Goal: Task Accomplishment & Management: Manage account settings

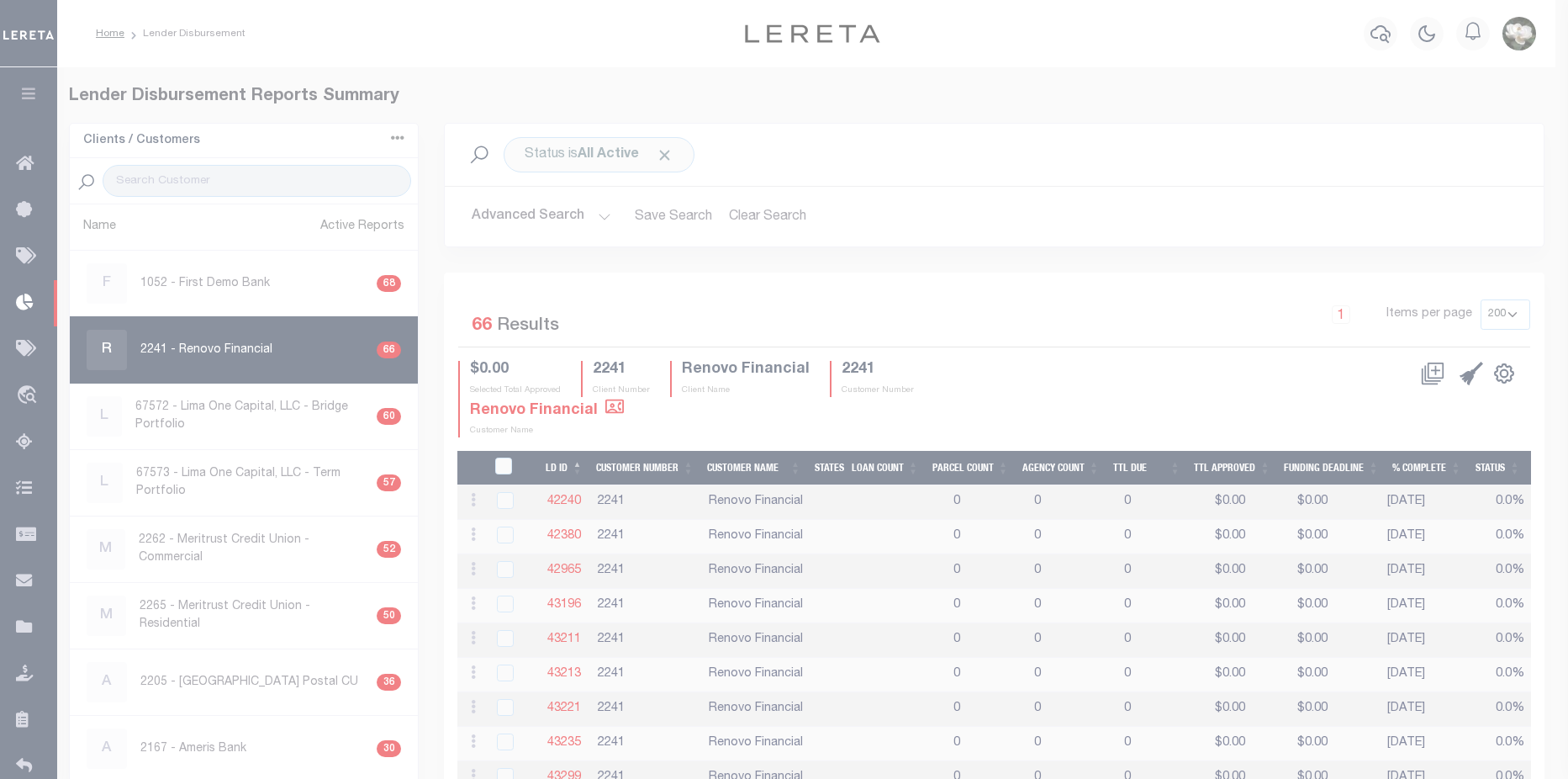
select select "200"
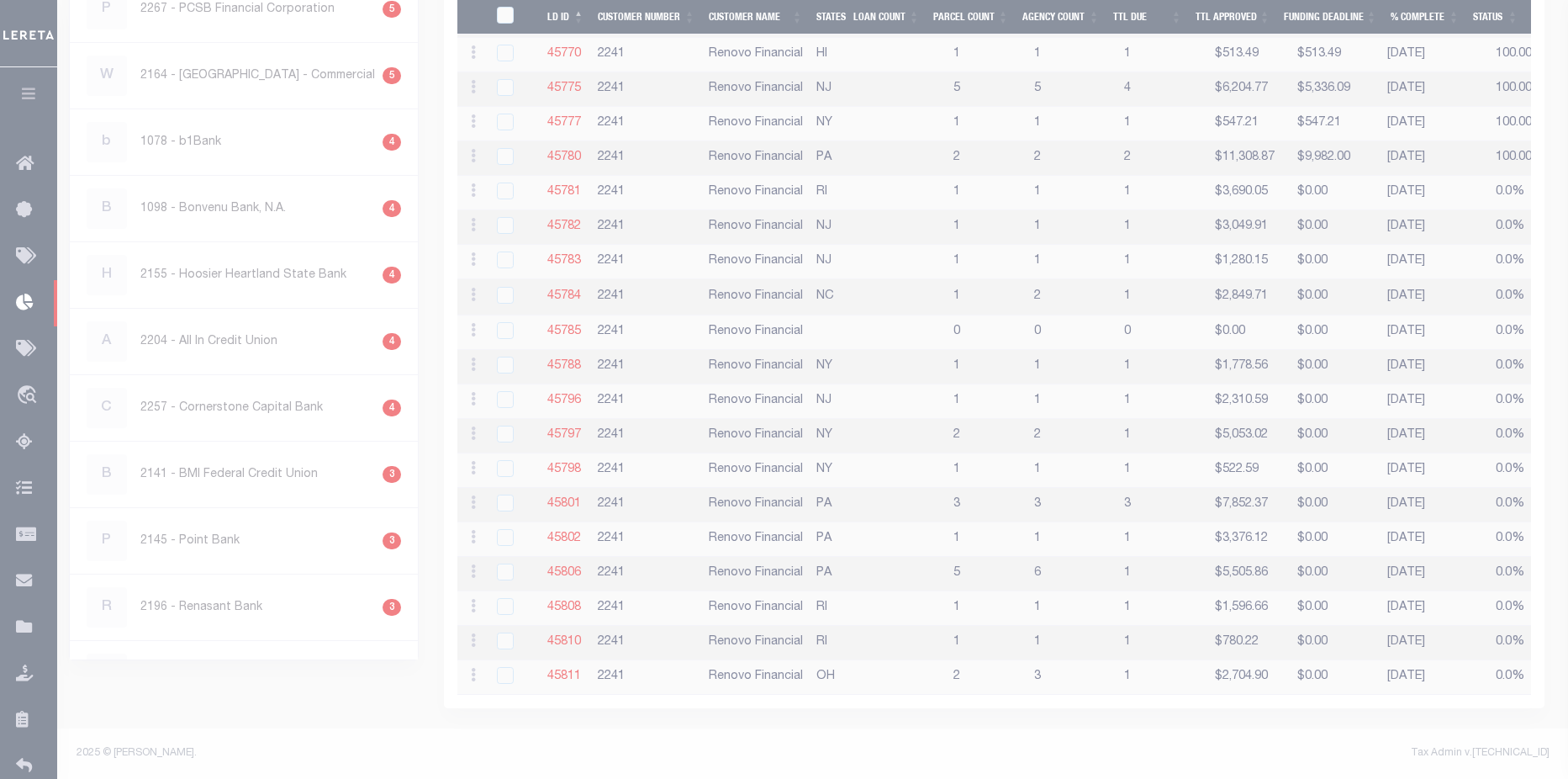
scroll to position [2077, 0]
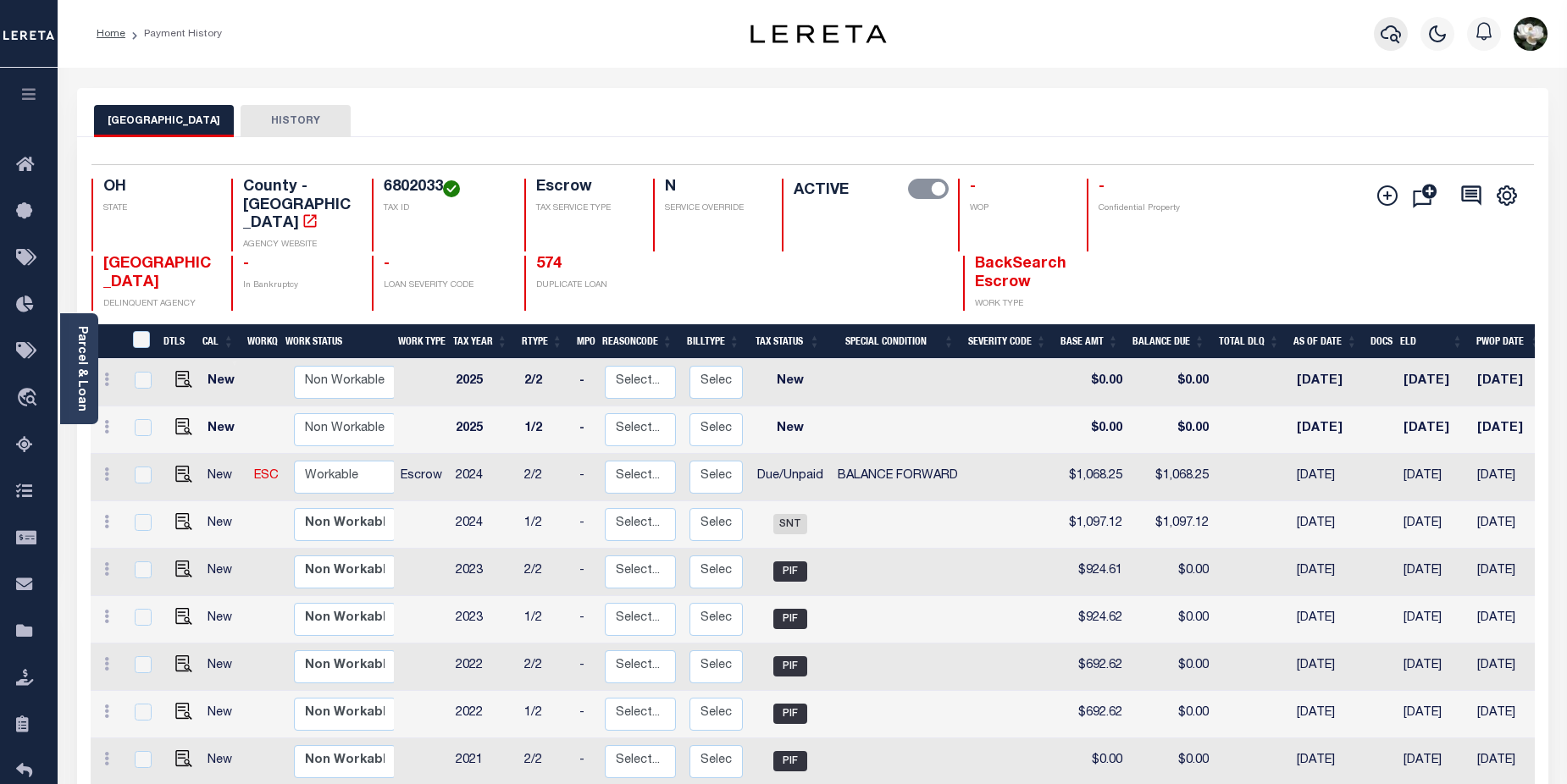
click at [1389, 32] on icon "button" at bounding box center [1390, 33] width 20 height 20
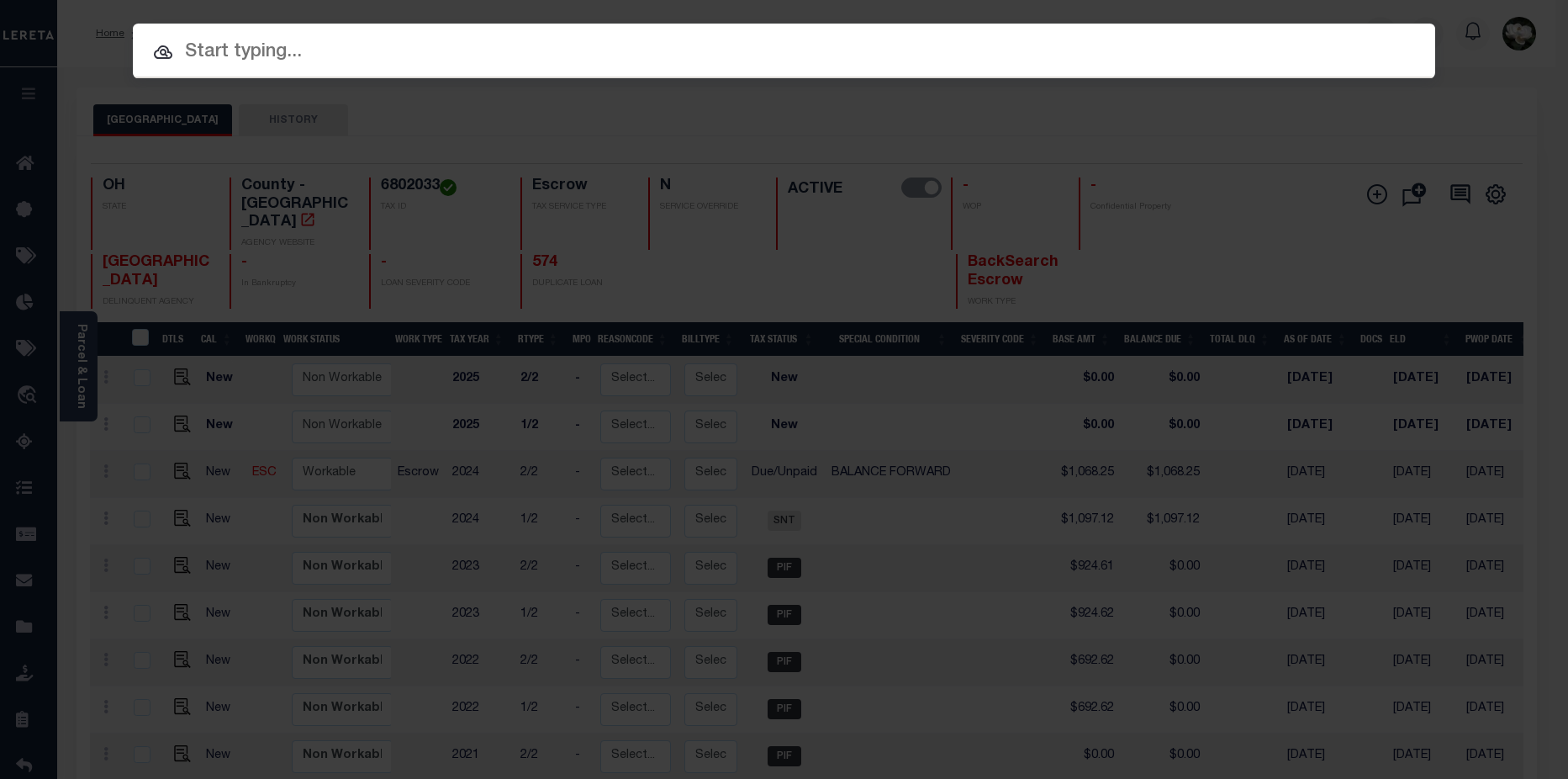
click at [295, 60] on input "text" at bounding box center [784, 52] width 1303 height 29
paste input "3406568"
type input "3406568"
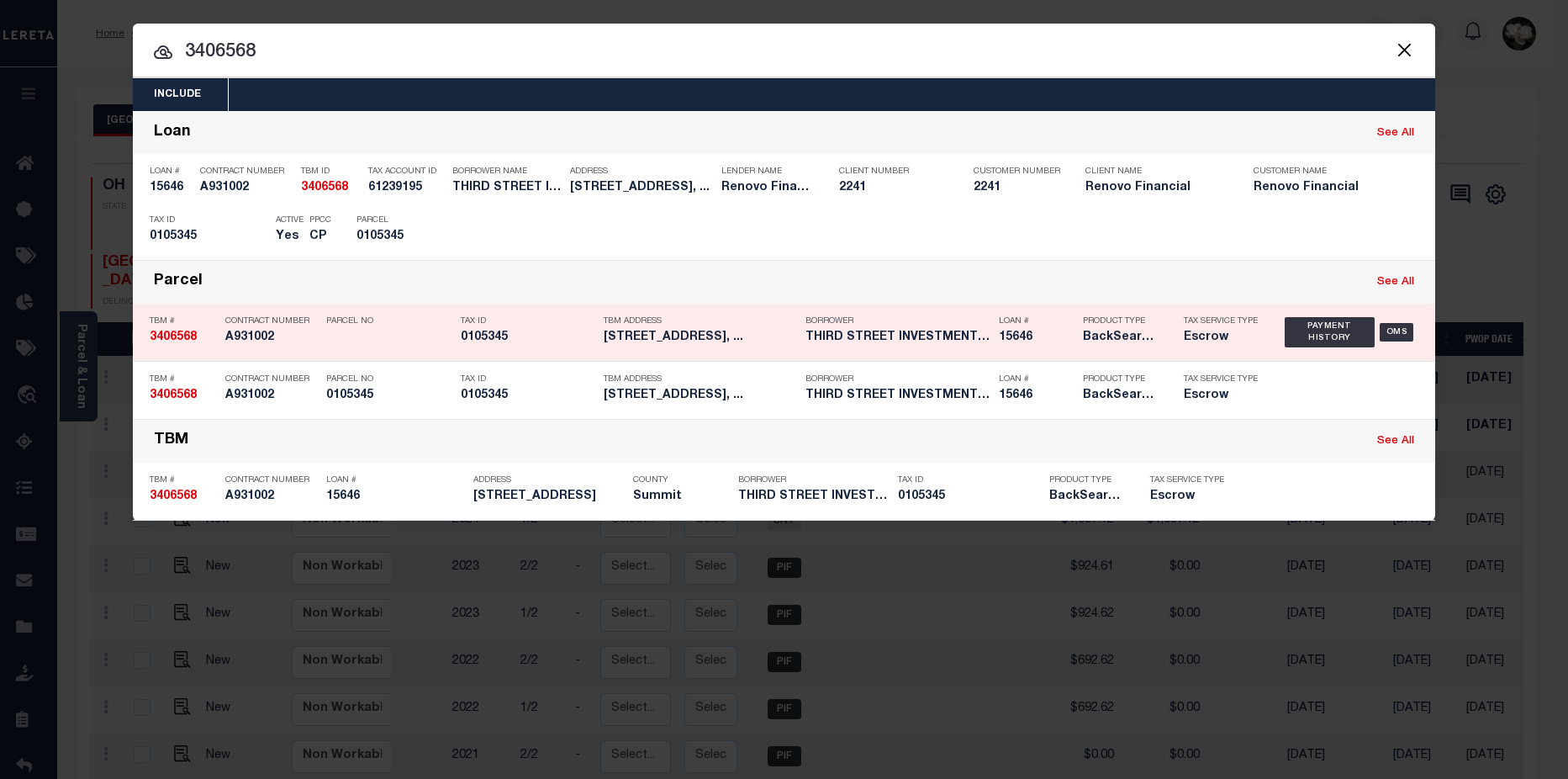
click at [971, 349] on div "Borrower THIRD STREET INVESTMENTS LLC" at bounding box center [898, 332] width 185 height 48
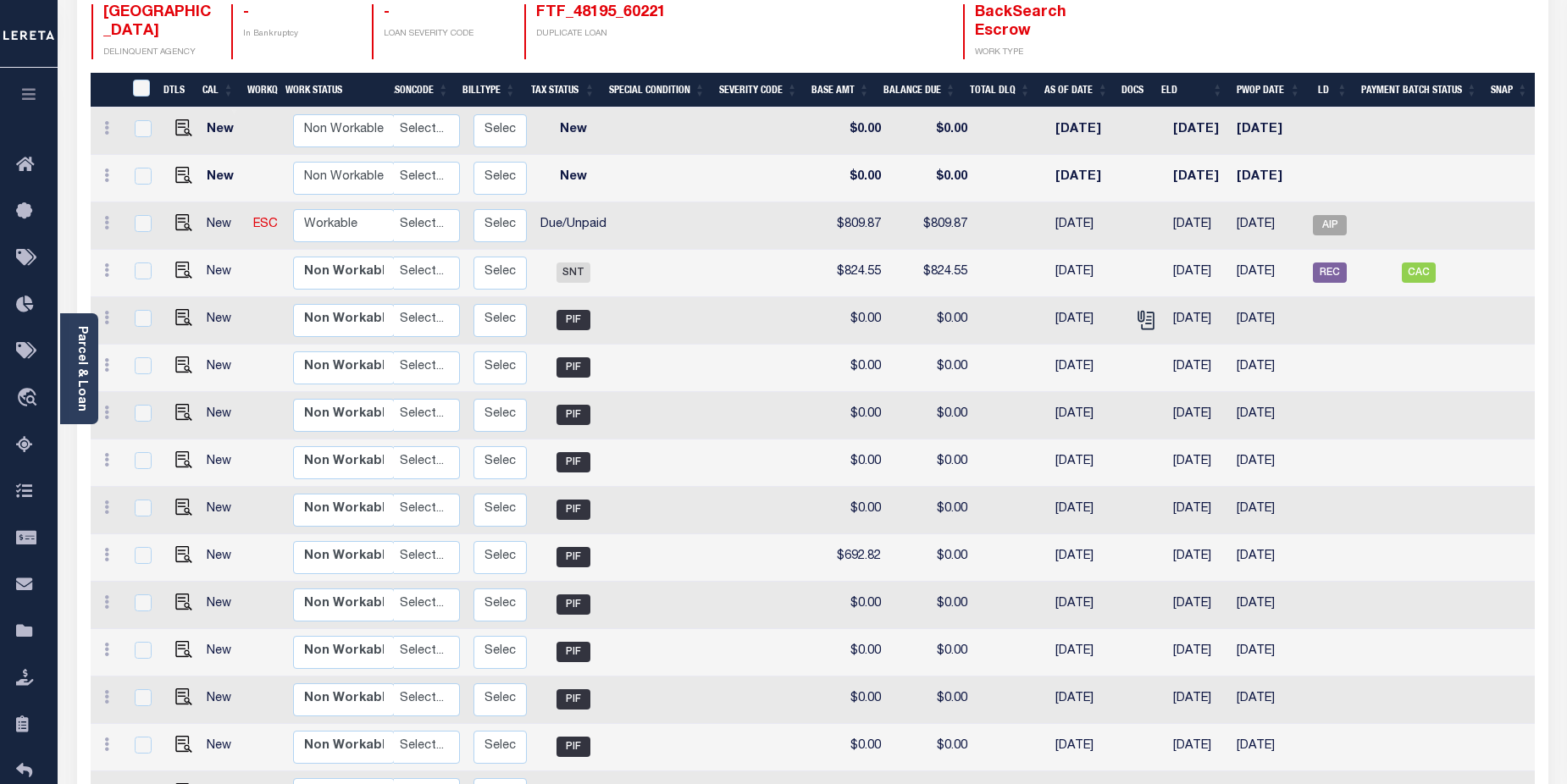
scroll to position [251, 0]
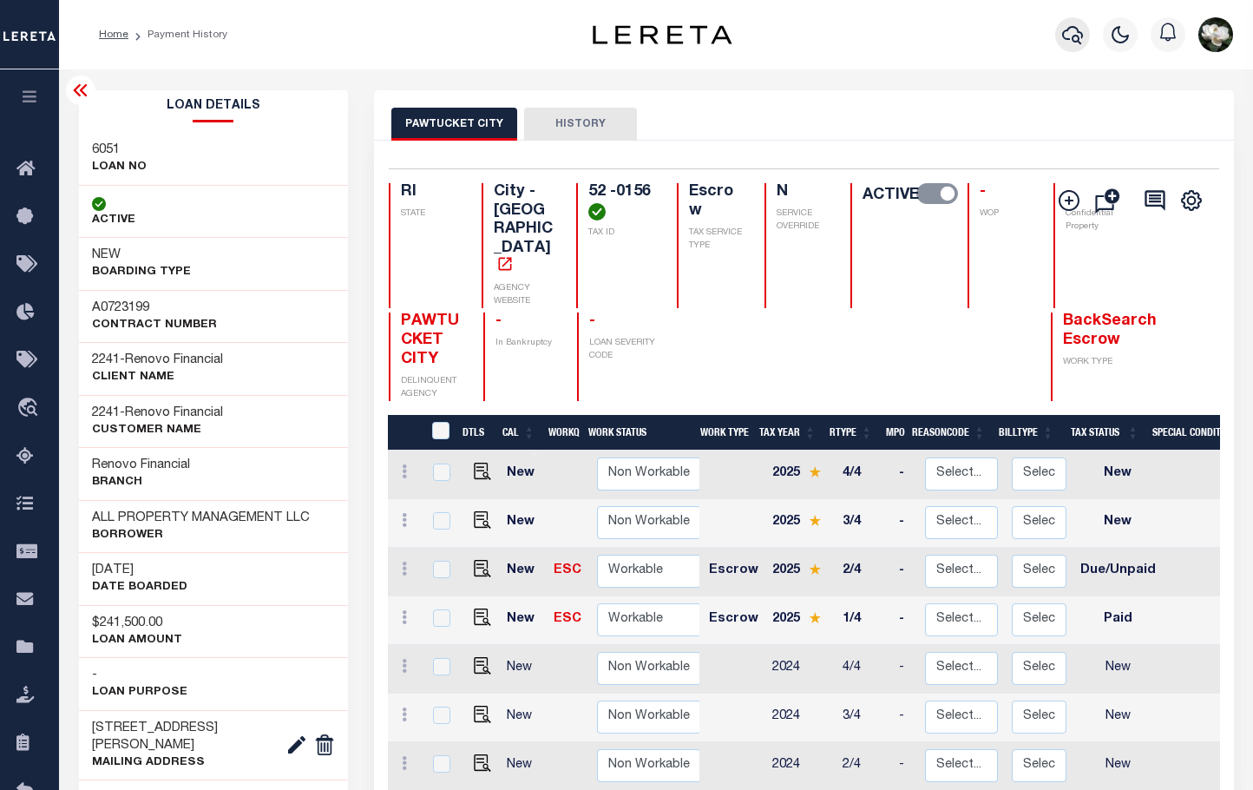
click at [1077, 42] on icon "button" at bounding box center [1072, 35] width 21 height 18
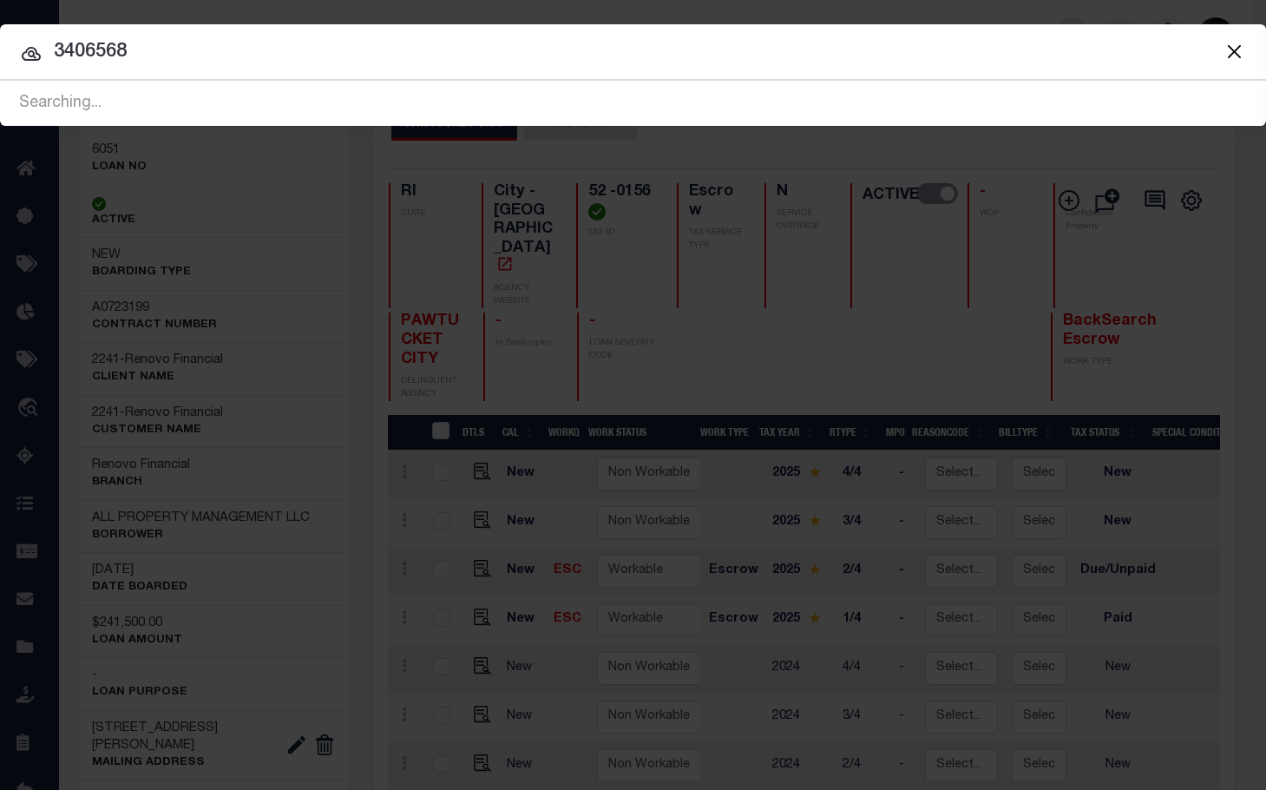
type input "3406568"
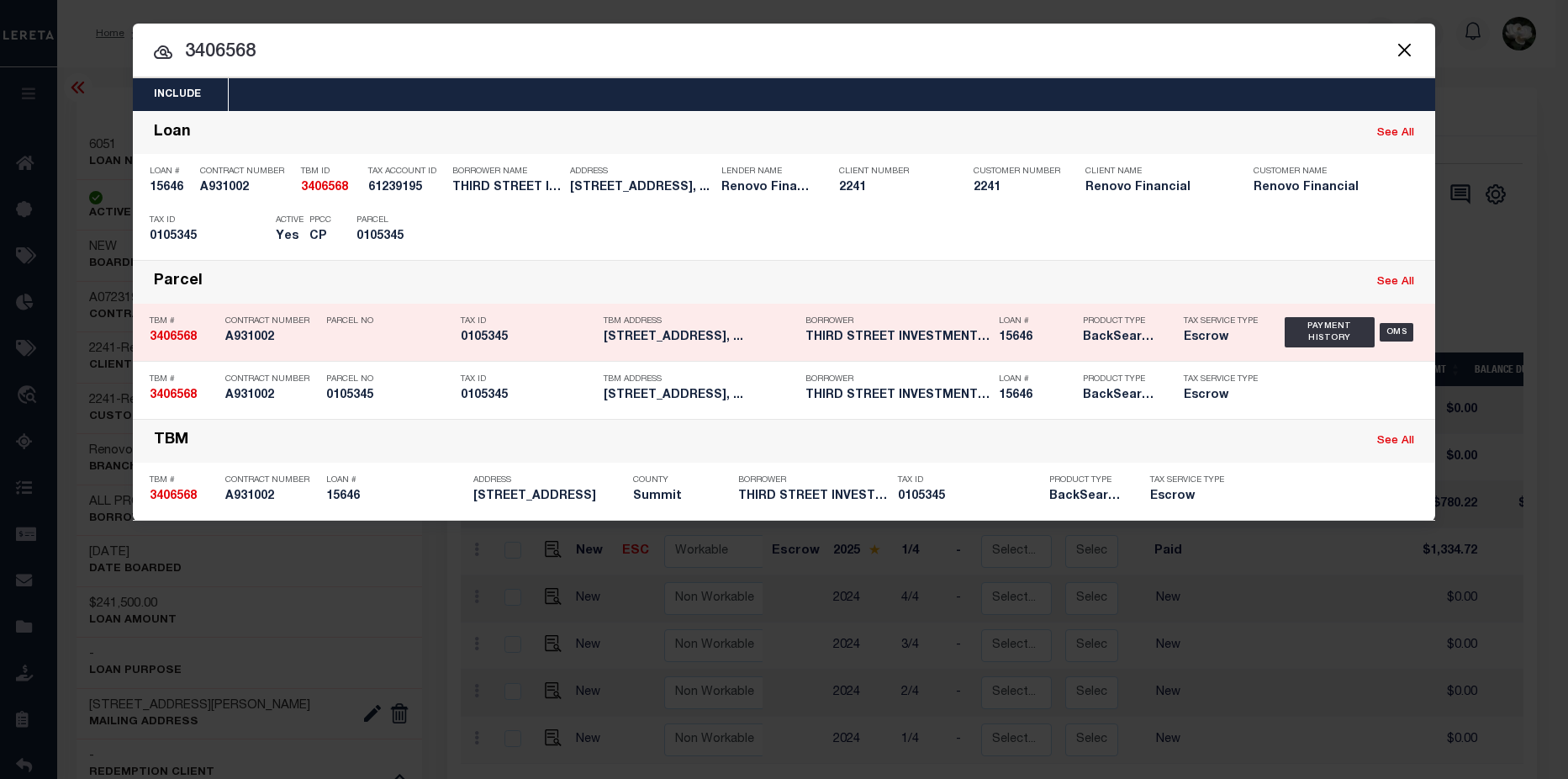
click at [1118, 339] on h5 "BackSearch,Escrow" at bounding box center [1121, 337] width 76 height 15
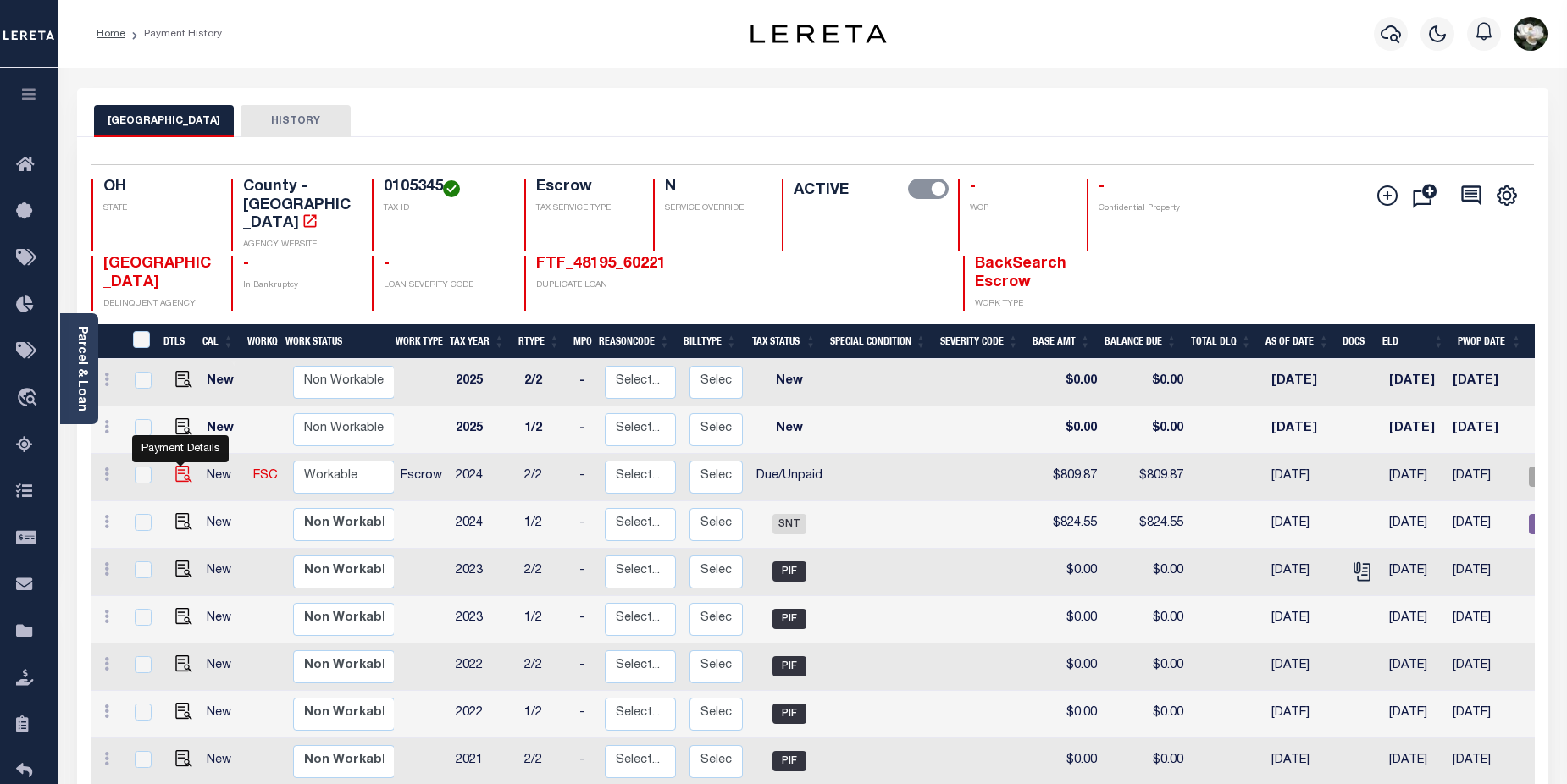
click at [176, 465] on img "" at bounding box center [183, 473] width 17 height 17
checkbox input "true"
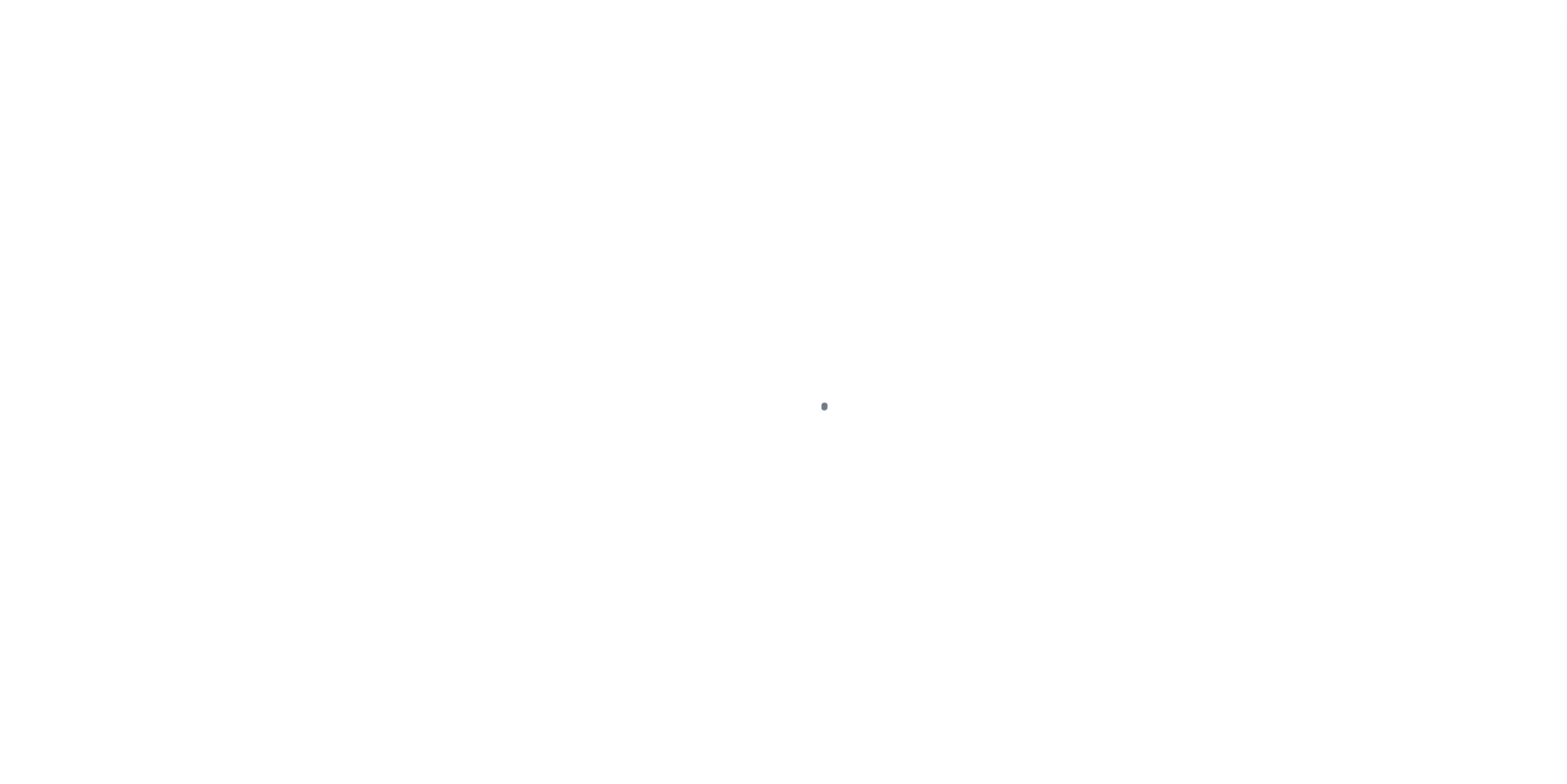
select select "DUE"
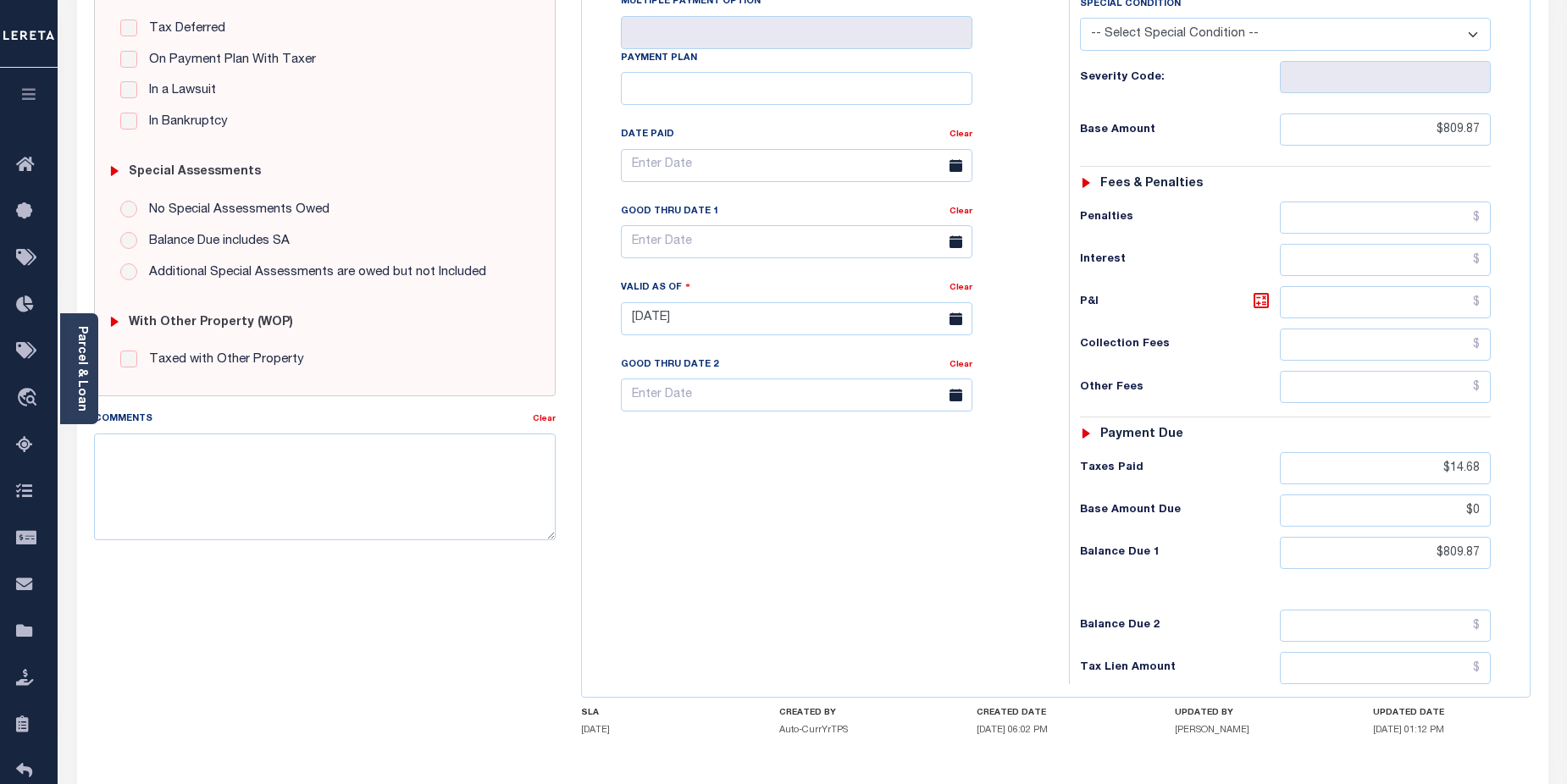
scroll to position [387, 0]
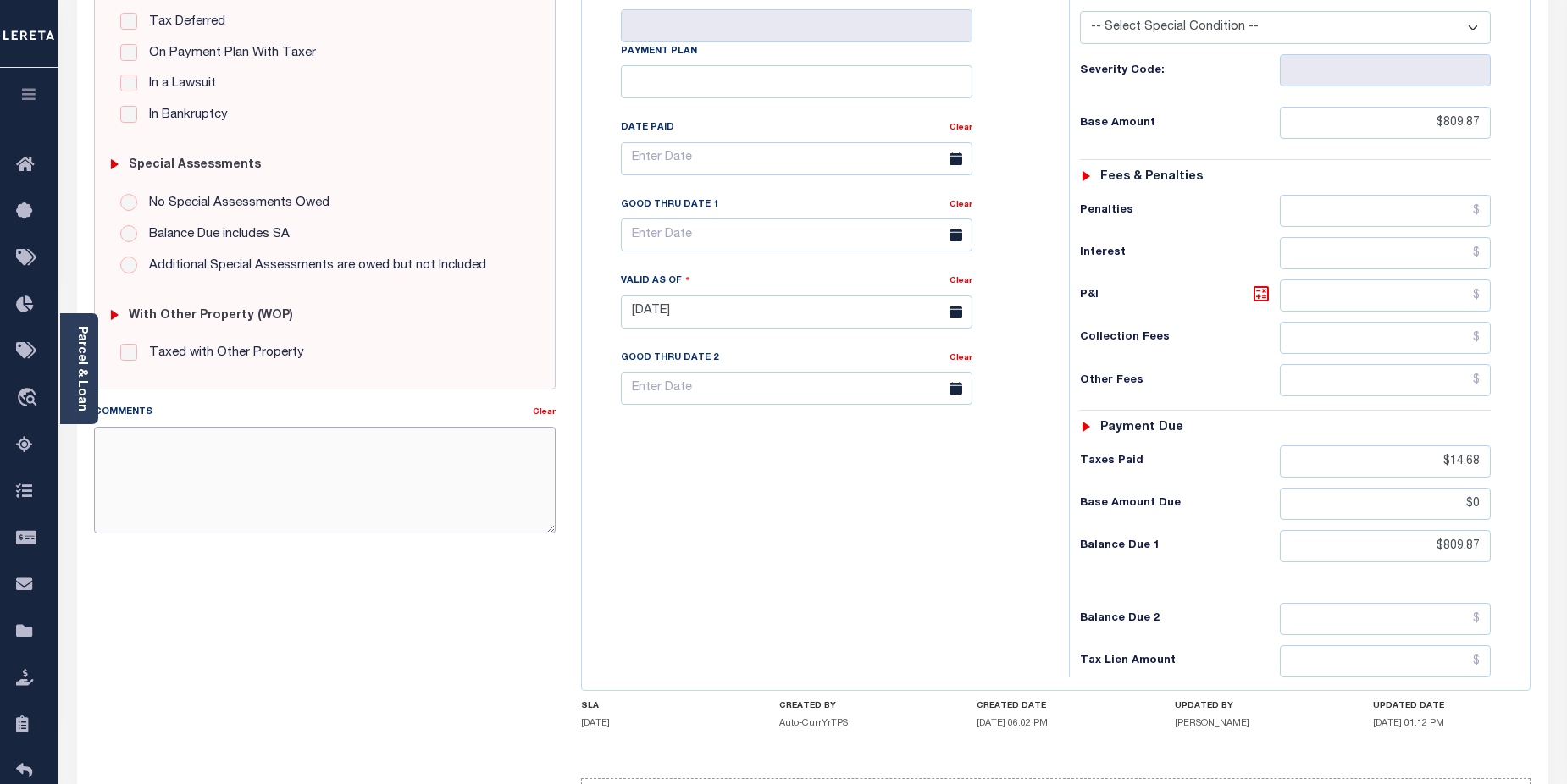
click at [331, 475] on textarea "Comments" at bounding box center [325, 479] width 462 height 106
click at [172, 443] on textarea "Comments" at bounding box center [325, 479] width 462 height 106
paste textarea "2025/annual dlq Base $3,323.80 P/I $568.57-Lender Responsibility Total $3892.37…"
drag, startPoint x: 144, startPoint y: 465, endPoint x: 197, endPoint y: 465, distance: 53.0
click at [197, 465] on textarea "2025/annual dlq Base $3,323.80 P/I $568.57-Lender Responsibility Total $3892.37…" at bounding box center [325, 479] width 462 height 106
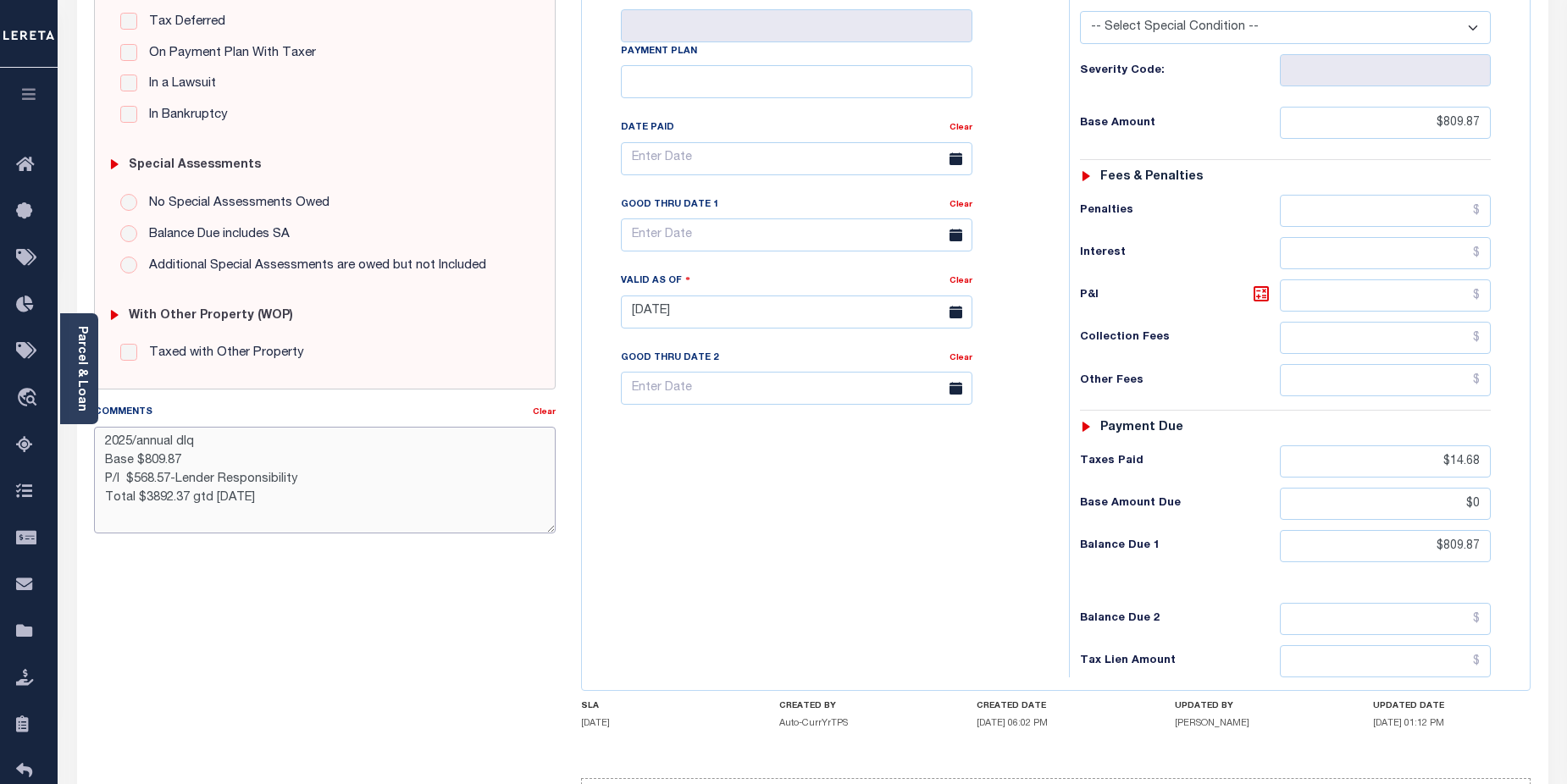
drag, startPoint x: 189, startPoint y: 485, endPoint x: 215, endPoint y: 481, distance: 26.3
click at [215, 483] on textarea "2025/annual dlq Base $809.87 P/I $568.57-Lender Responsibility Total $3892.37 g…" at bounding box center [325, 479] width 462 height 106
drag, startPoint x: 132, startPoint y: 478, endPoint x: 172, endPoint y: 478, distance: 40.0
click at [172, 478] on textarea "2025/annual dlq Base $809.87 P/I $568.57-Lereta Responsibility Total $3892.37 g…" at bounding box center [325, 479] width 462 height 106
type textarea "2025/annual dlq Base $809.87 P/I $64.84-Lereta Responsibility Total $3892.37 gt…"
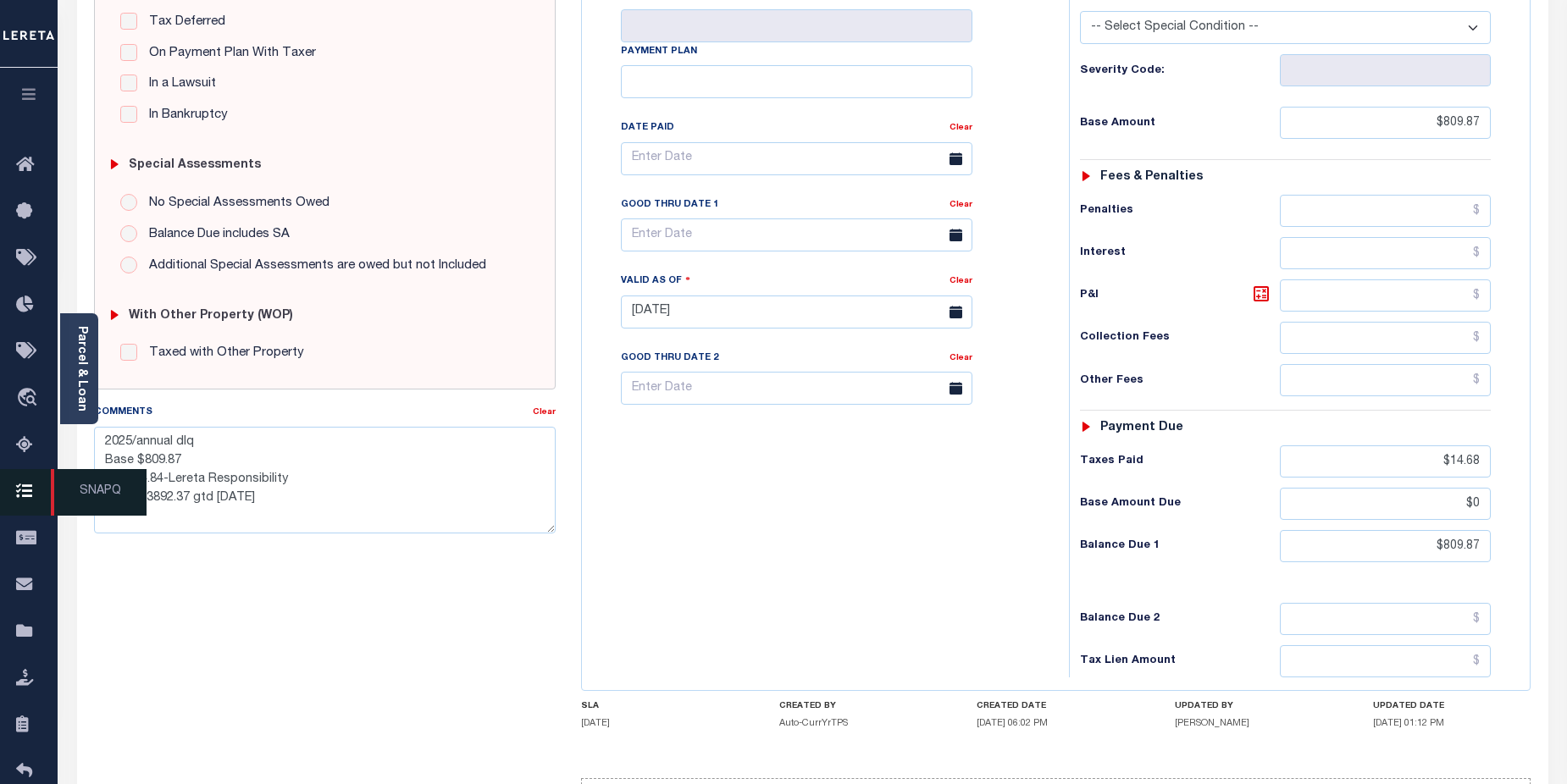
type input "[DATE]"
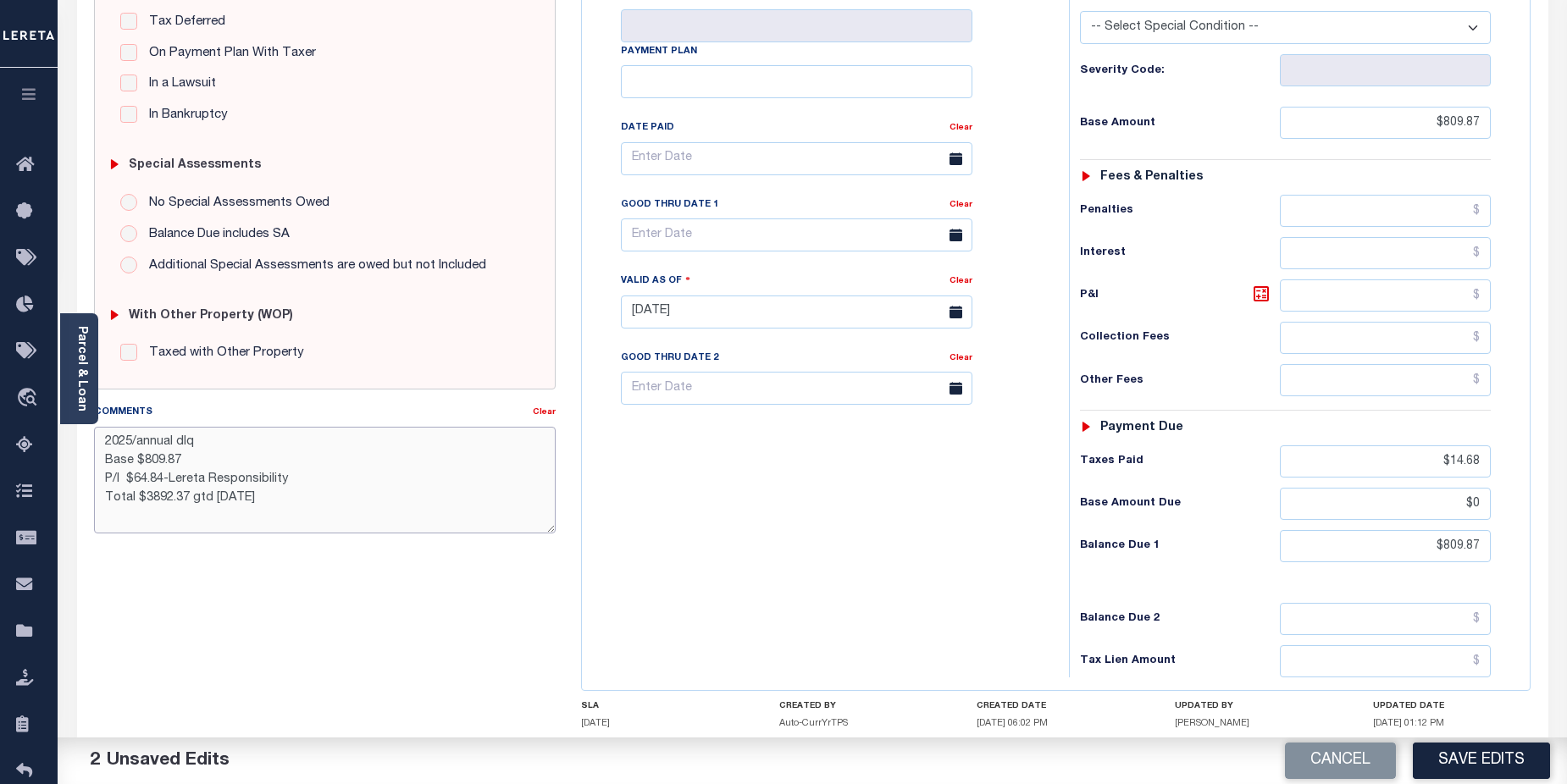
drag, startPoint x: 137, startPoint y: 481, endPoint x: 188, endPoint y: 433, distance: 70.0
click at [164, 480] on textarea "2025/annual dlq Base $809.87 P/I $64.84-Lereta Responsibility Total $3892.37 gt…" at bounding box center [325, 479] width 462 height 106
click at [142, 500] on textarea "2025/annual dlq Base $809.87 P/I $874.71-Lereta Responsibility Total $3892.37 g…" at bounding box center [325, 479] width 462 height 106
drag, startPoint x: 140, startPoint y: 500, endPoint x: 187, endPoint y: 502, distance: 47.0
click at [187, 502] on textarea "2025/annual dlq Base $809.87 P/I $874.71-Lereta Responsibility Total $3892.37 g…" at bounding box center [325, 479] width 462 height 106
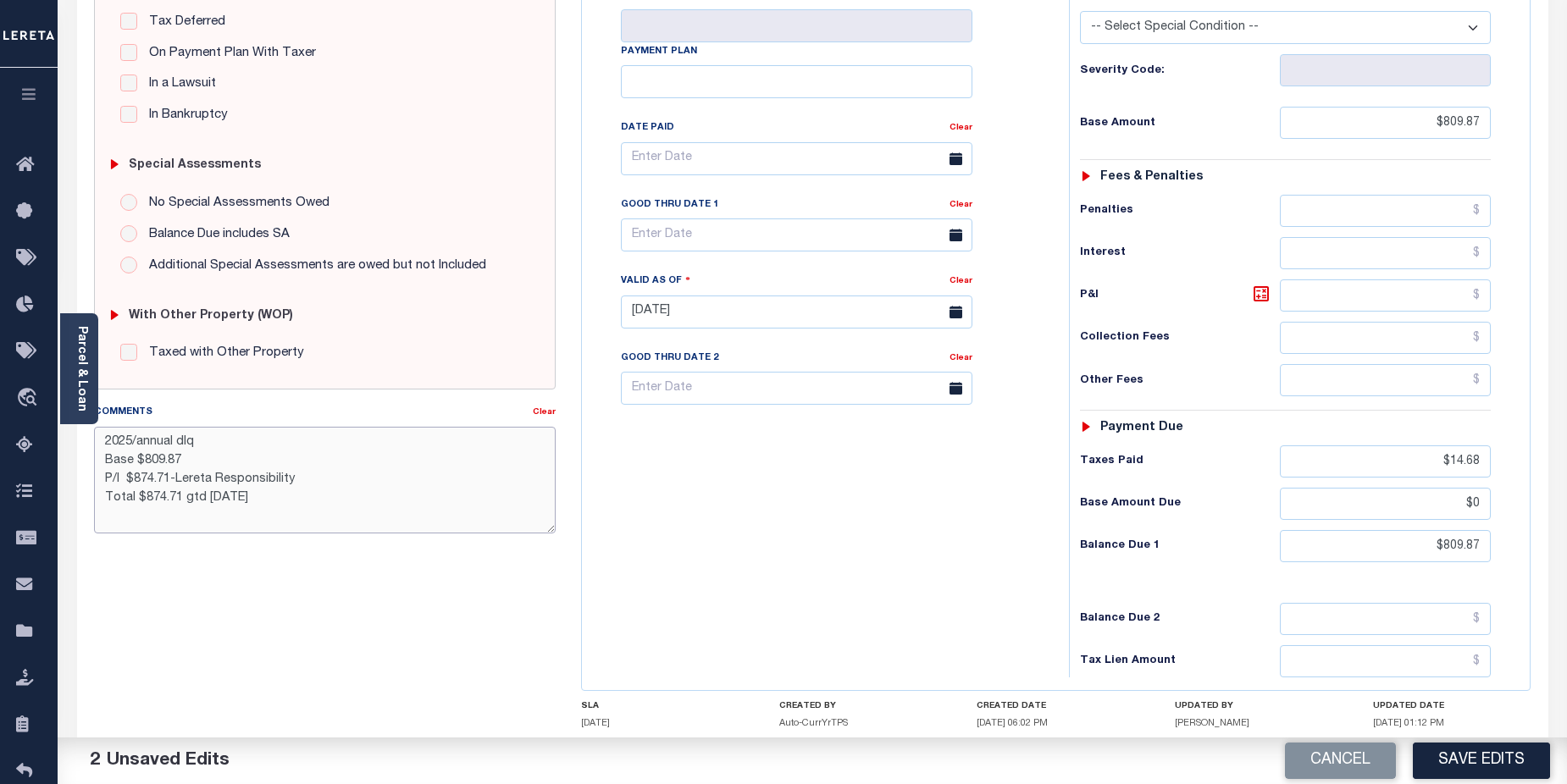
drag, startPoint x: 137, startPoint y: 480, endPoint x: 172, endPoint y: 480, distance: 35.0
click at [172, 480] on textarea "2025/annual dlq Base $809.87 P/I $874.71-Lereta Responsibility Total $874.71 gt…" at bounding box center [325, 479] width 462 height 106
drag, startPoint x: 230, startPoint y: 499, endPoint x: 238, endPoint y: 485, distance: 16.1
click at [235, 501] on textarea "2025/annual dlq Base $809.87 P/I $64.84-Lereta Responsibility Total $874.71 gtd…" at bounding box center [325, 479] width 462 height 106
click at [352, 482] on textarea "2025/annual dlq Base $809.87 P/I $64.84-Lereta Responsibility Total $874.71 gtd…" at bounding box center [325, 479] width 462 height 106
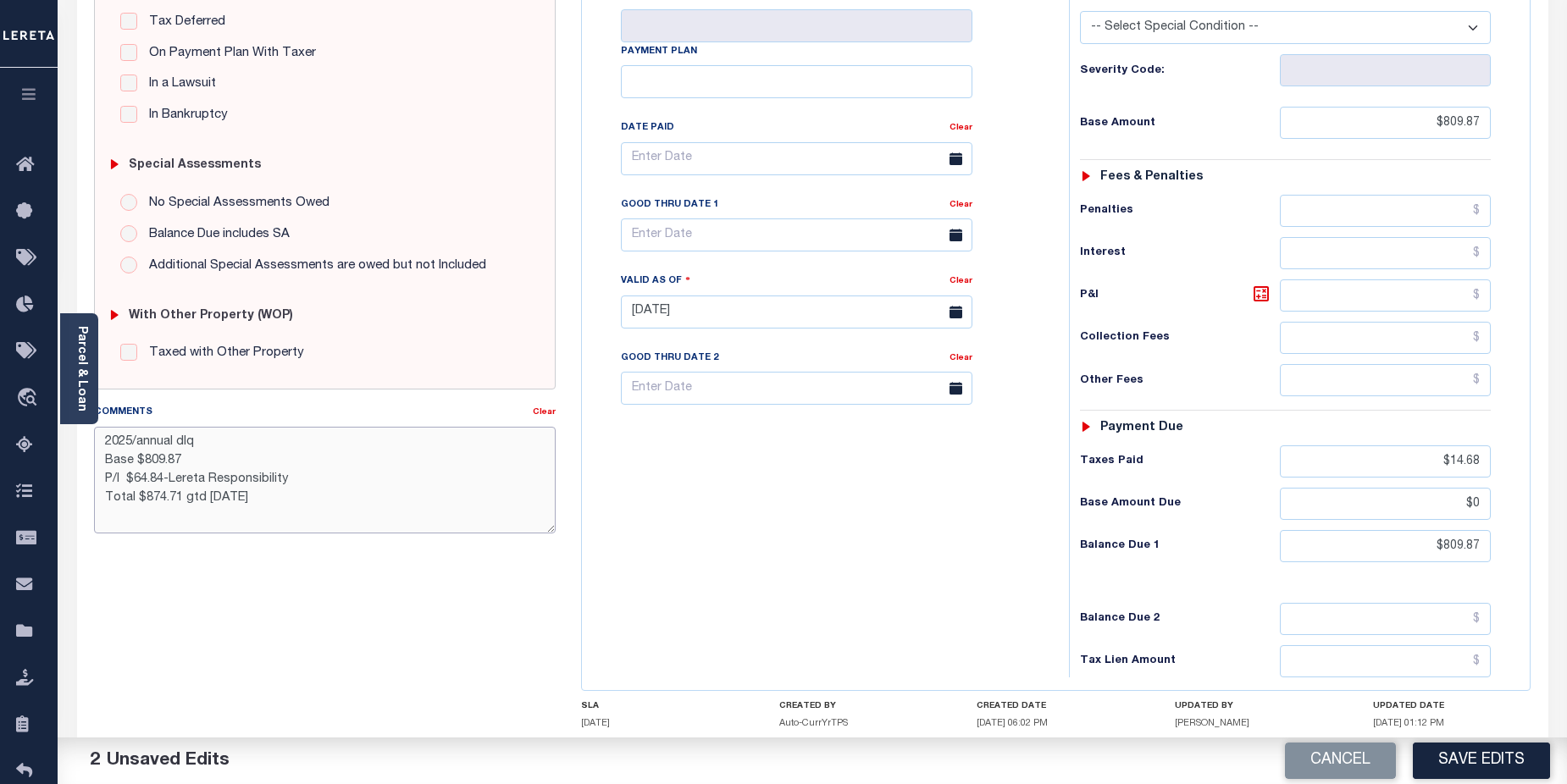
type textarea "2025/annual dlq Base $809.87 P/I $64.84-Lereta Responsibility Total $874.71 gtd…"
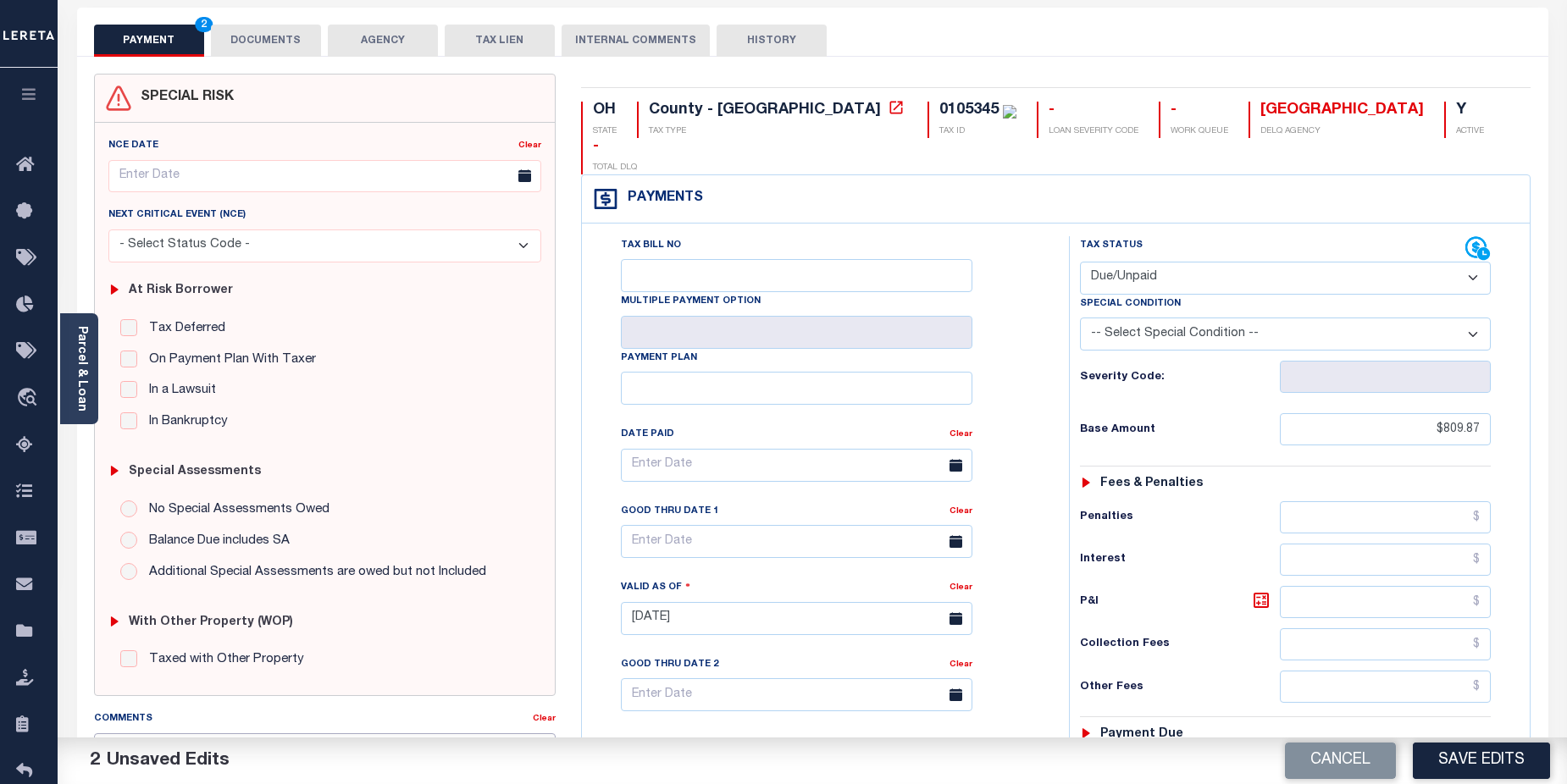
scroll to position [85, 0]
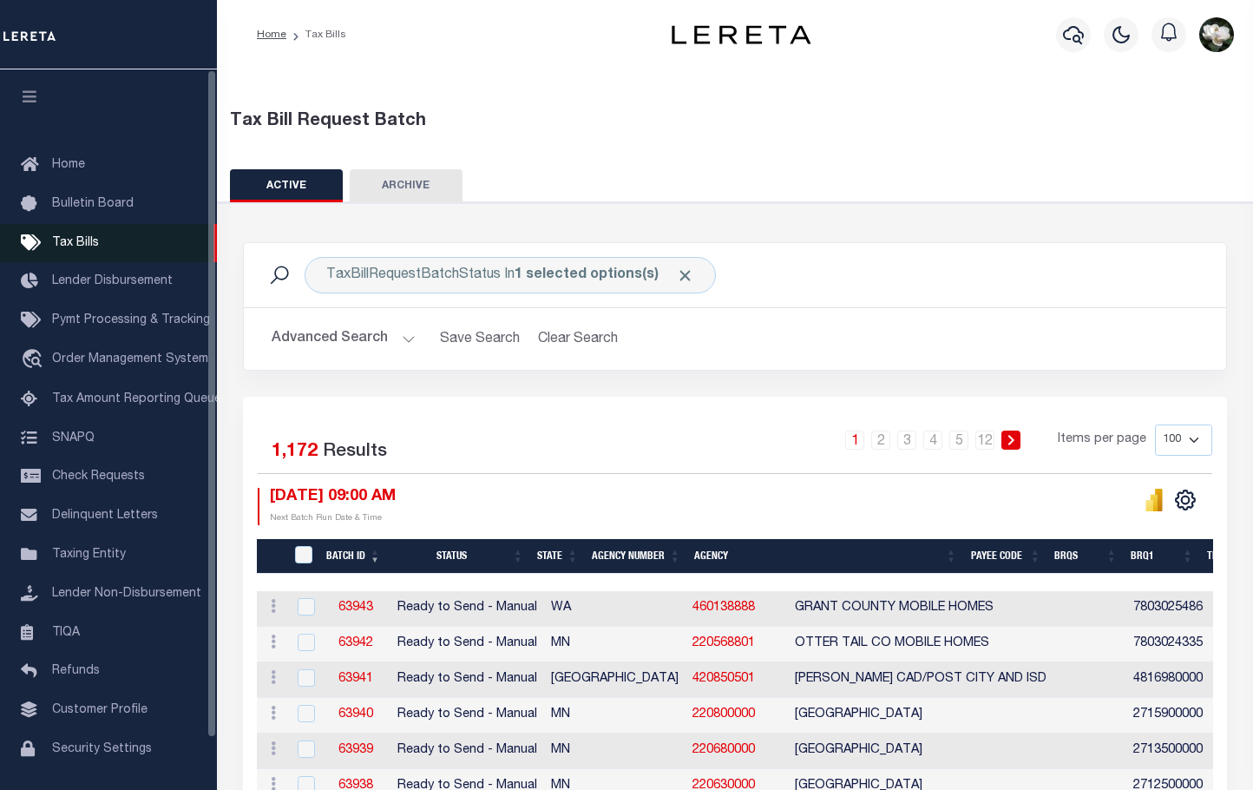
click at [96, 234] on link "Tax Bills" at bounding box center [108, 243] width 217 height 39
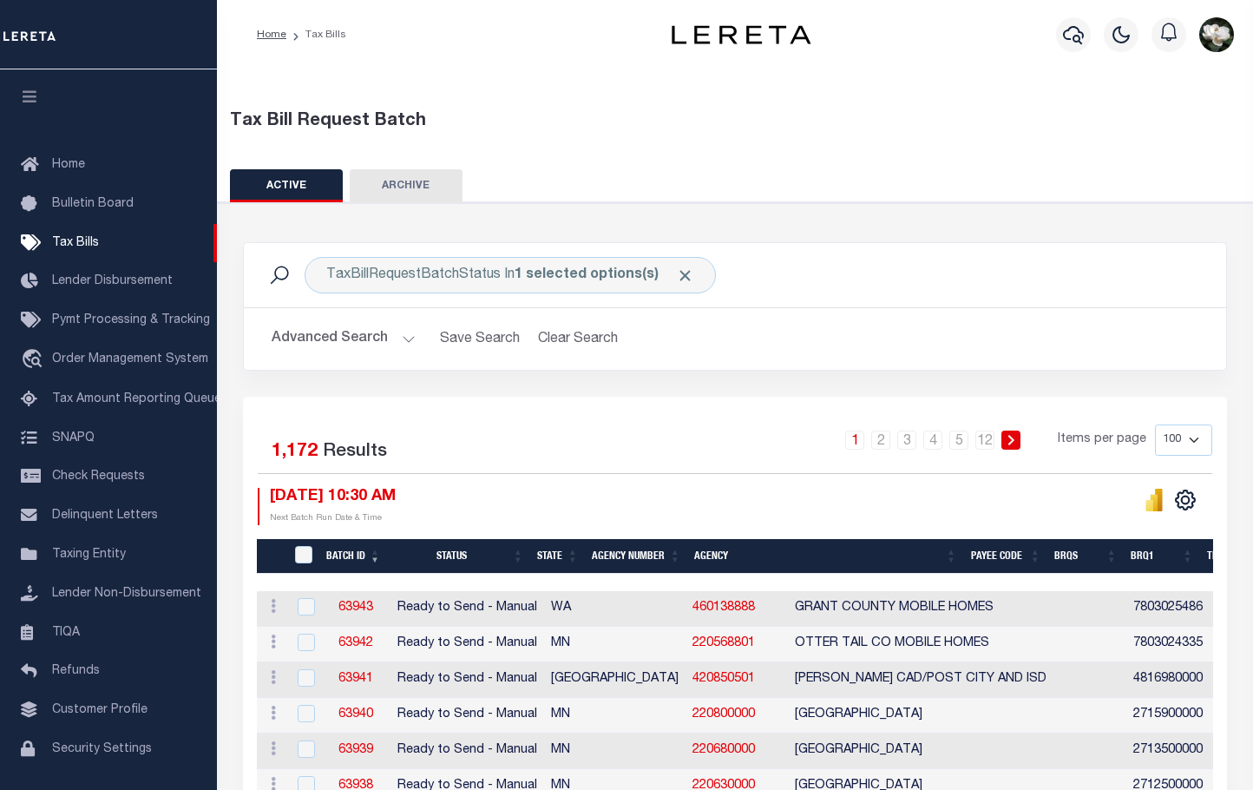
click at [1053, 15] on div at bounding box center [1073, 34] width 48 height 61
click at [1071, 38] on icon "button" at bounding box center [1073, 34] width 21 height 21
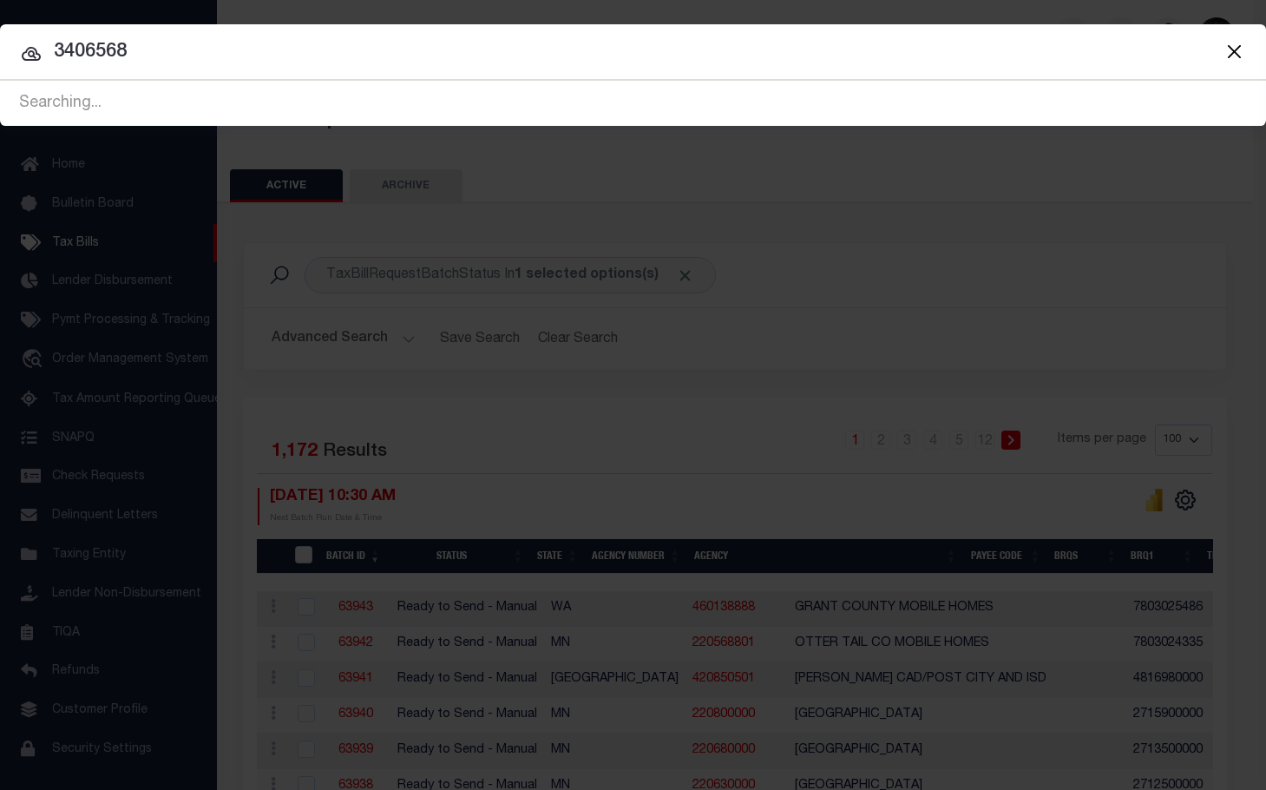
type input "3406568"
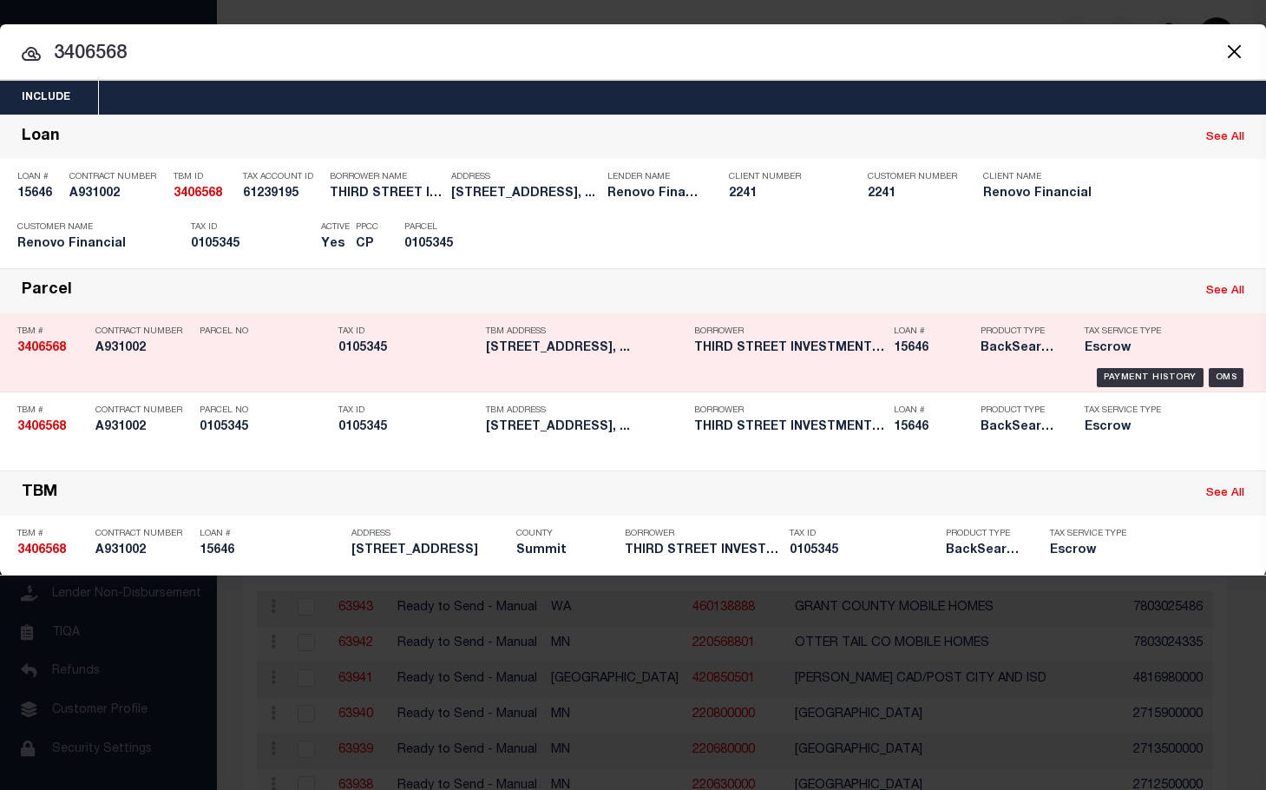
click at [856, 350] on h5 "THIRD STREET INVESTMENTS LLC" at bounding box center [789, 348] width 191 height 15
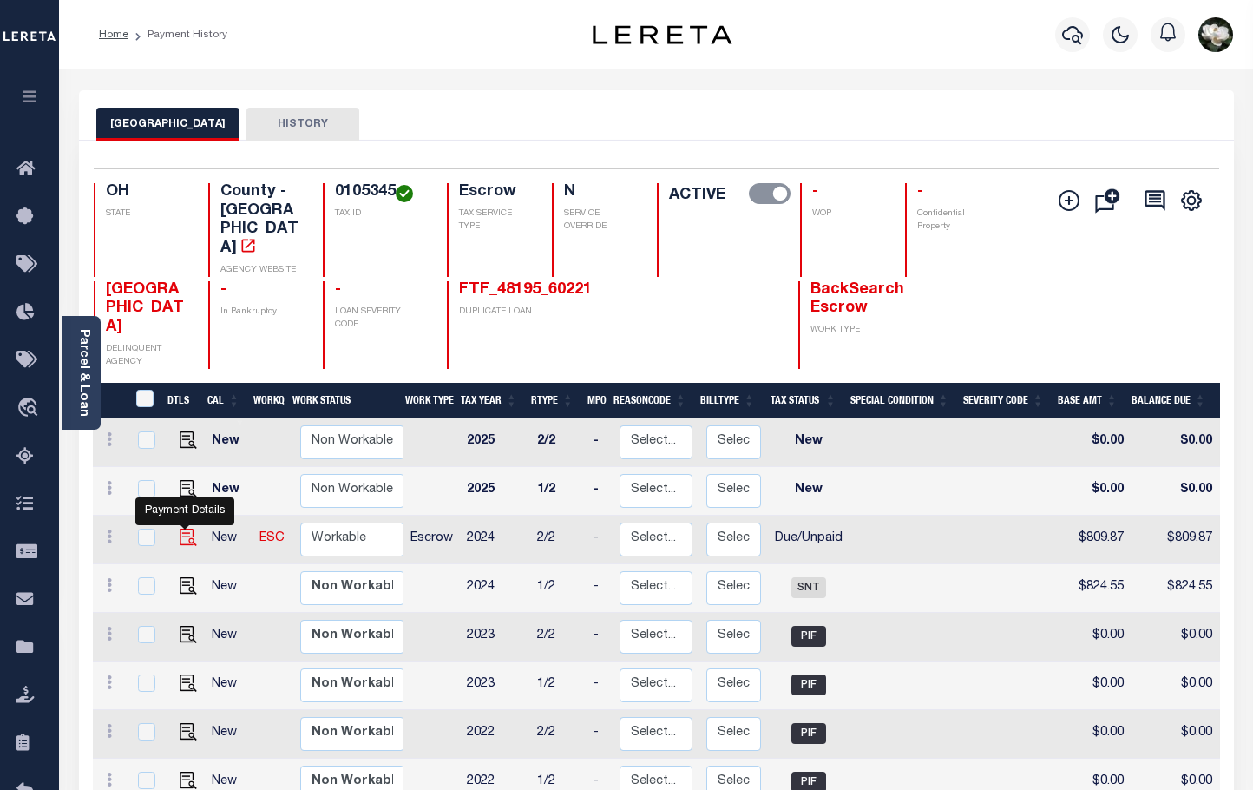
click at [187, 529] on img "" at bounding box center [188, 537] width 17 height 17
checkbox input "true"
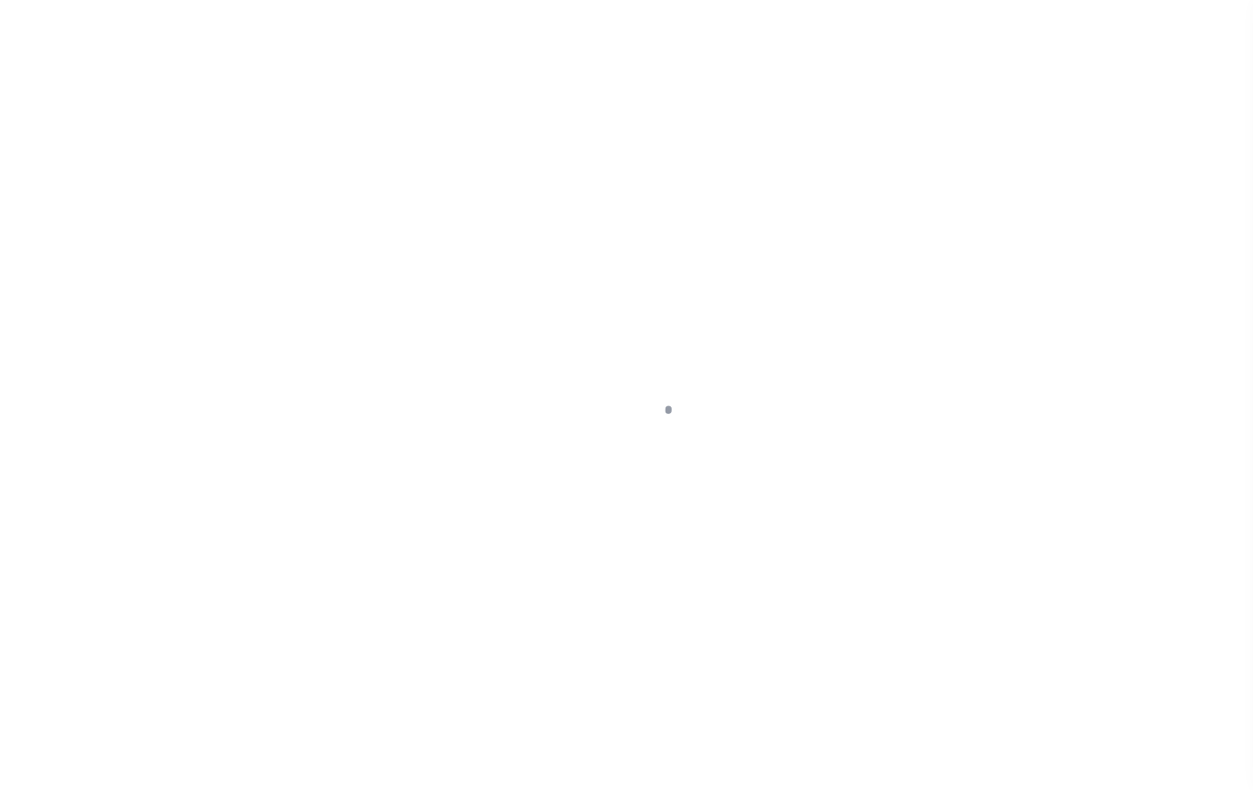
select select "DUE"
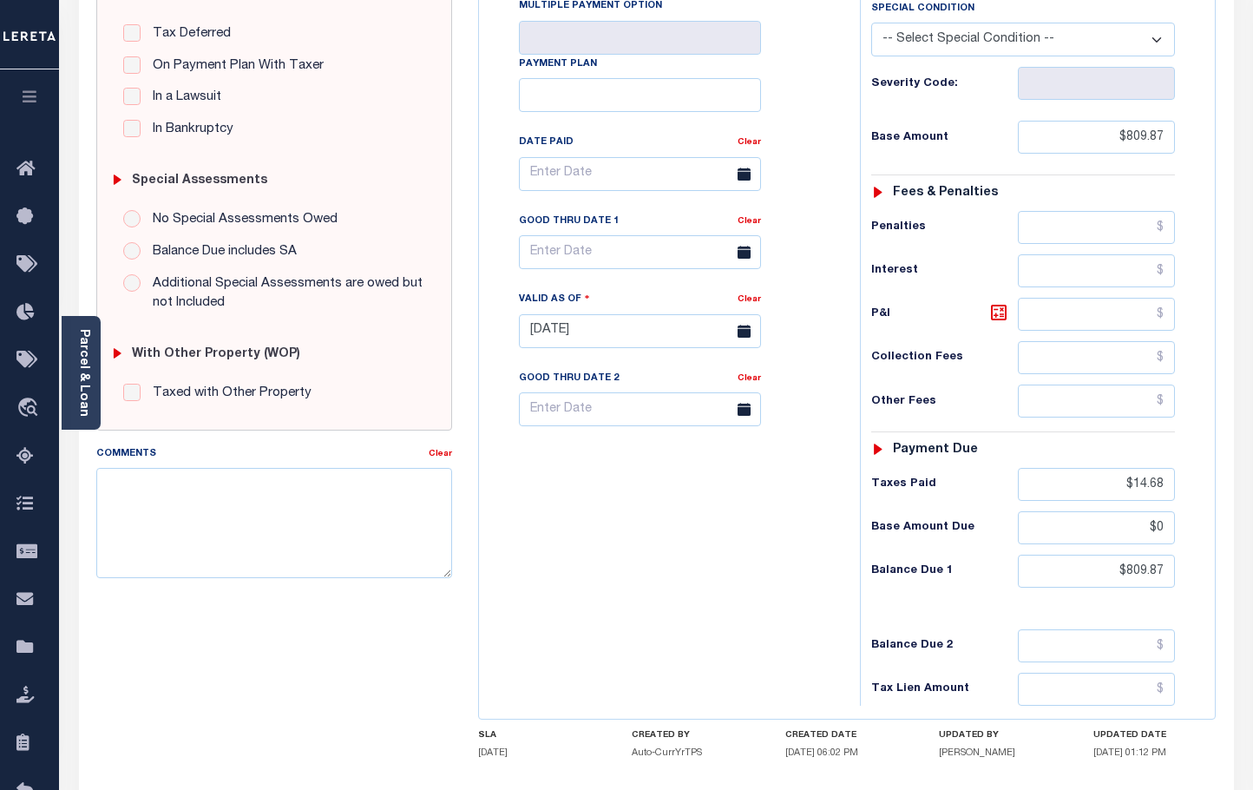
scroll to position [368, 0]
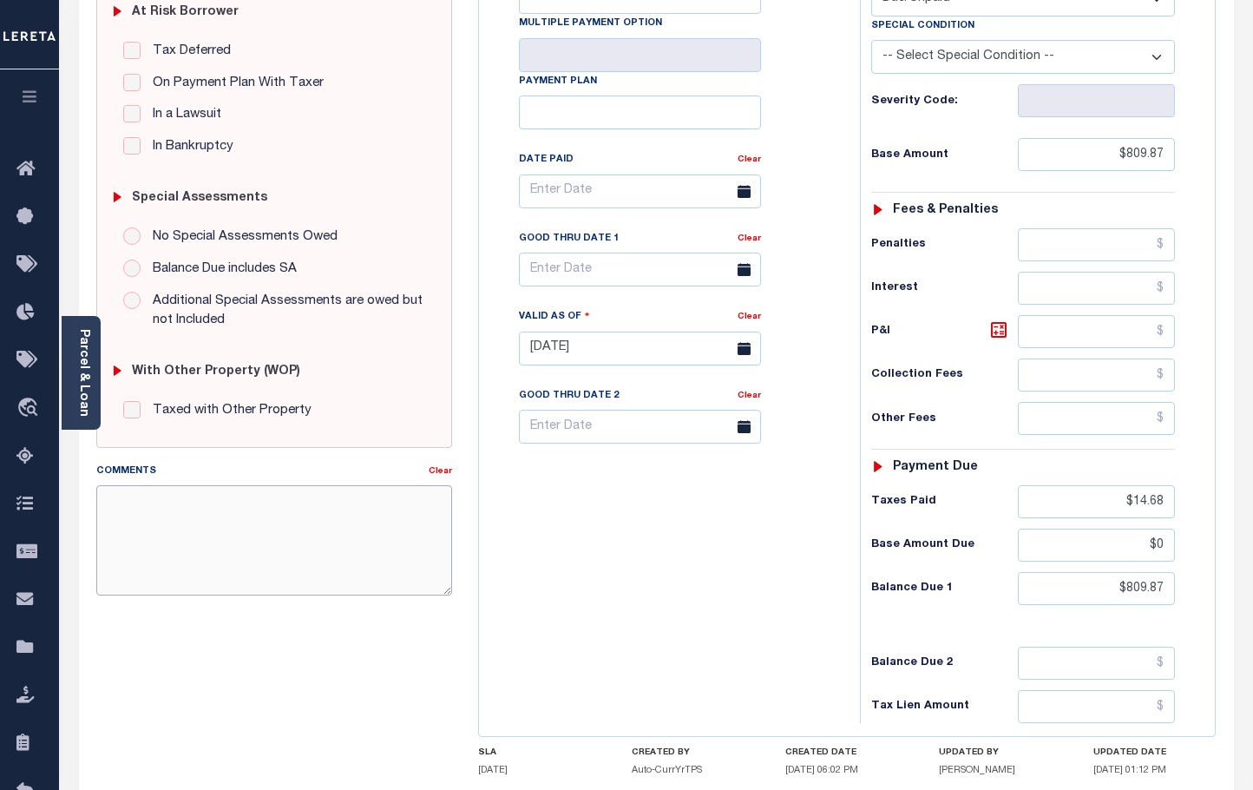
click at [209, 511] on textarea "Comments" at bounding box center [274, 539] width 356 height 109
paste textarea "2025/annual dlq Base $3,323.80 P/I $568.57-Lender Responsibility Total $3892.37…"
drag, startPoint x: 194, startPoint y: 539, endPoint x: 220, endPoint y: 539, distance: 26.0
click at [220, 539] on textarea "2025/annual dlq Base $3,323.80 P/I $568.57-Lender Responsibility Total $3892.37…" at bounding box center [274, 539] width 356 height 109
click at [249, 564] on textarea "2025/annual dlq Base $3,323.80 P/I $568.57-Lereta Responsibility Total $3892.37…" at bounding box center [274, 539] width 356 height 109
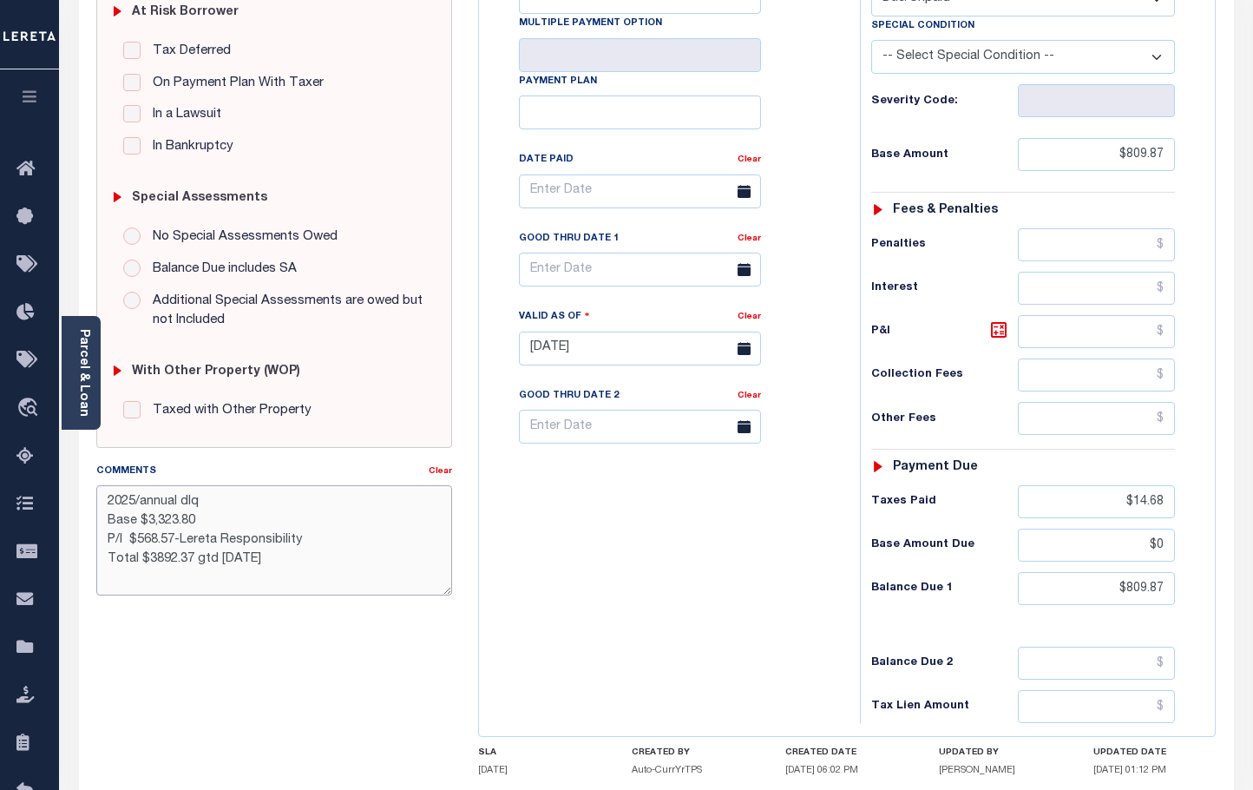
drag, startPoint x: 143, startPoint y: 561, endPoint x: 194, endPoint y: 562, distance: 50.4
click at [194, 562] on textarea "2025/annual dlq Base $3,323.80 P/I $568.57-Lereta Responsibility Total $3892.37…" at bounding box center [274, 539] width 356 height 109
drag, startPoint x: 138, startPoint y: 539, endPoint x: 173, endPoint y: 539, distance: 34.7
click at [173, 539] on textarea "2025/annual dlq Base $3,323.80 P/I $568.57-Lereta Responsibility Total $874.71g…" at bounding box center [274, 539] width 356 height 109
drag, startPoint x: 145, startPoint y: 524, endPoint x: 197, endPoint y: 525, distance: 52.1
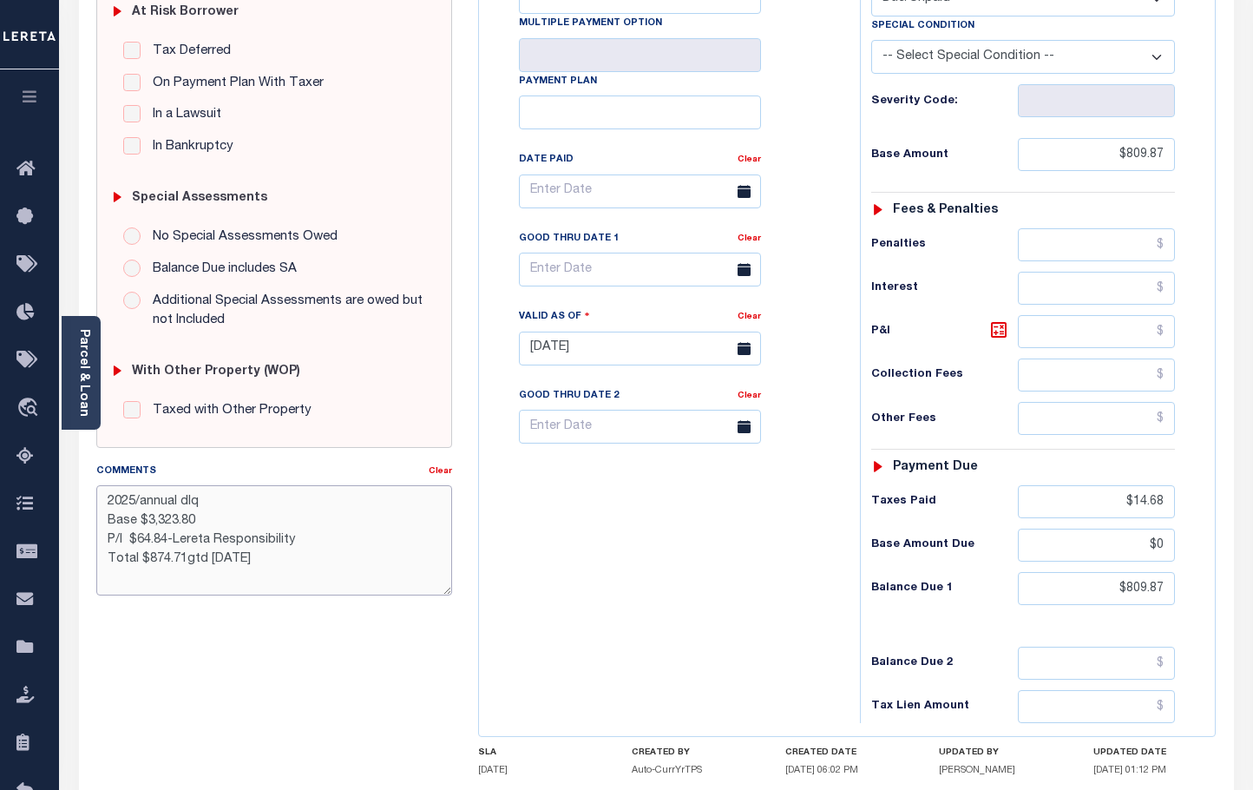
click at [197, 525] on textarea "2025/annual dlq Base $3,323.80 P/I $64.84-Lereta Responsibility Total $874.71gt…" at bounding box center [274, 539] width 356 height 109
type textarea "2025/annual dlq Base $809.87 P/I $64.84-Lereta Responsibility Total $874.71gtd …"
type input "08/22/2025"
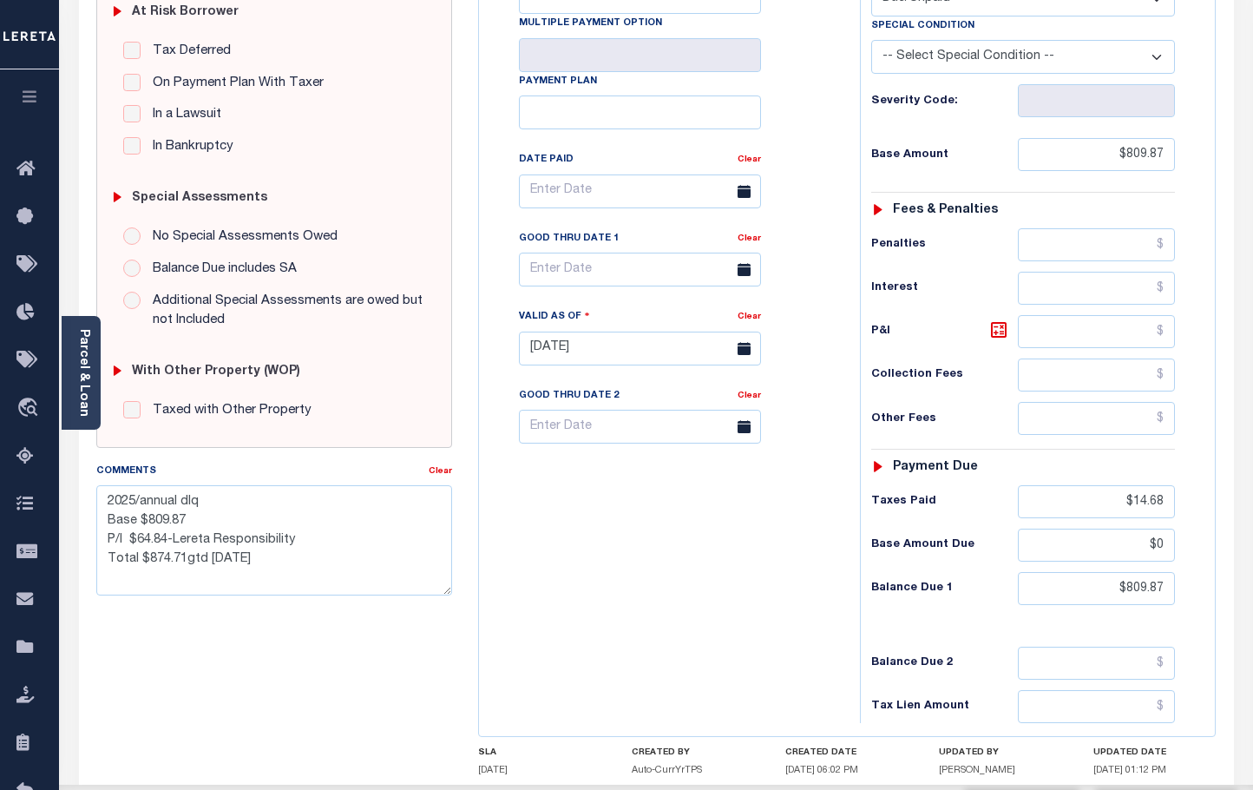
click at [761, 542] on div "Tax Bill No Multiple Payment Option Payment Plan Clear" at bounding box center [665, 340] width 364 height 766
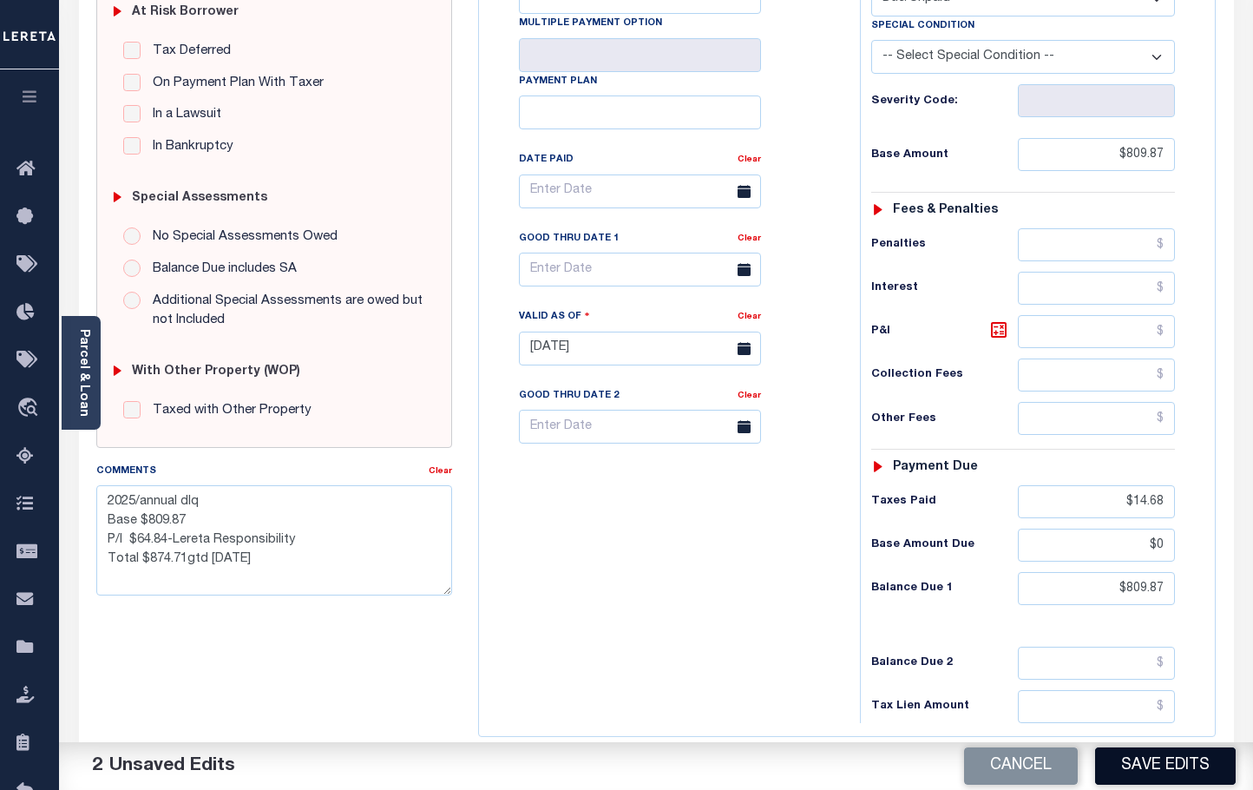
click at [1200, 759] on button "Save Edits" at bounding box center [1165, 765] width 141 height 37
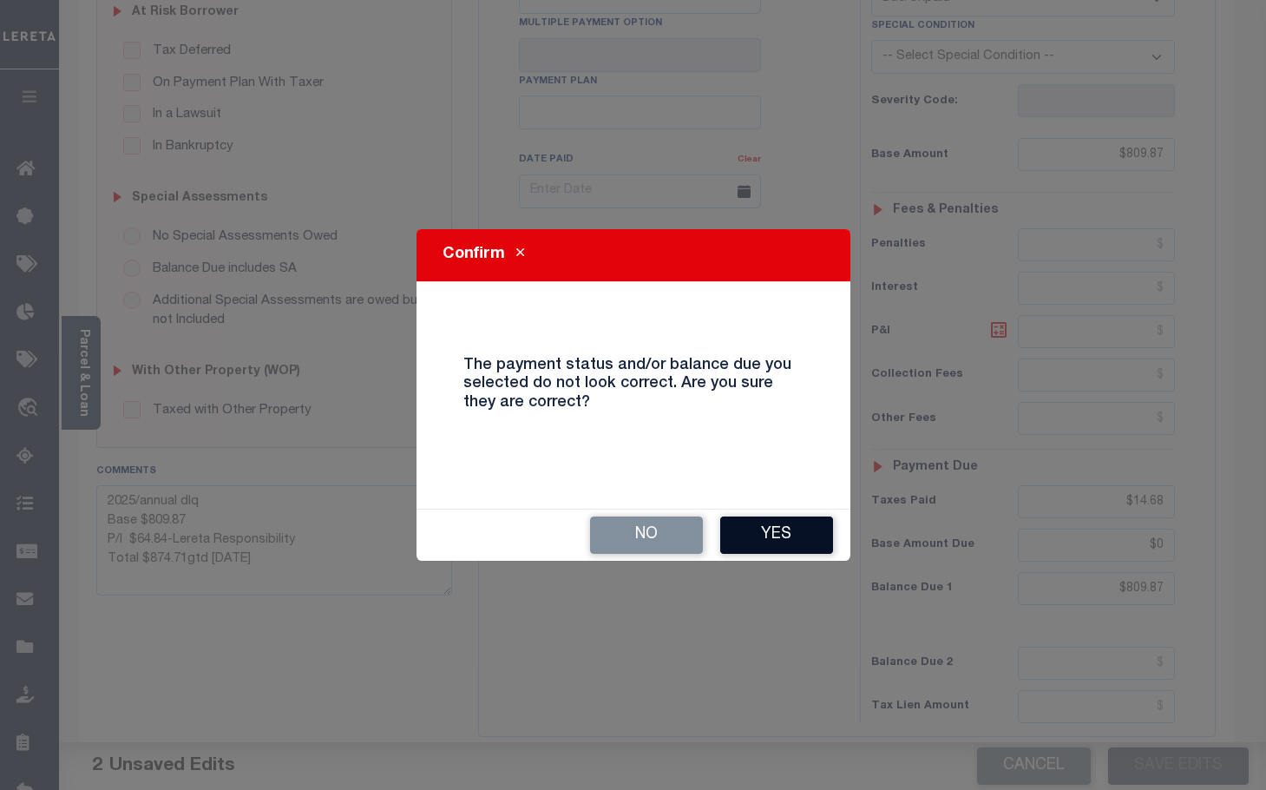
click at [809, 536] on button "Yes" at bounding box center [776, 534] width 113 height 37
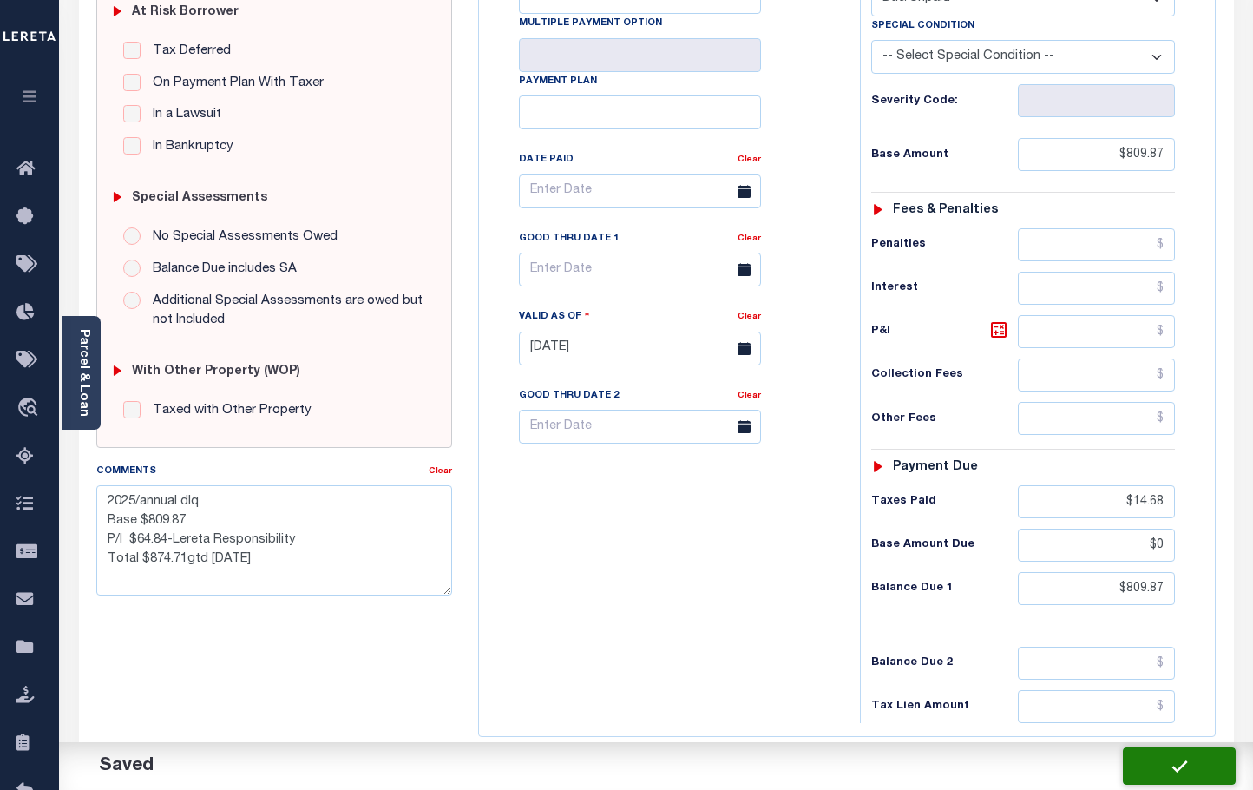
checkbox input "false"
type textarea "2025/annual dlq Base $809.87 P/I $64.84-Lereta Responsibility Total $874.71gtd …"
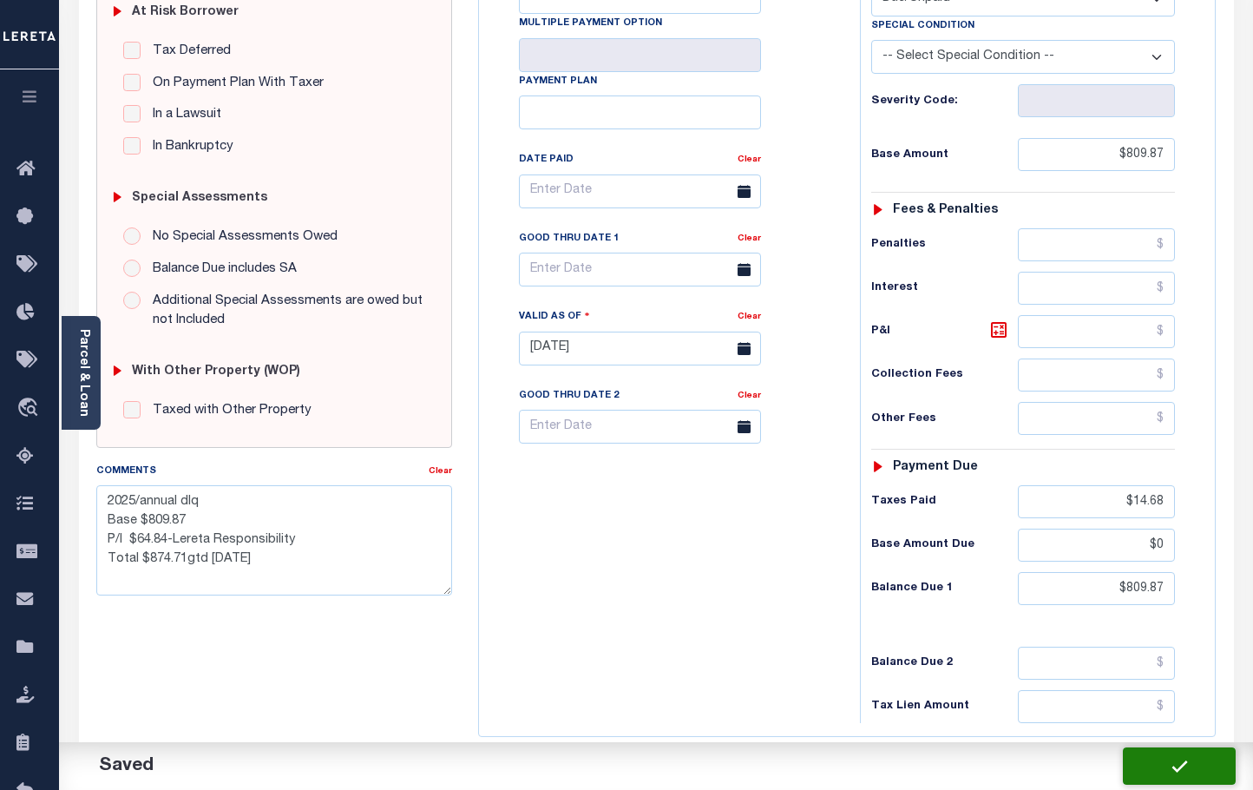
type input "$809.87"
type input "$14.68"
type input "$0"
type input "$809.87"
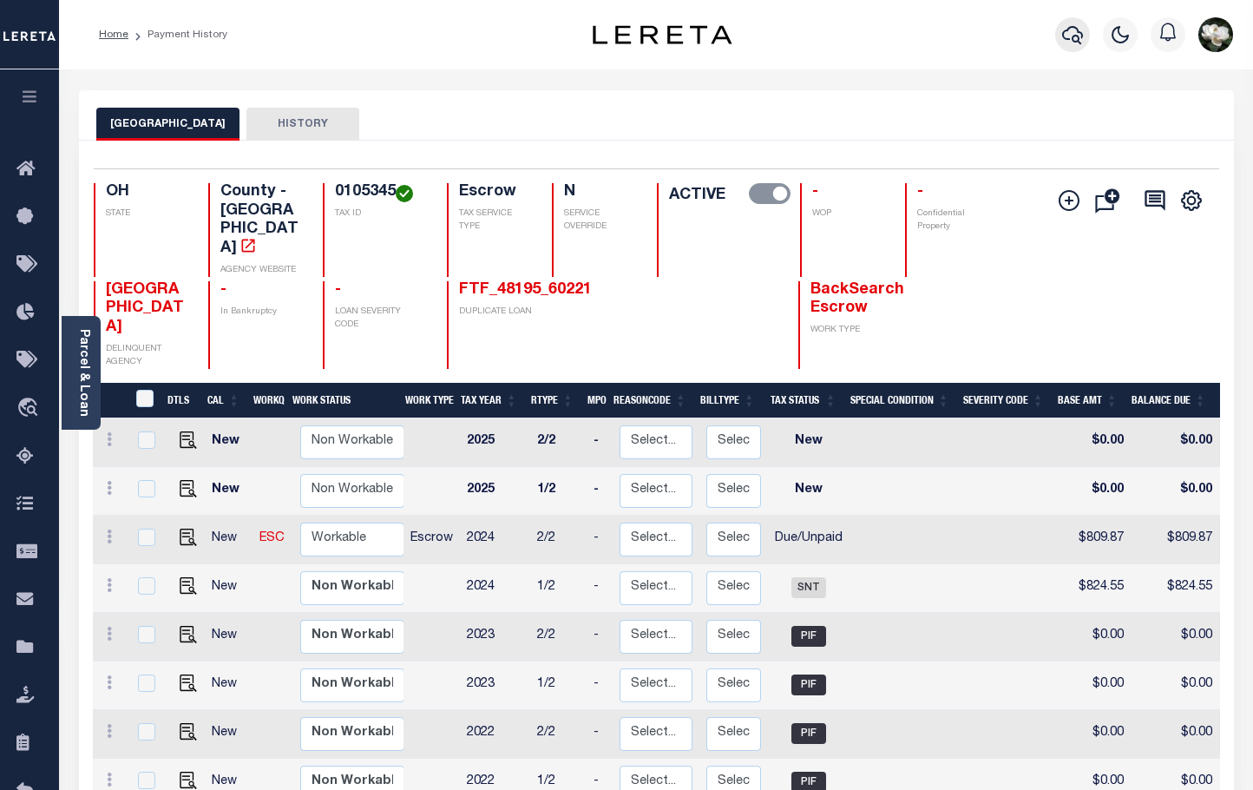
click at [1080, 42] on icon "button" at bounding box center [1072, 34] width 21 height 21
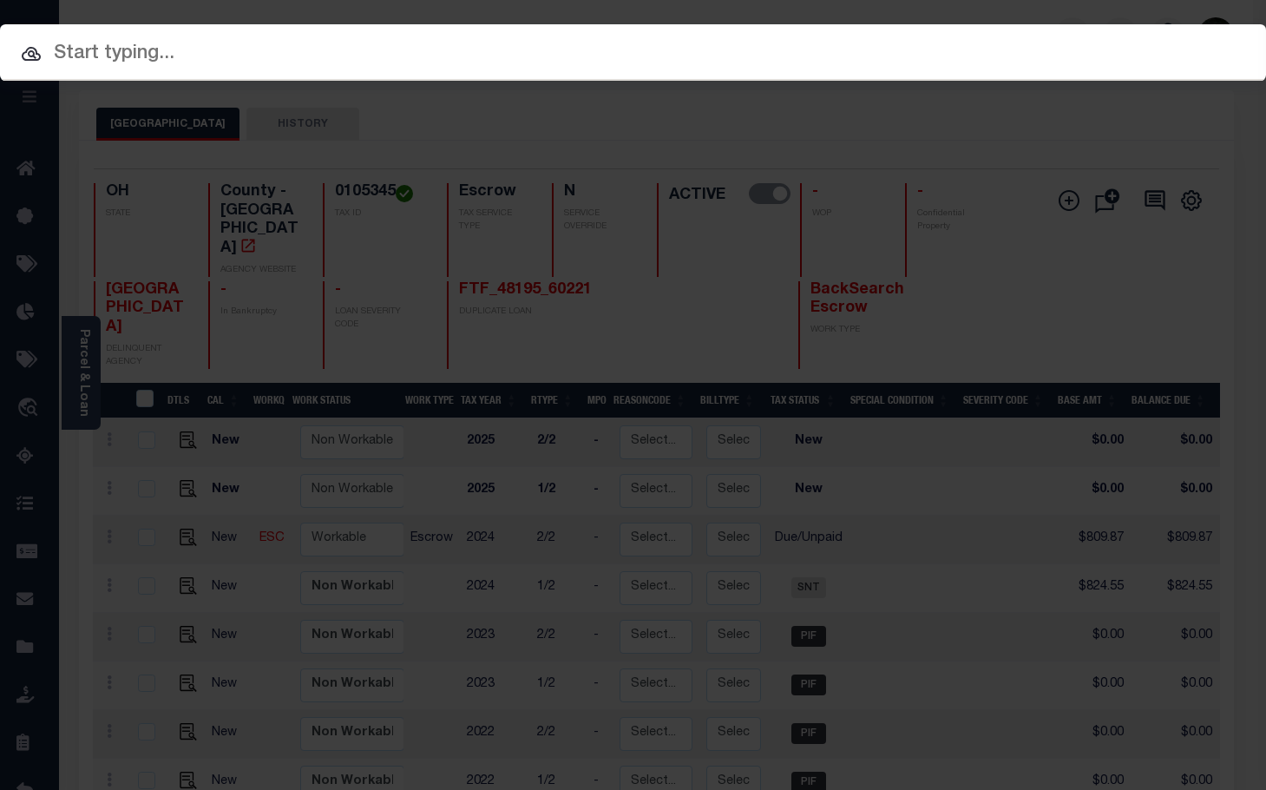
click at [274, 65] on input "text" at bounding box center [633, 54] width 1266 height 30
paste input "3392371"
type input "3392371"
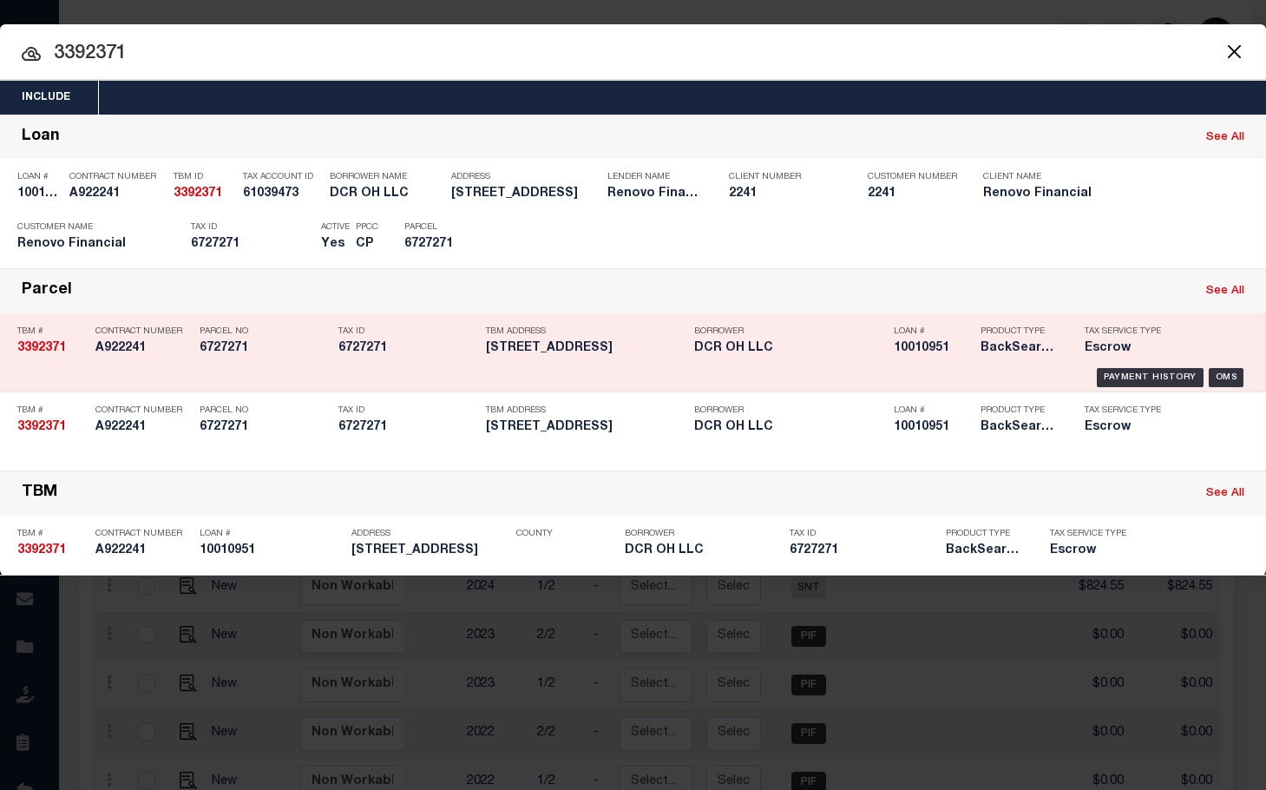
click at [1061, 357] on div "Product Type BackSearch,Escrow" at bounding box center [1020, 343] width 104 height 50
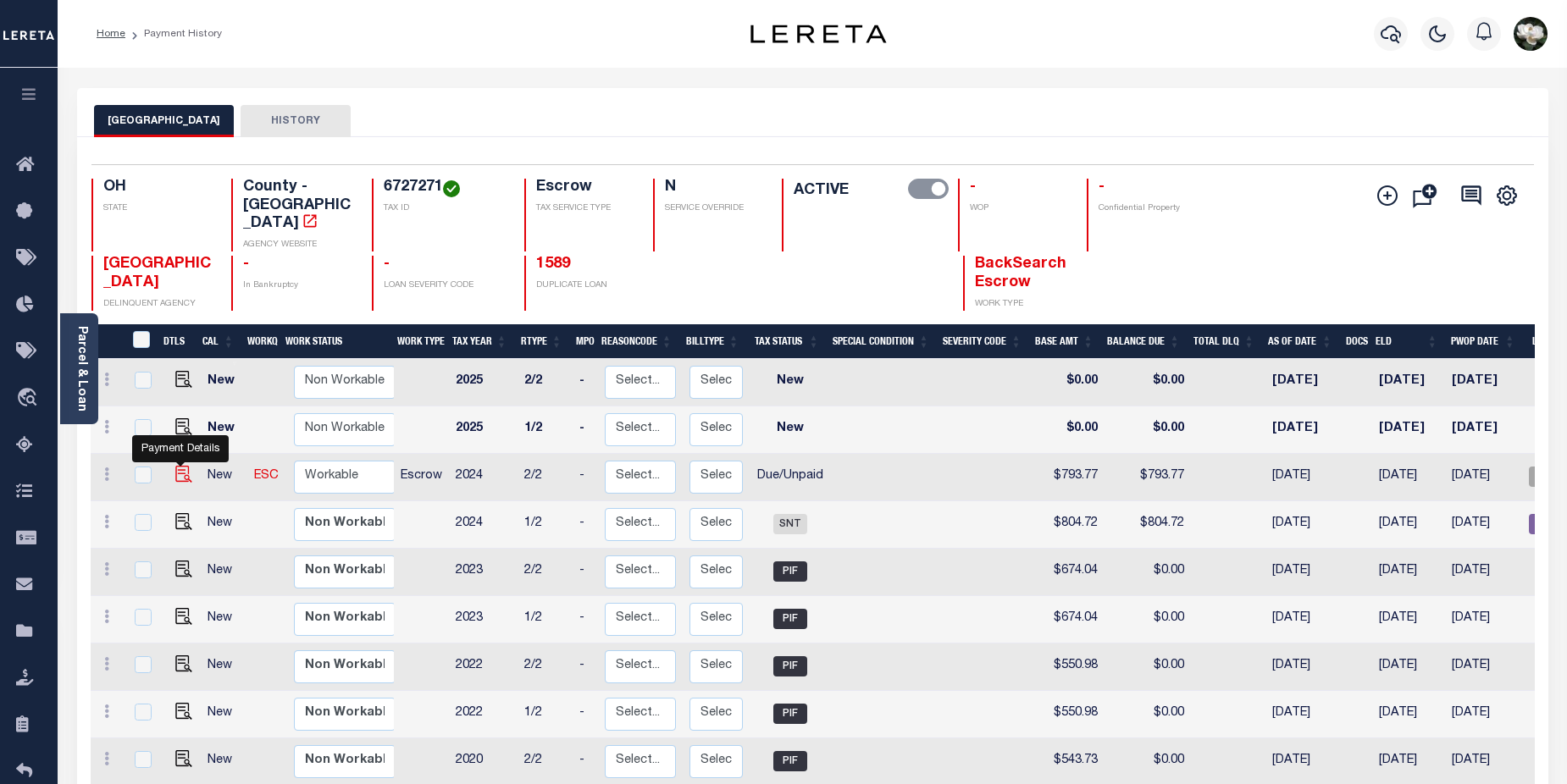
click at [179, 465] on img "" at bounding box center [183, 473] width 17 height 17
checkbox input "true"
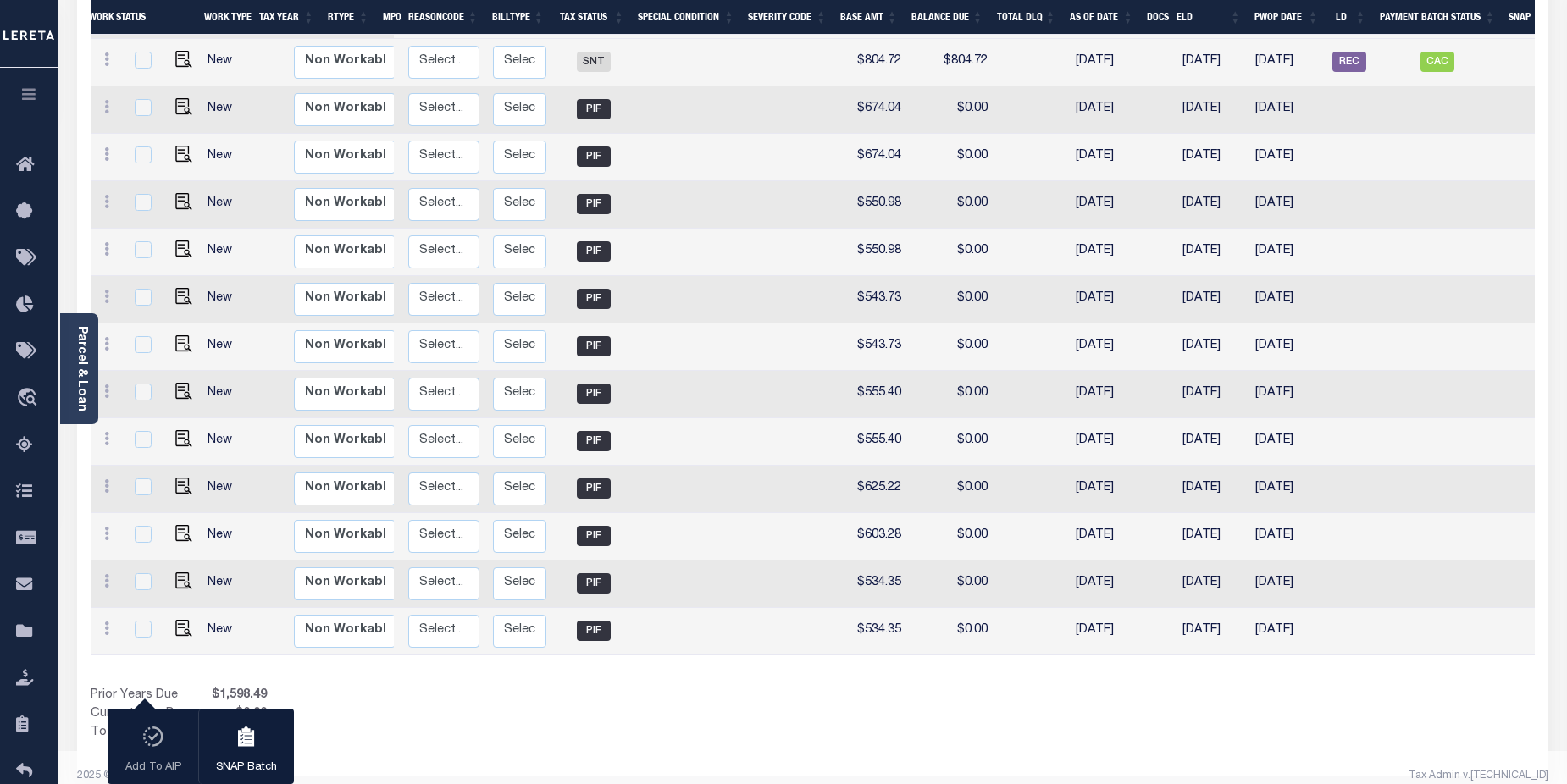
scroll to position [0, 216]
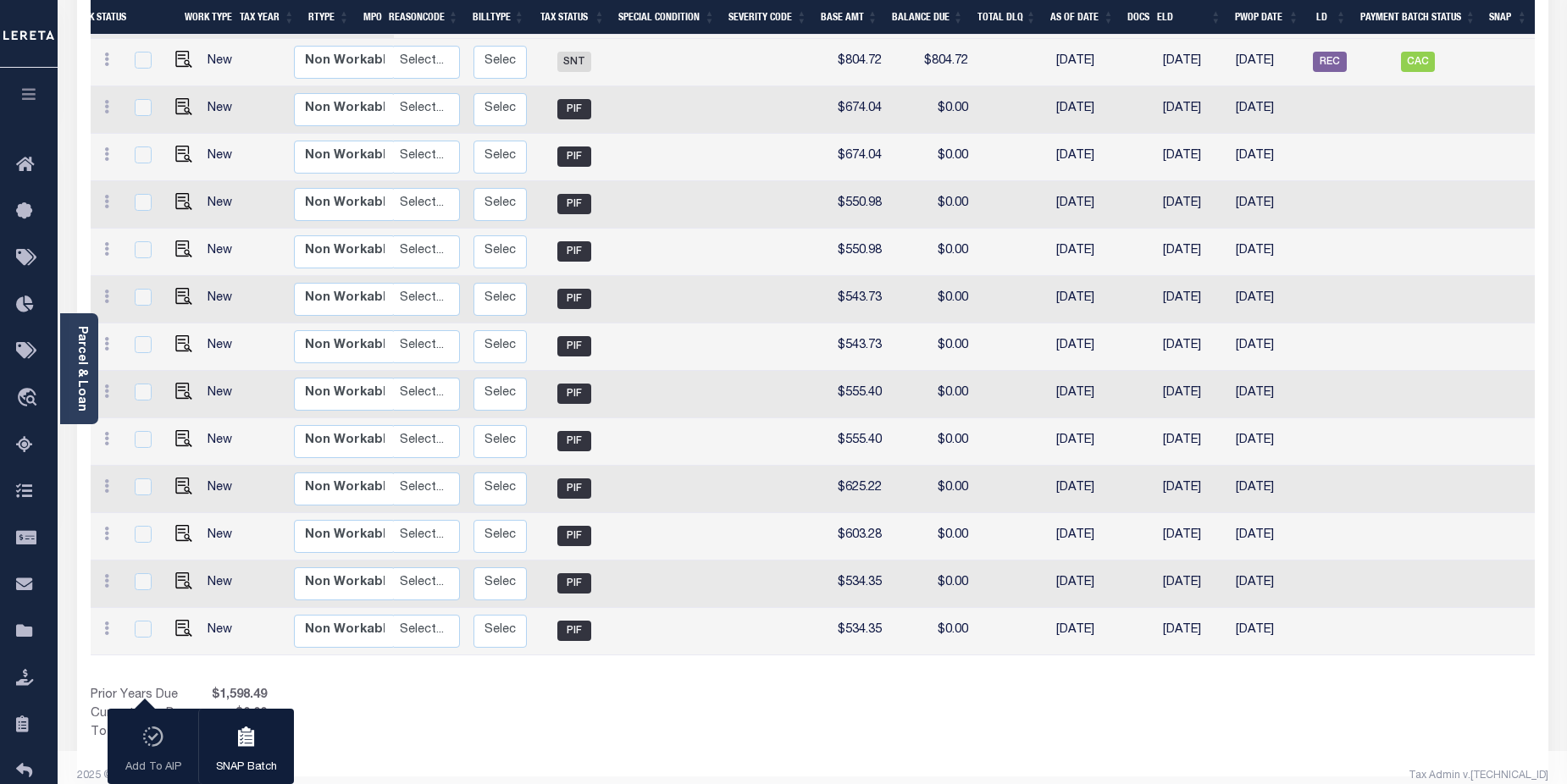
drag, startPoint x: 1565, startPoint y: 473, endPoint x: 1566, endPoint y: 449, distance: 24.0
click at [1223, 451] on div "Parcel & Loan Loan Details 10010951 LOAN NO ACTIVE TKO BOARDING TYPE 2241" at bounding box center [812, 204] width 1509 height 1196
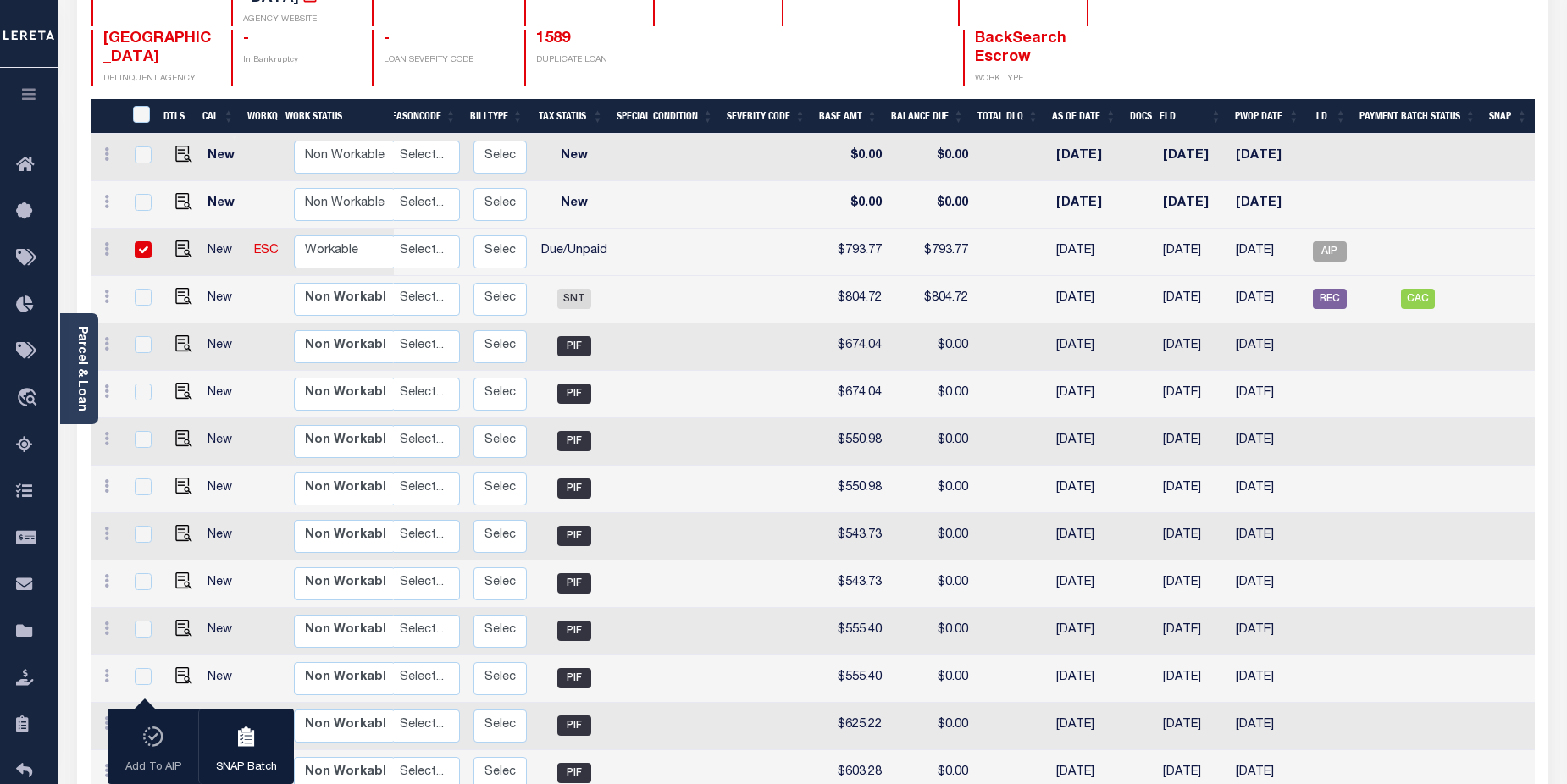
scroll to position [216, 0]
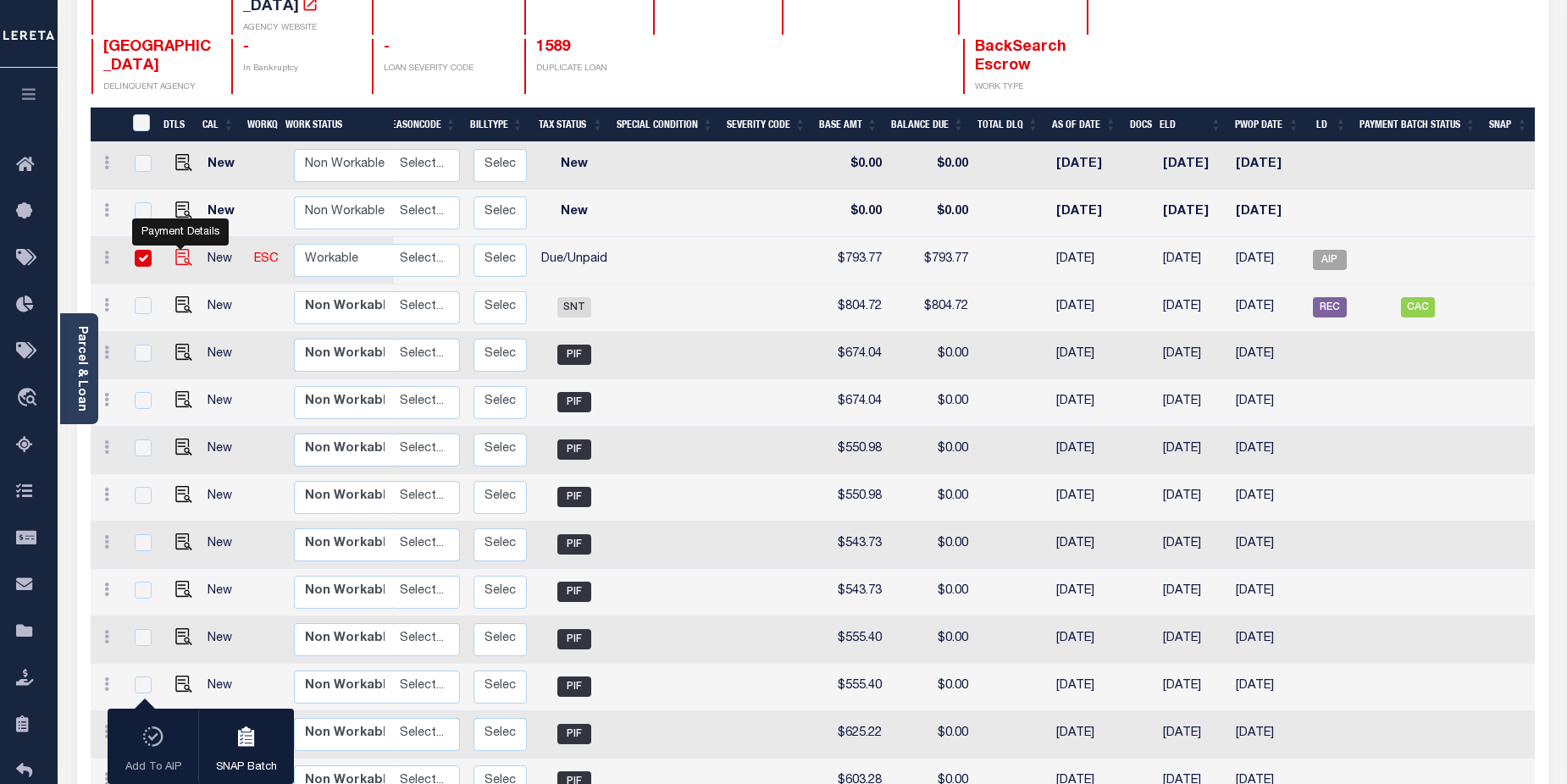
click at [179, 249] on img "" at bounding box center [183, 256] width 17 height 17
checkbox input "false"
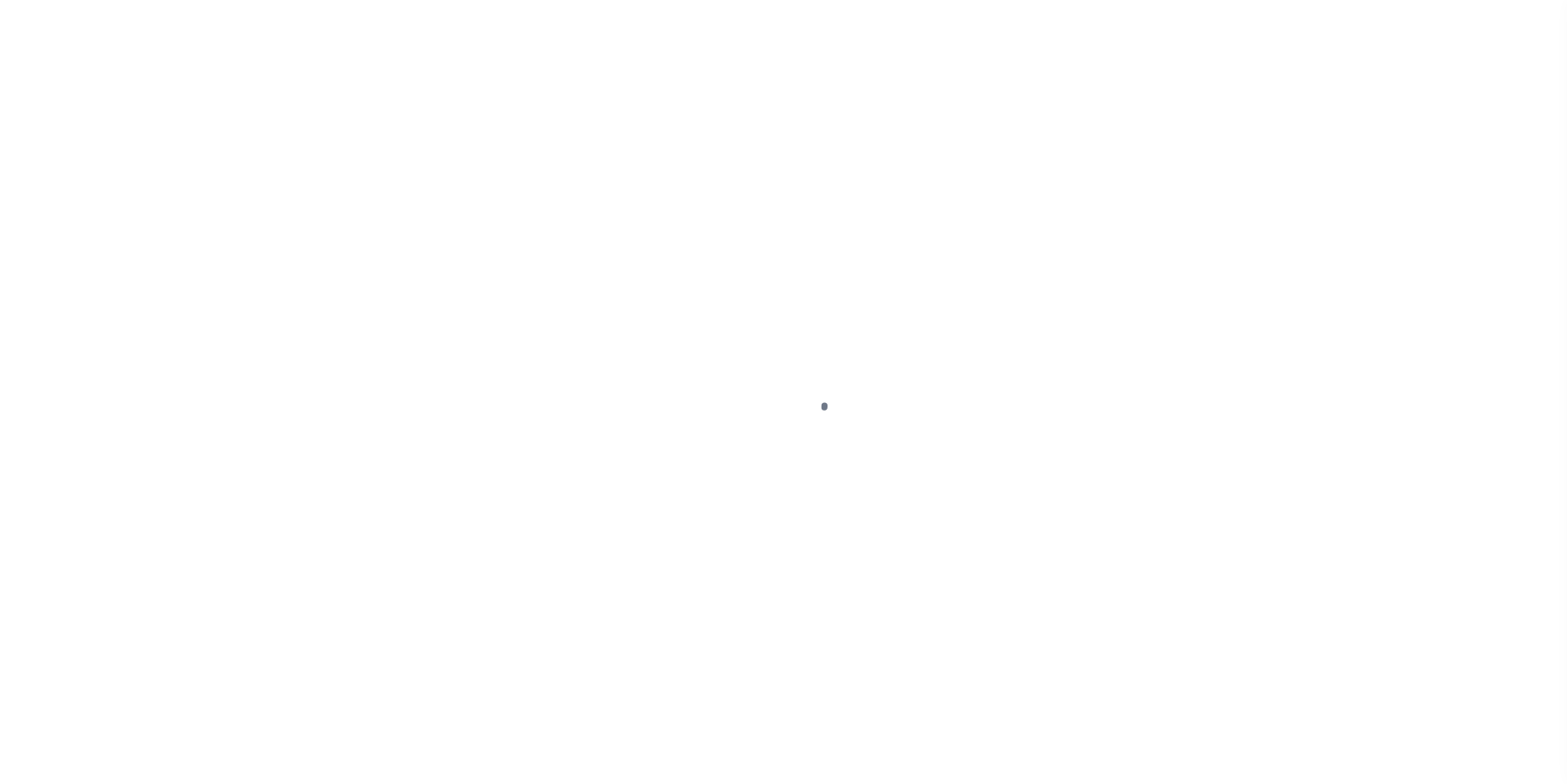
select select "DUE"
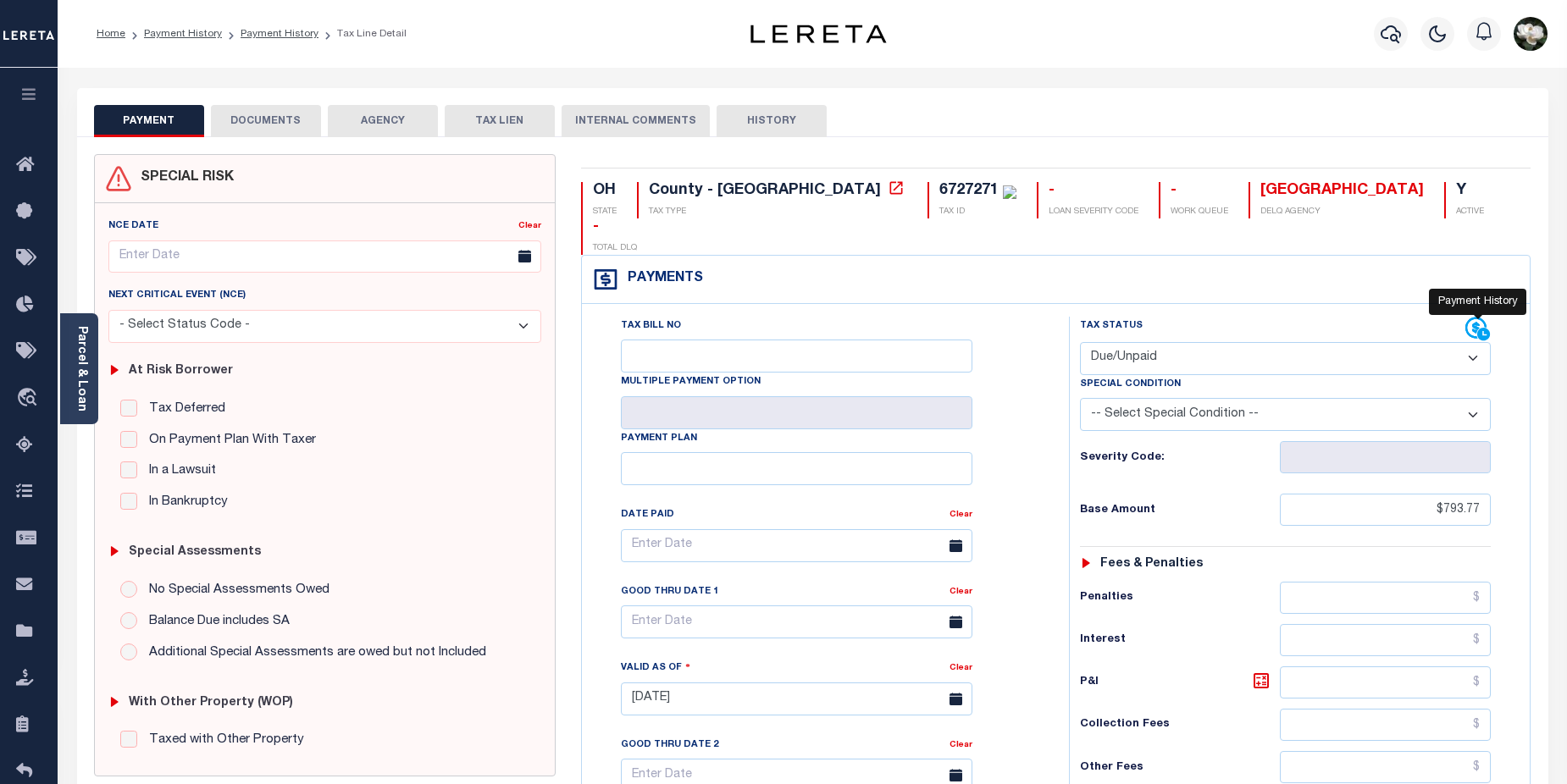
click at [1476, 318] on icon at bounding box center [1476, 329] width 21 height 21
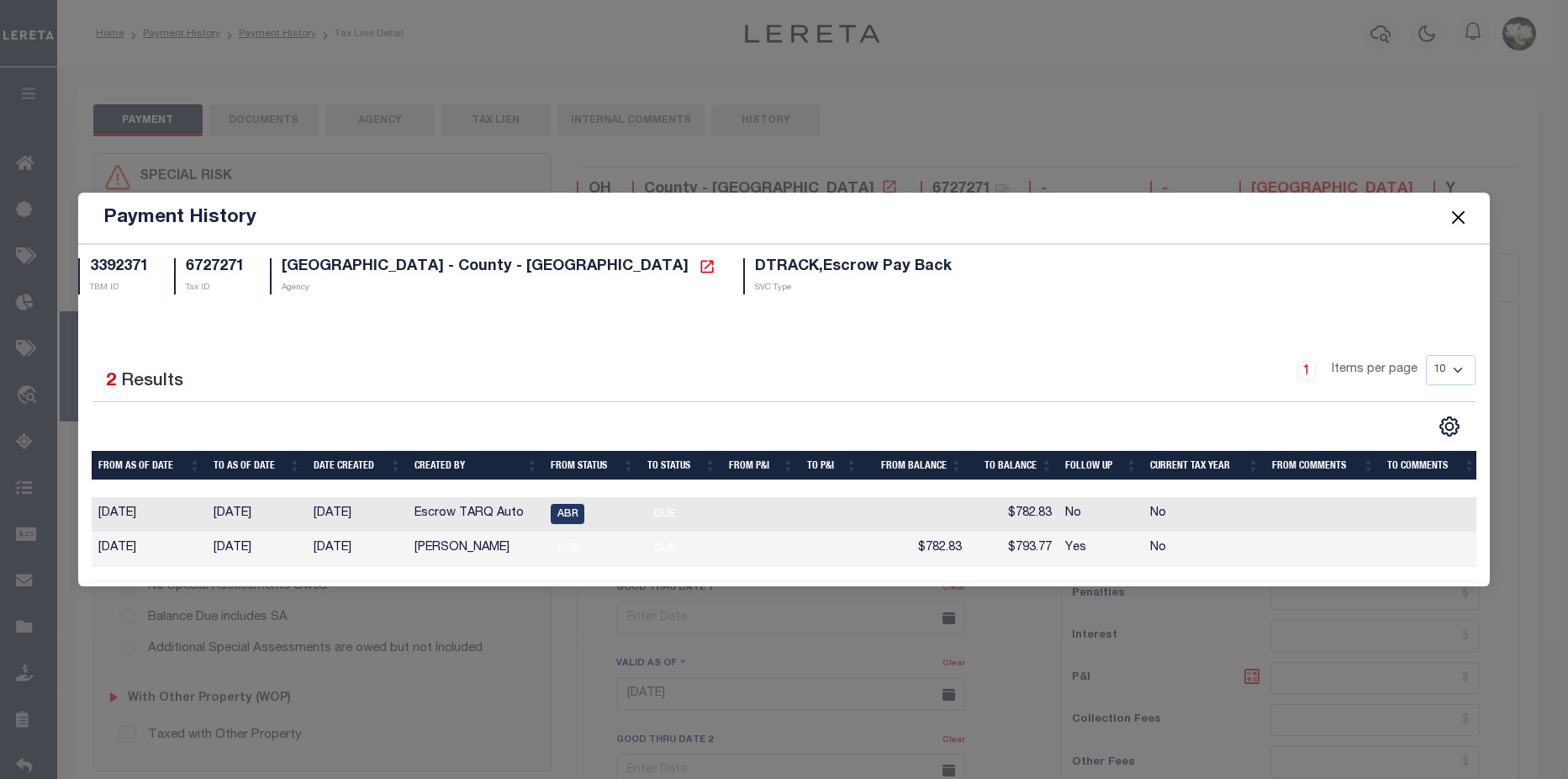
click at [1460, 211] on button "Close" at bounding box center [1459, 218] width 22 height 22
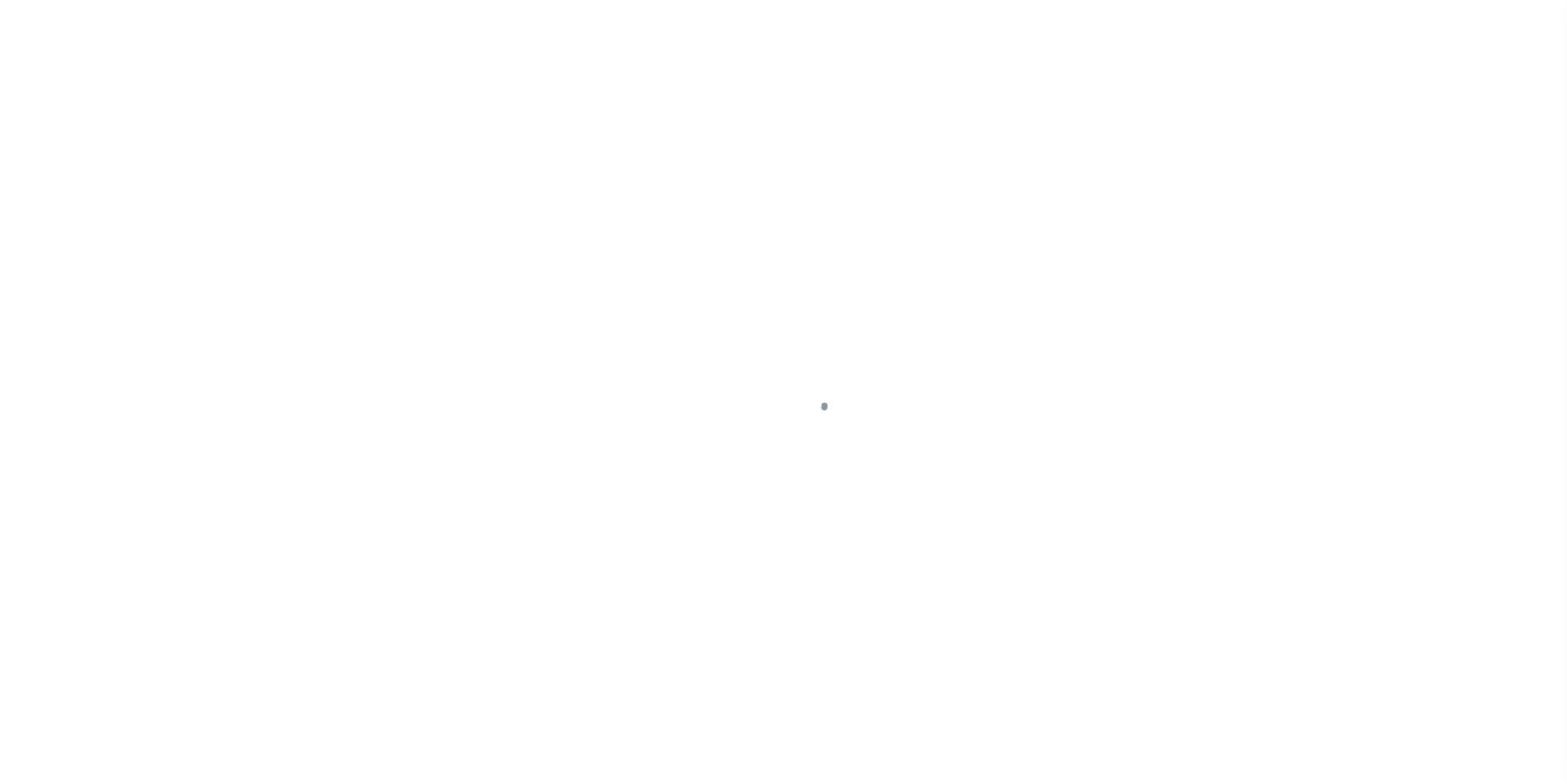
select select "DUE"
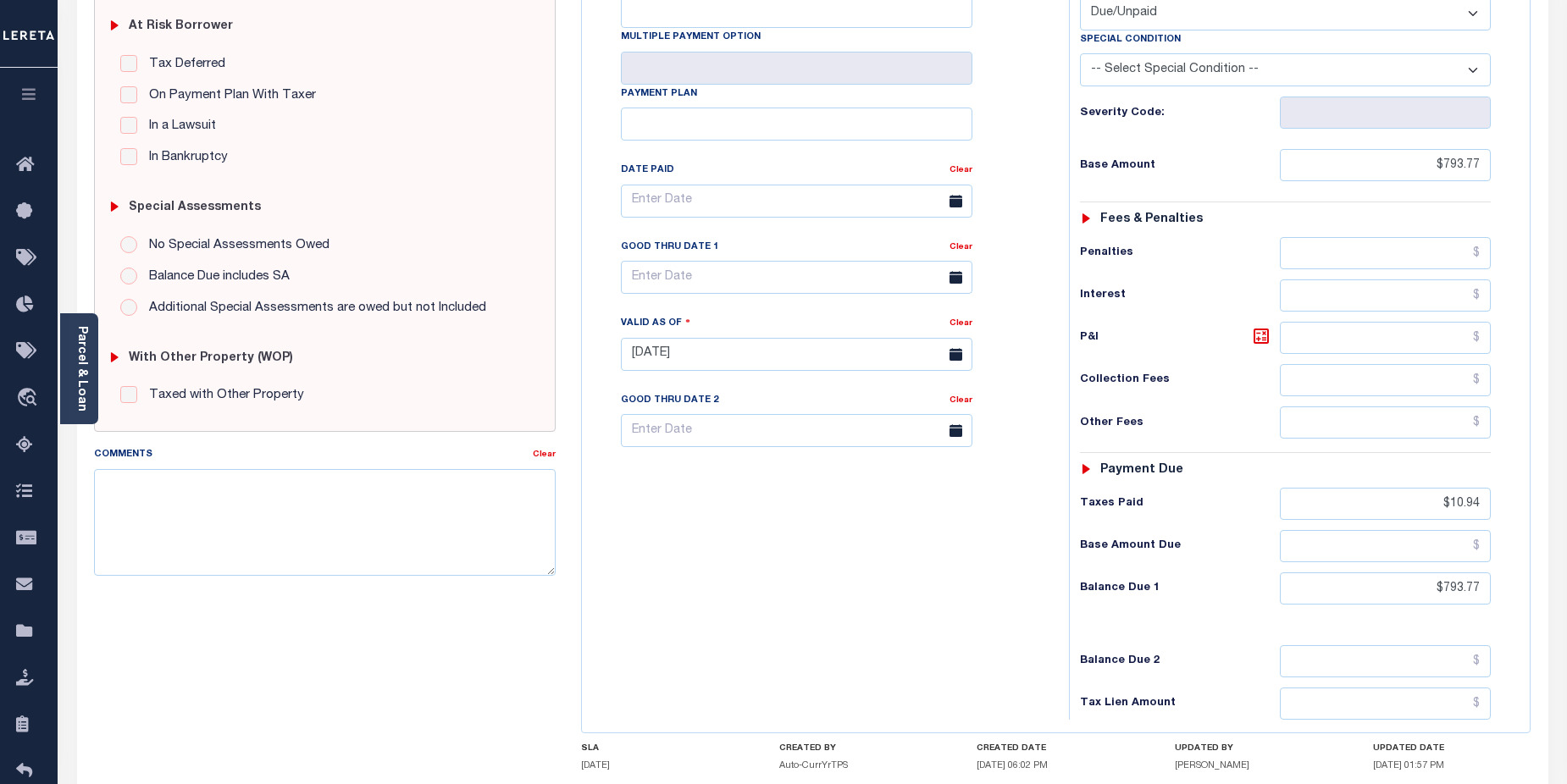
scroll to position [462, 0]
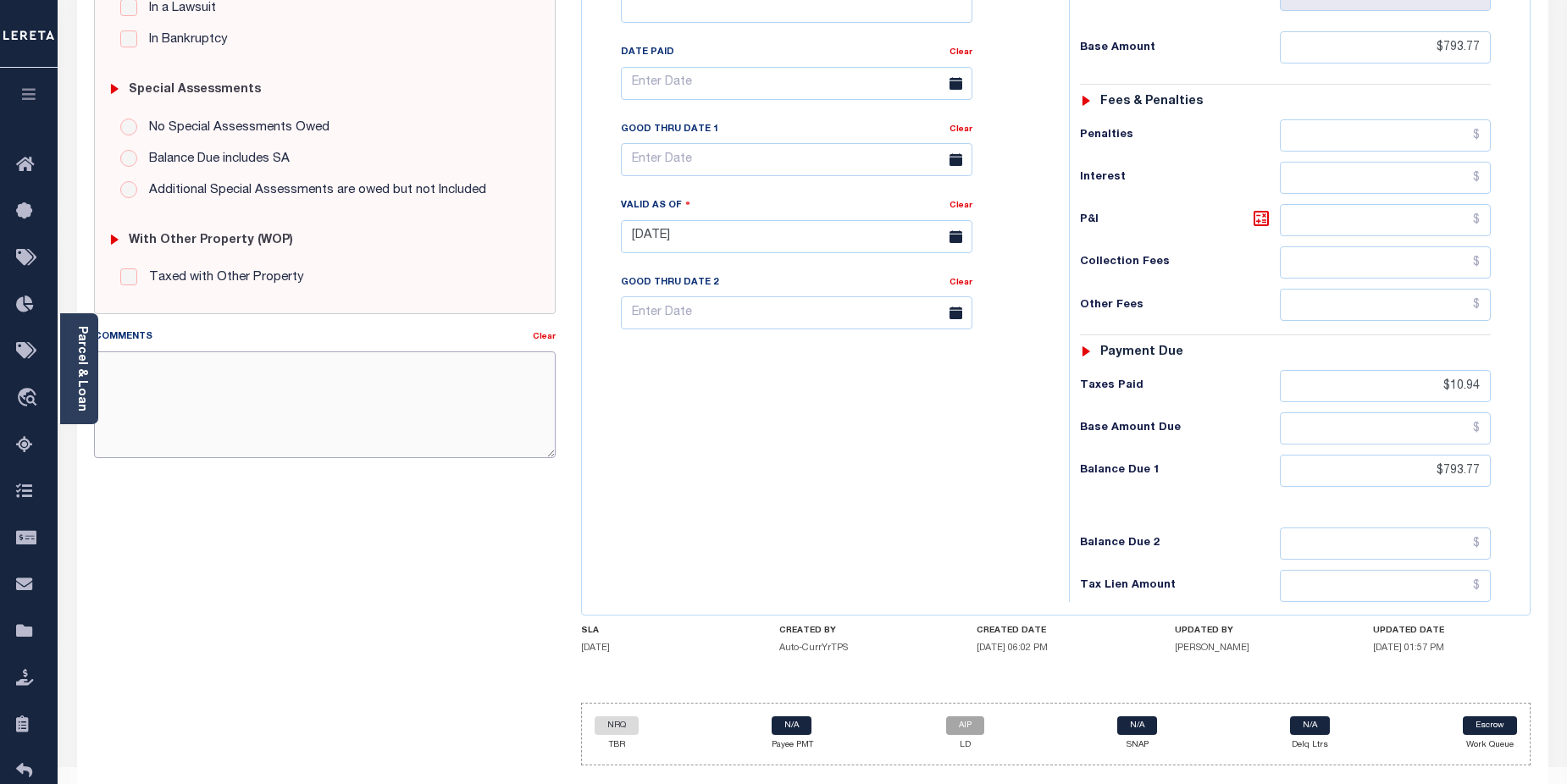
click at [248, 371] on textarea "Comments" at bounding box center [325, 404] width 462 height 106
paste textarea "3392371"
type textarea "3392371"
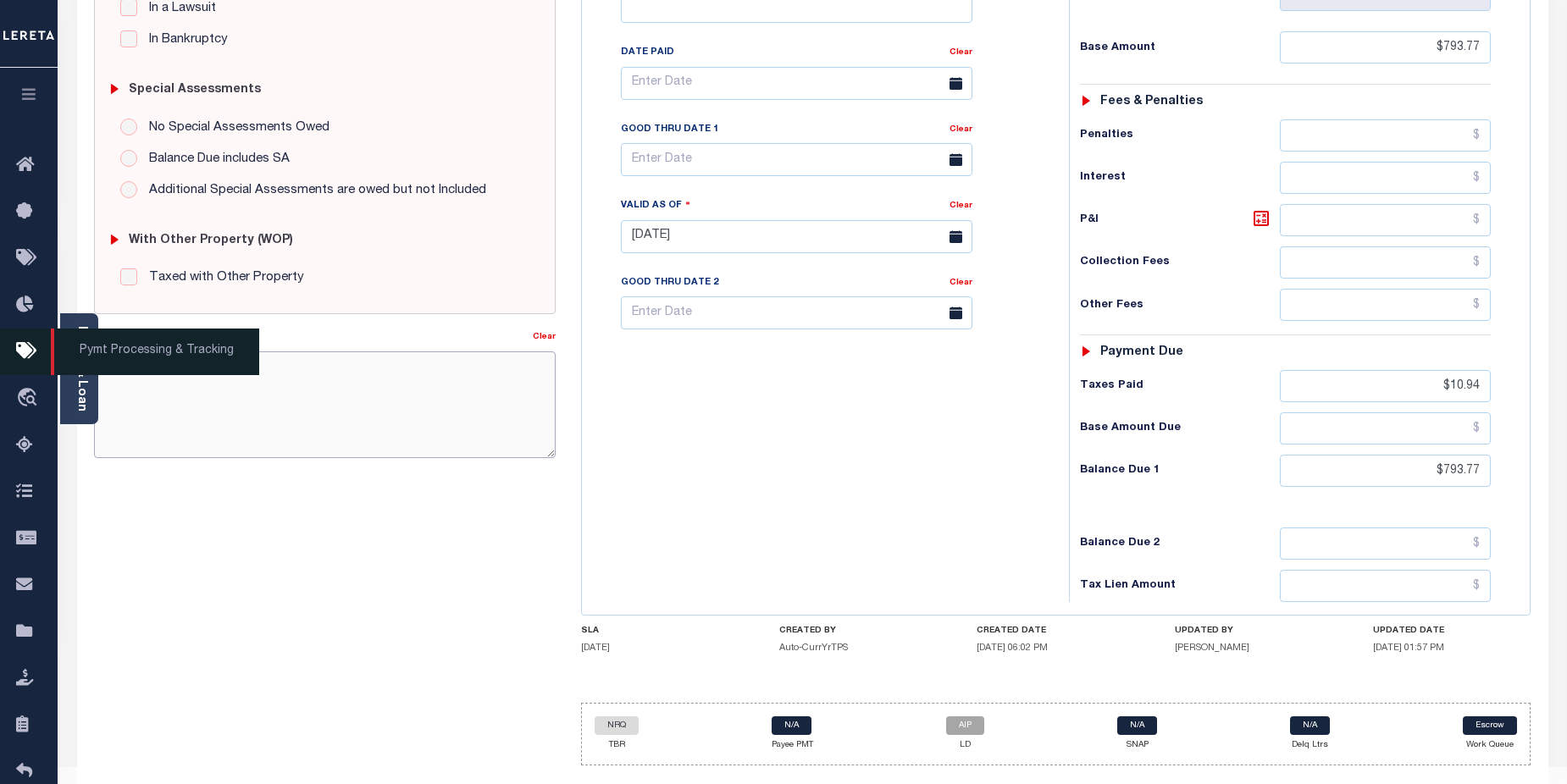
drag, startPoint x: 177, startPoint y: 365, endPoint x: 50, endPoint y: 354, distance: 127.5
click at [92, 356] on div "Parcel & Loan Tax Bill Details 6727271 TAX ID AGENCY 2024 TAX YEAR 2025 2/2" at bounding box center [813, 212] width 1497 height 1212
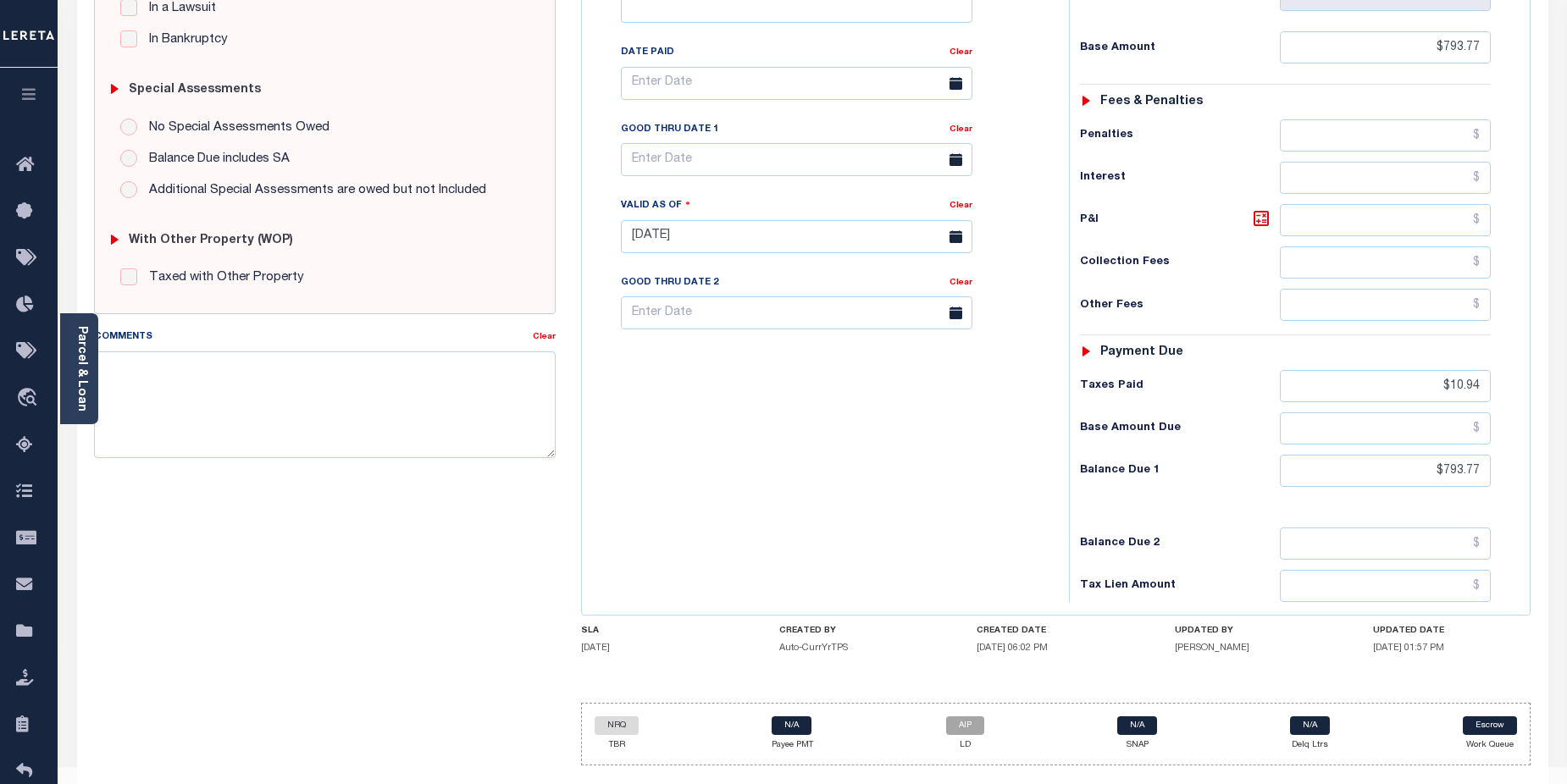
type input "[DATE]"
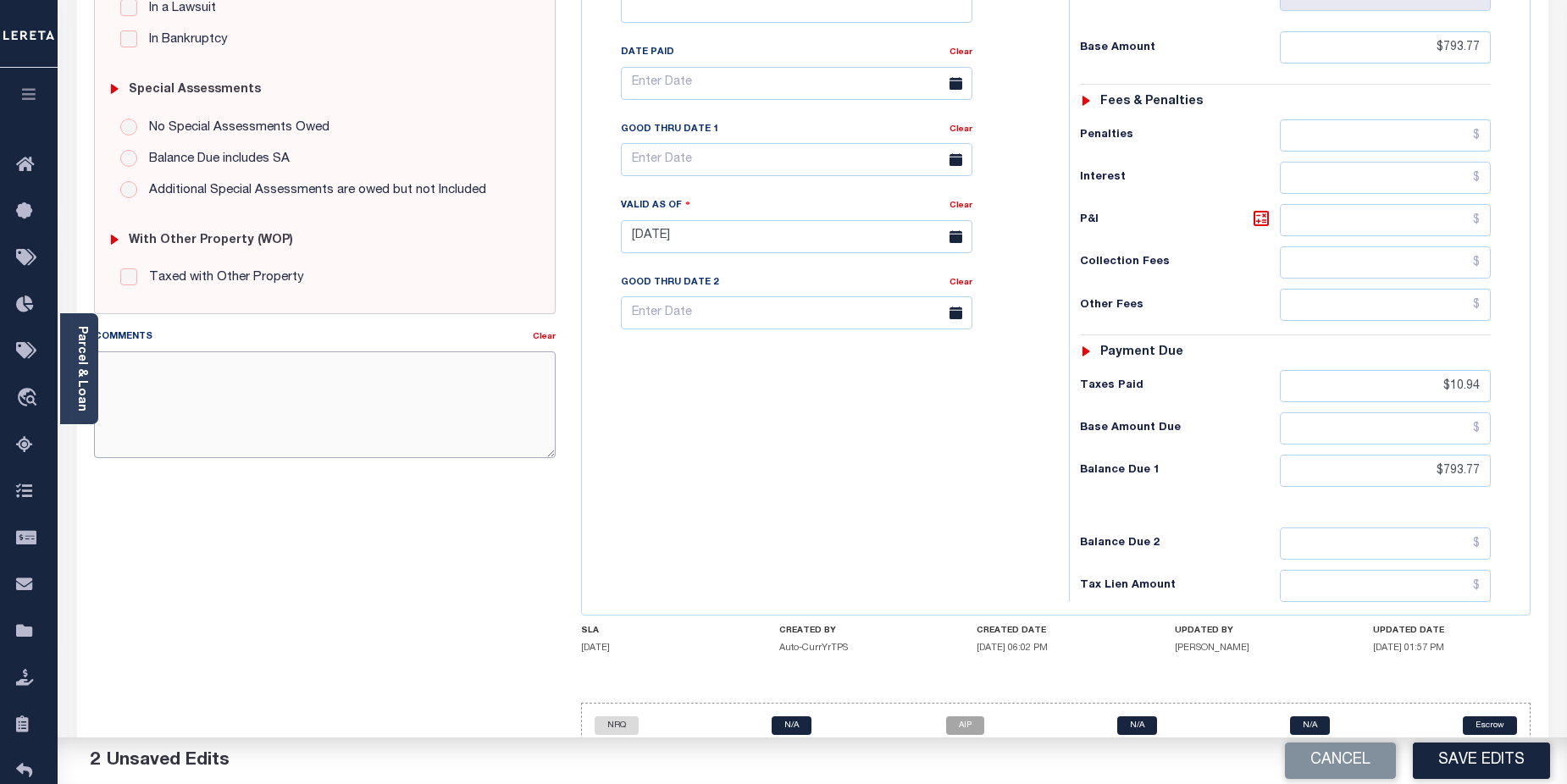
click at [167, 364] on textarea "Comments" at bounding box center [325, 404] width 462 height 106
paste textarea "2025/annual dlq Base $3,323.80 P/I $568.57-Lender Responsibility Total $3892.37…"
click at [241, 424] on textarea "2025/annual dlq Base $3,323.80 P/I $568.57-Lender Responsibility Total $3892.37…" at bounding box center [325, 404] width 462 height 106
drag, startPoint x: 143, startPoint y: 424, endPoint x: 189, endPoint y: 424, distance: 46.0
click at [189, 424] on textarea "2025/annual dlq Base $3,323.80 P/I $568.57-Lender Responsibility Total $3892.37…" at bounding box center [325, 404] width 462 height 106
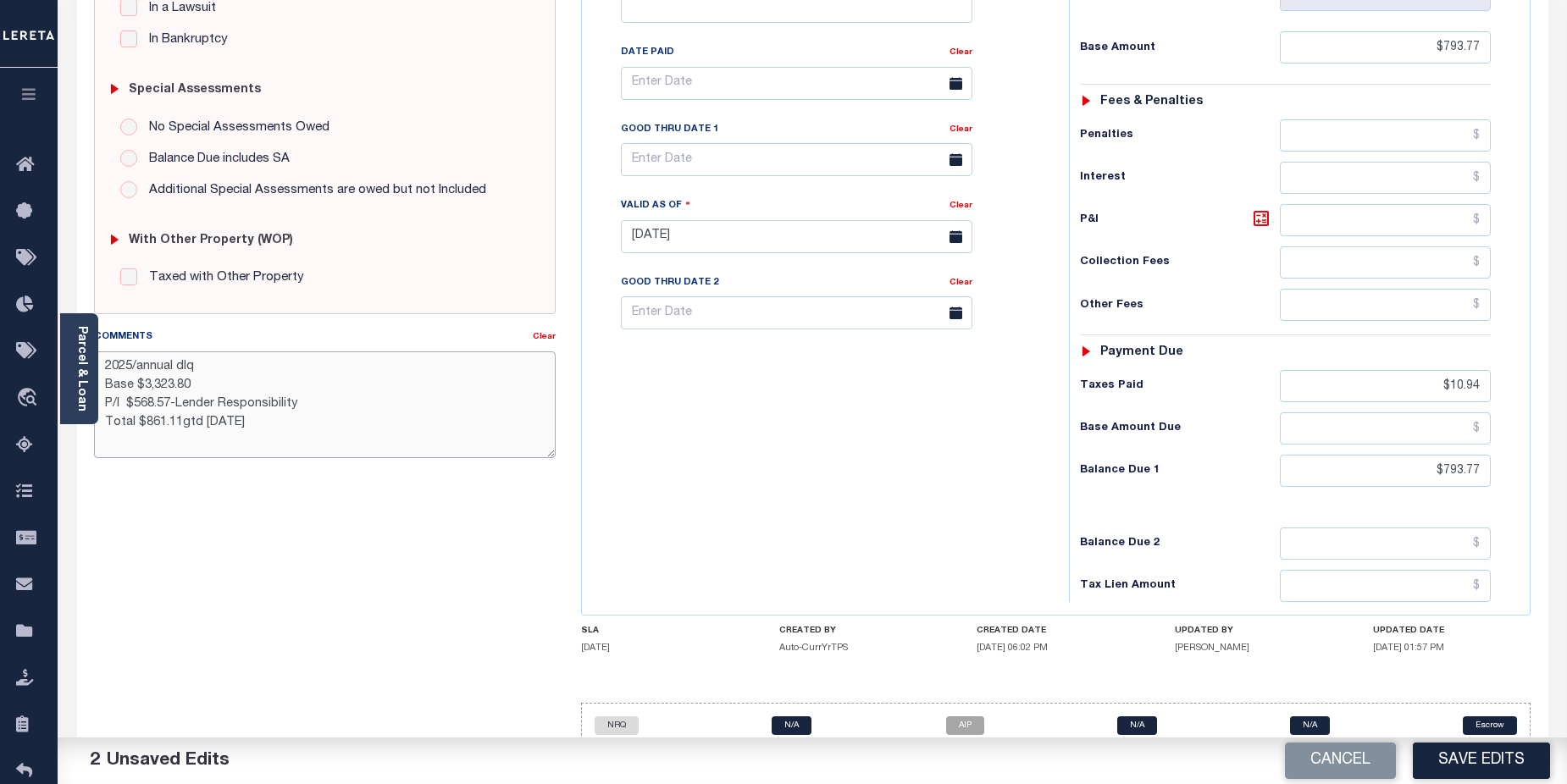
drag, startPoint x: 134, startPoint y: 405, endPoint x: 171, endPoint y: 405, distance: 37.0
click at [171, 405] on textarea "2025/annual dlq Base $3,323.80 P/I $568.57-Lender Responsibility Total $861.11g…" at bounding box center [325, 404] width 462 height 106
drag, startPoint x: 181, startPoint y: 402, endPoint x: 208, endPoint y: 405, distance: 27.2
click at [208, 405] on textarea "2025/annual dlq Base $3,323.80 P/I $67.34-Lender Responsibility Total $861.11gt…" at bounding box center [325, 404] width 462 height 106
drag, startPoint x: 145, startPoint y: 385, endPoint x: 198, endPoint y: 385, distance: 53.0
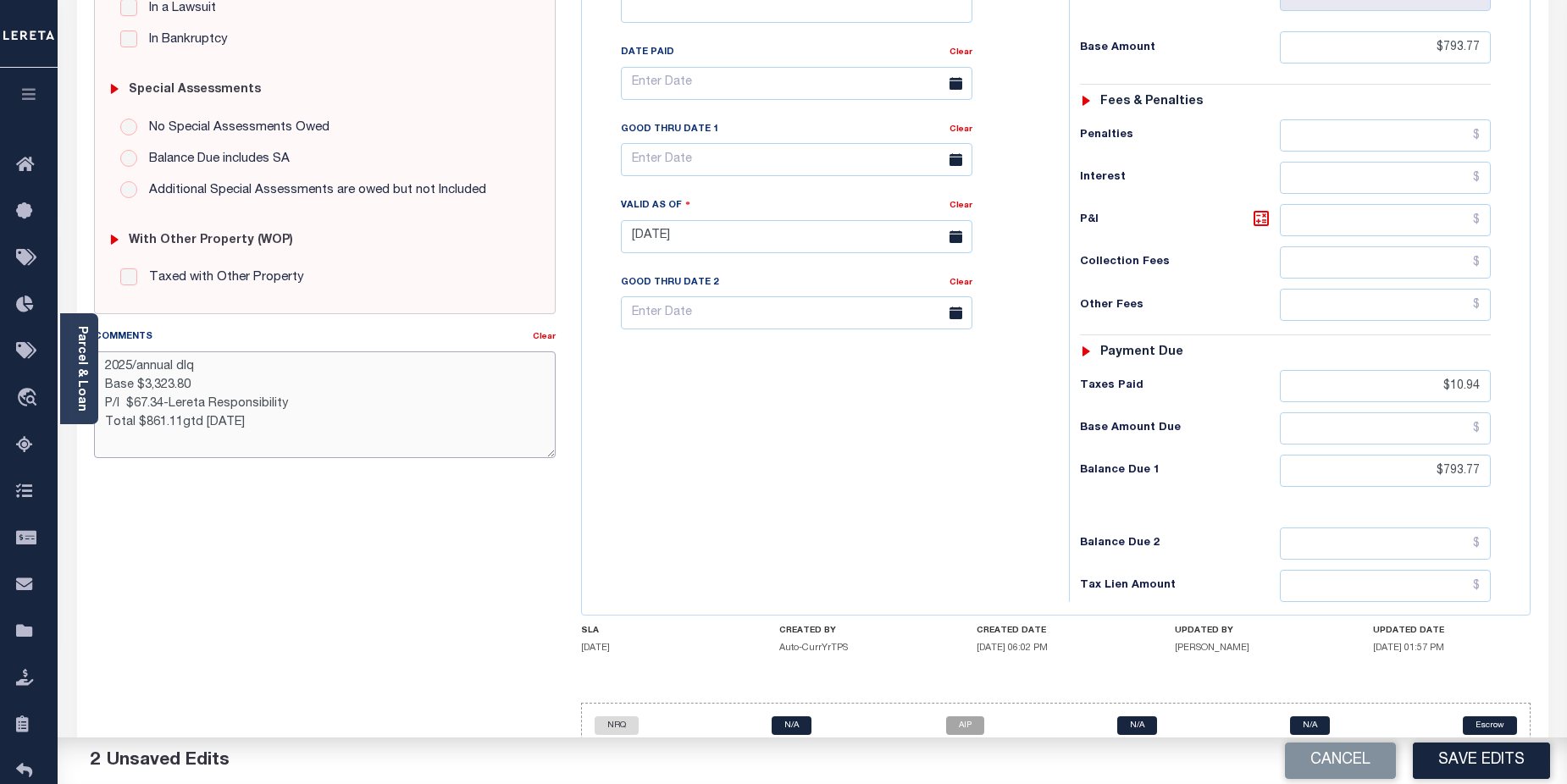
click at [198, 385] on textarea "2025/annual dlq Base $3,323.80 P/I $67.34-Lereta Responsibility Total $861.11gt…" at bounding box center [325, 404] width 462 height 106
type textarea "2025/annual dlq Base $793.77 P/I $67.34-Lereta Responsibility Total $861.11gtd …"
click at [1524, 758] on button "Save Edits" at bounding box center [1481, 760] width 138 height 36
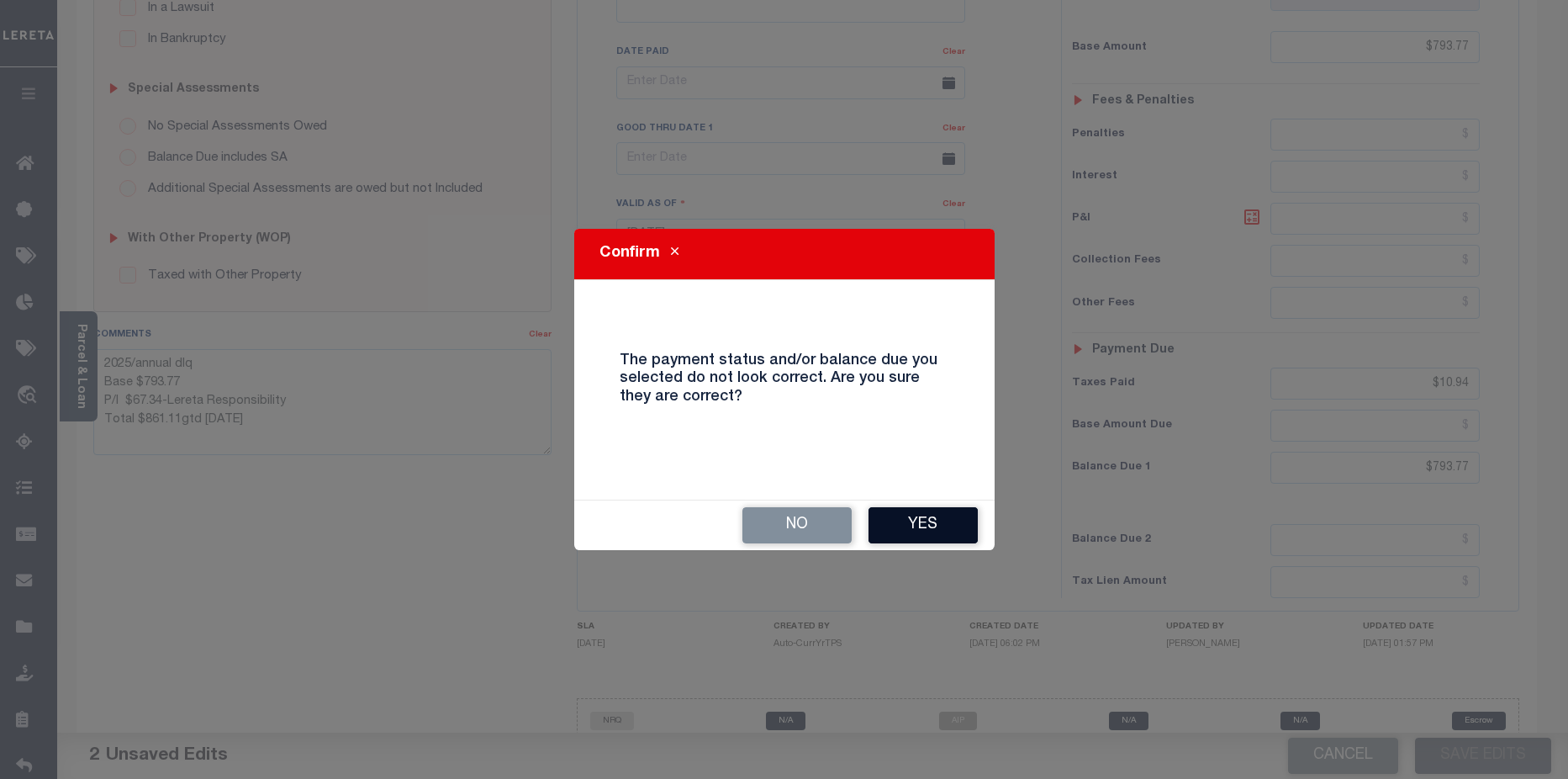
click at [924, 533] on button "Yes" at bounding box center [923, 524] width 109 height 36
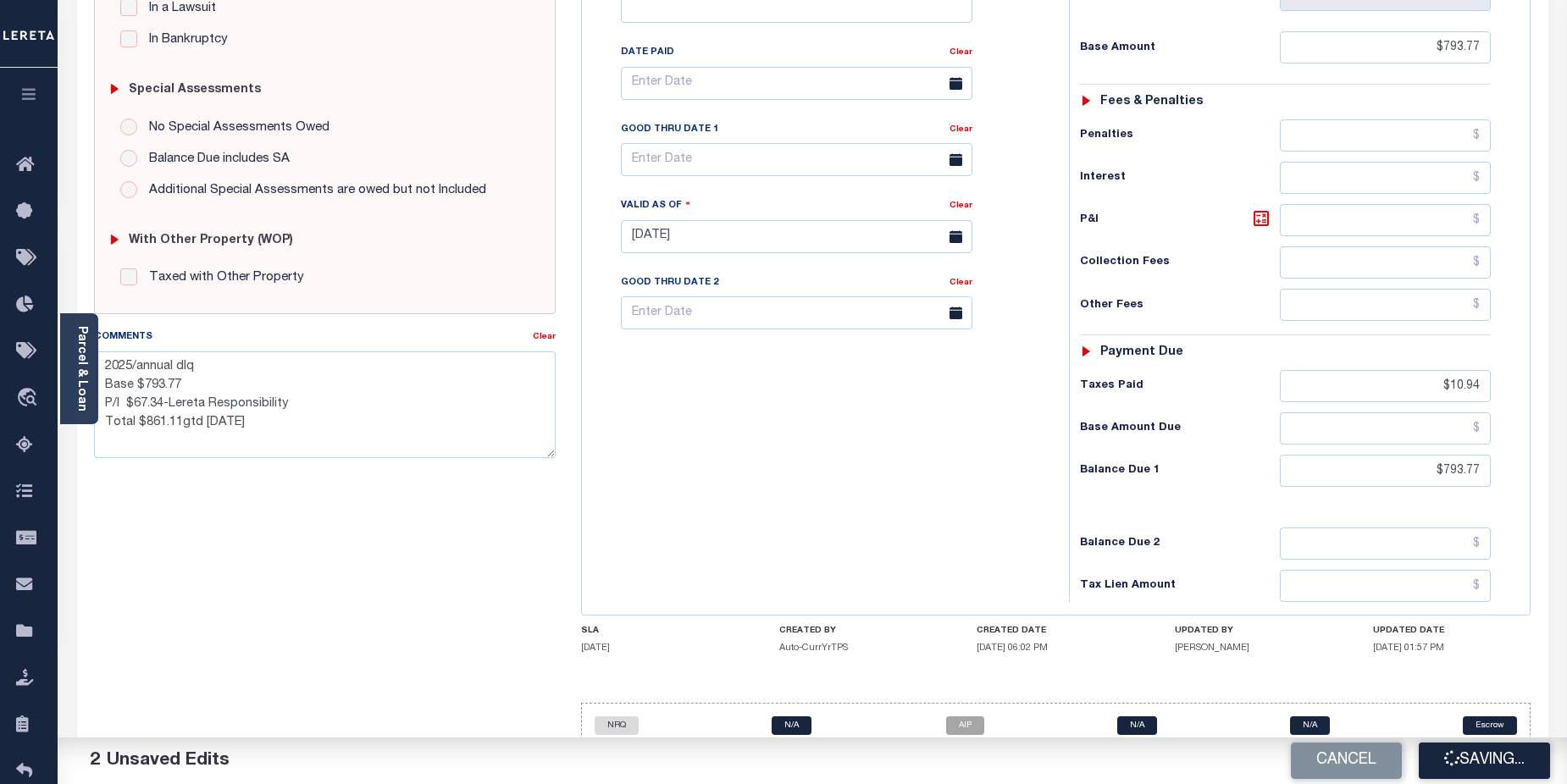
checkbox input "false"
type textarea "2025/annual dlq Base $793.77 P/I $67.34-Lereta Responsibility Total $861.11gtd …"
type input "$793.77"
type input "$10.94"
type input "$793.77"
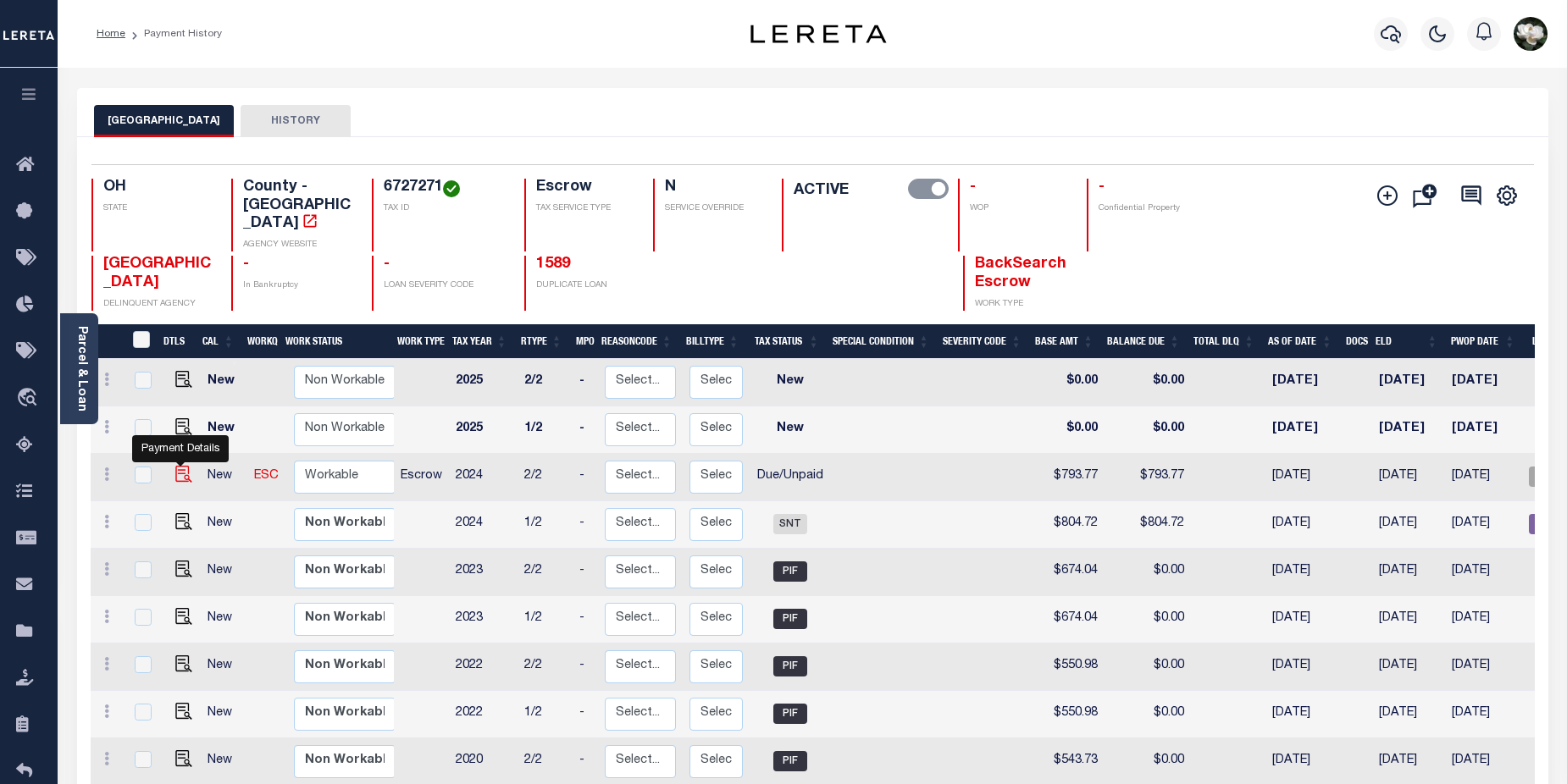
click at [179, 465] on img "" at bounding box center [183, 473] width 17 height 17
checkbox input "true"
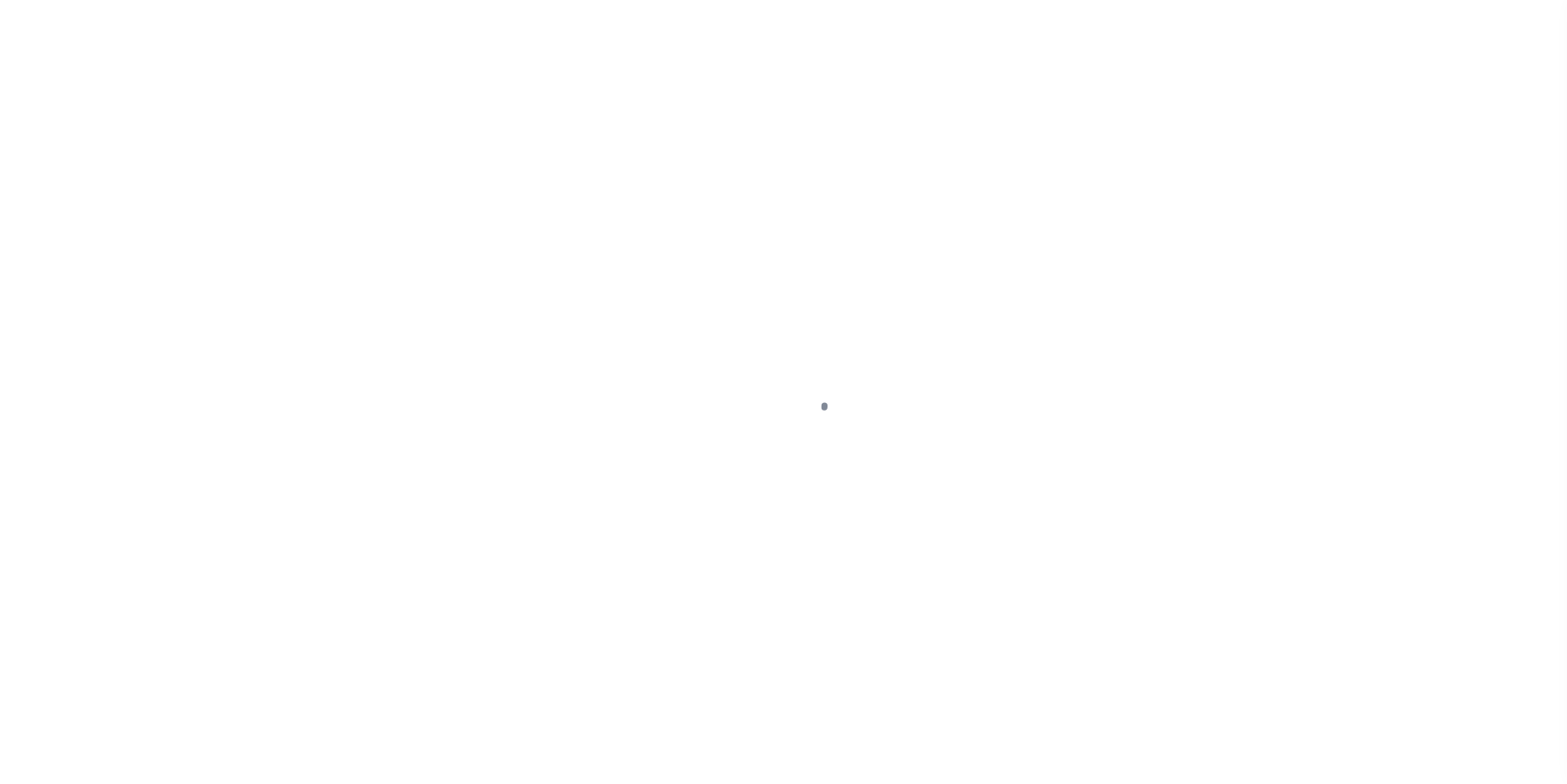
select select "DUE"
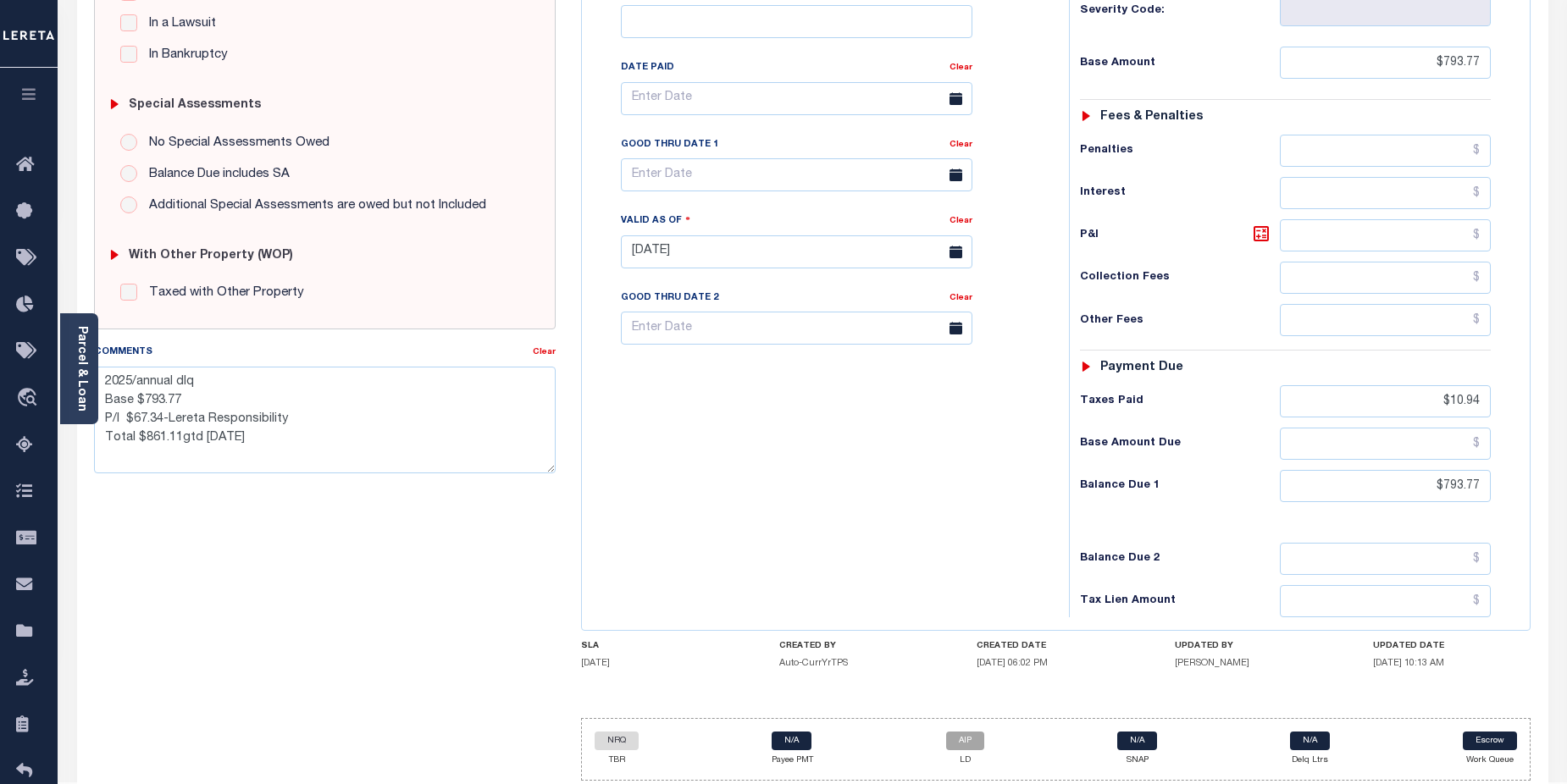
scroll to position [462, 0]
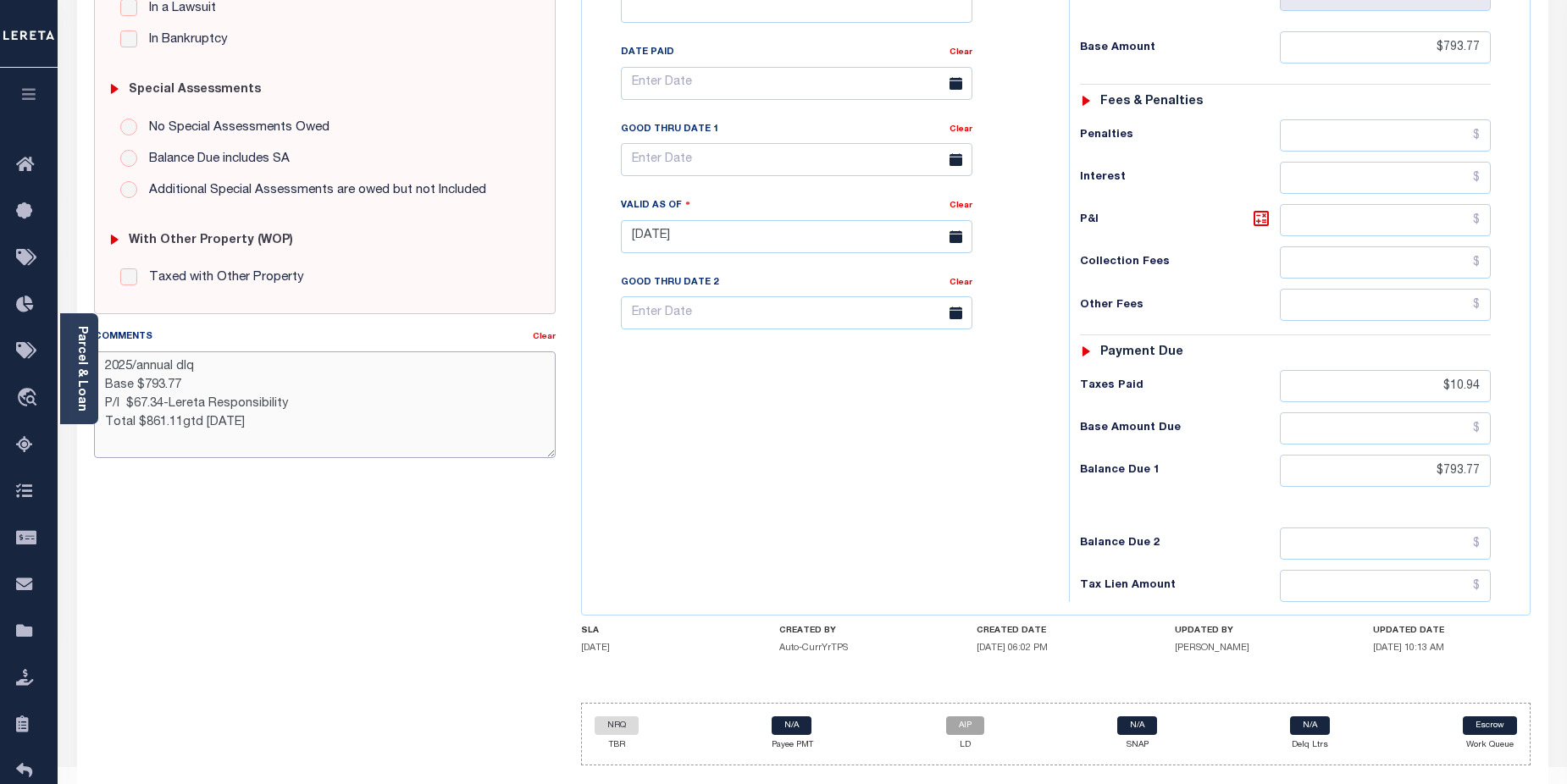
drag, startPoint x: 131, startPoint y: 369, endPoint x: 229, endPoint y: 356, distance: 98.9
click at [212, 368] on textarea "2025/annual dlq Base $793.77 P/I $67.34-Lereta Responsibility Total $861.11gtd …" at bounding box center [325, 404] width 462 height 106
drag, startPoint x: 107, startPoint y: 368, endPoint x: 306, endPoint y: 440, distance: 211.6
click at [306, 440] on textarea "2024/2nd Base $793.77 P/I $67.34-Lereta Responsibility Total $861.11gtd 08/31/2…" at bounding box center [325, 404] width 462 height 106
type textarea "2024/2nd Base $793.77 P/I $67.34-Lereta Responsibility Total $861.11gtd 08/31/2…"
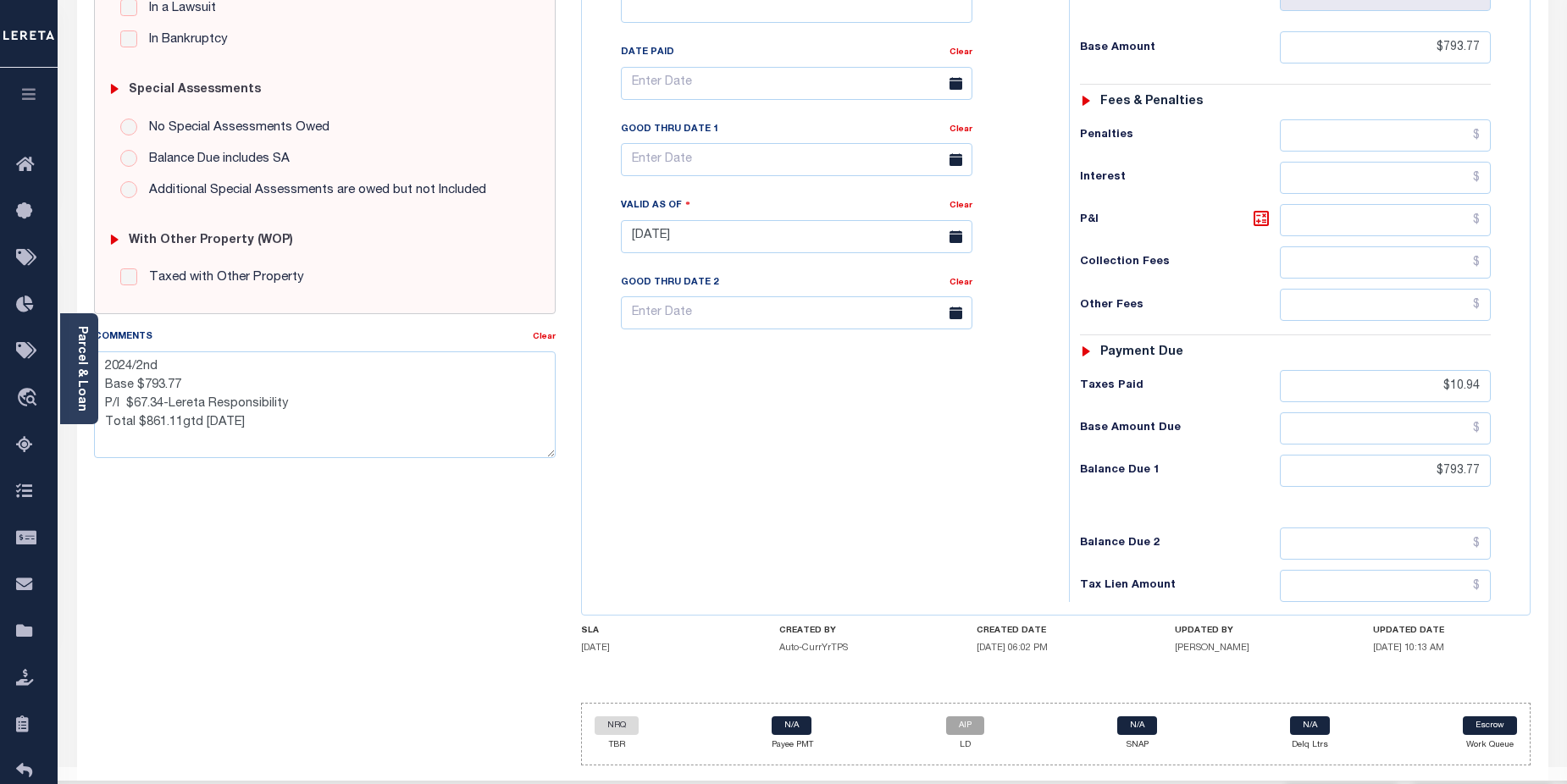
click at [844, 515] on div "Tax Bill No Multiple Payment Option Payment Plan Clear" at bounding box center [822, 228] width 470 height 747
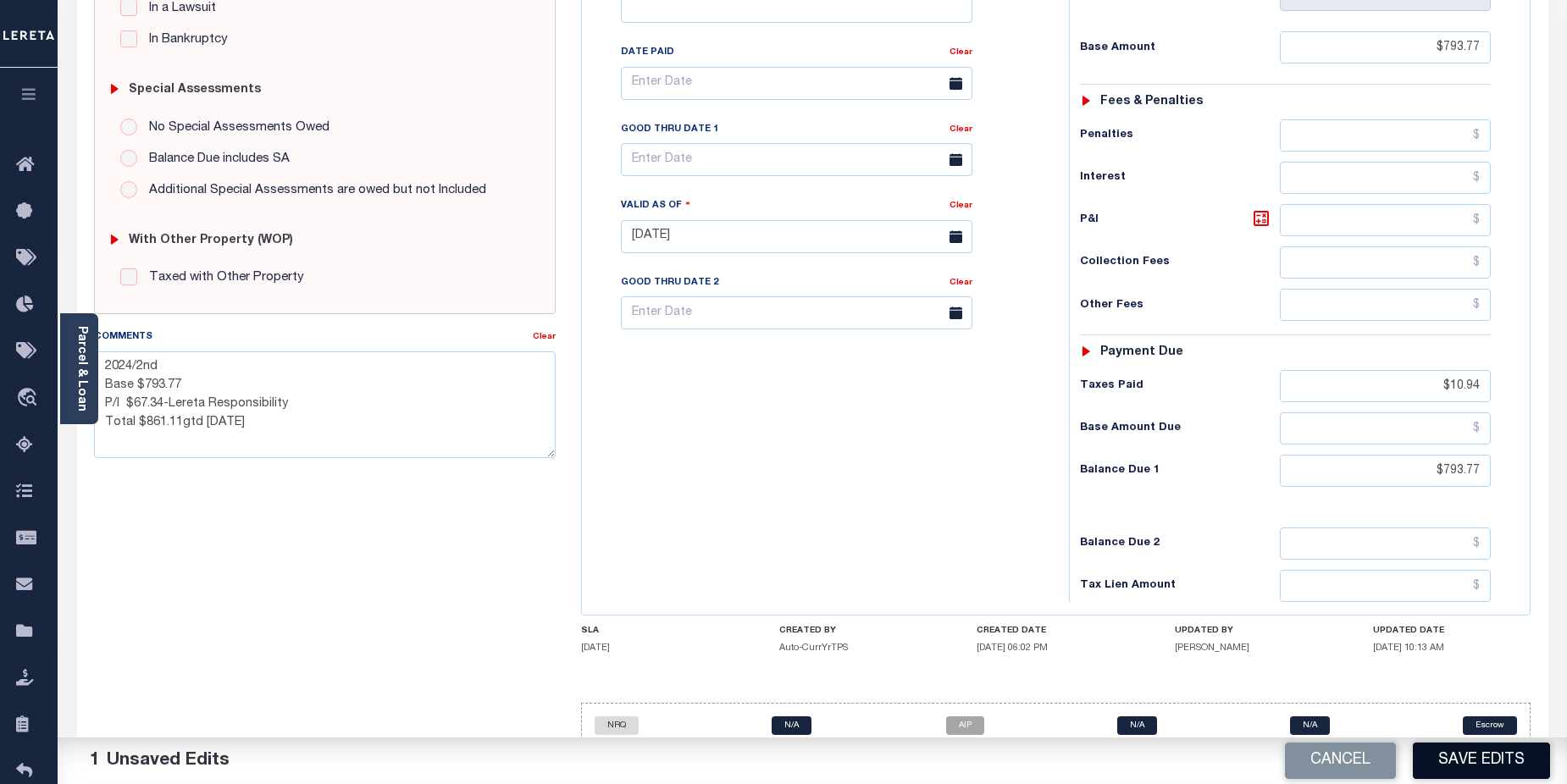
click at [1512, 760] on button "Save Edits" at bounding box center [1481, 760] width 138 height 36
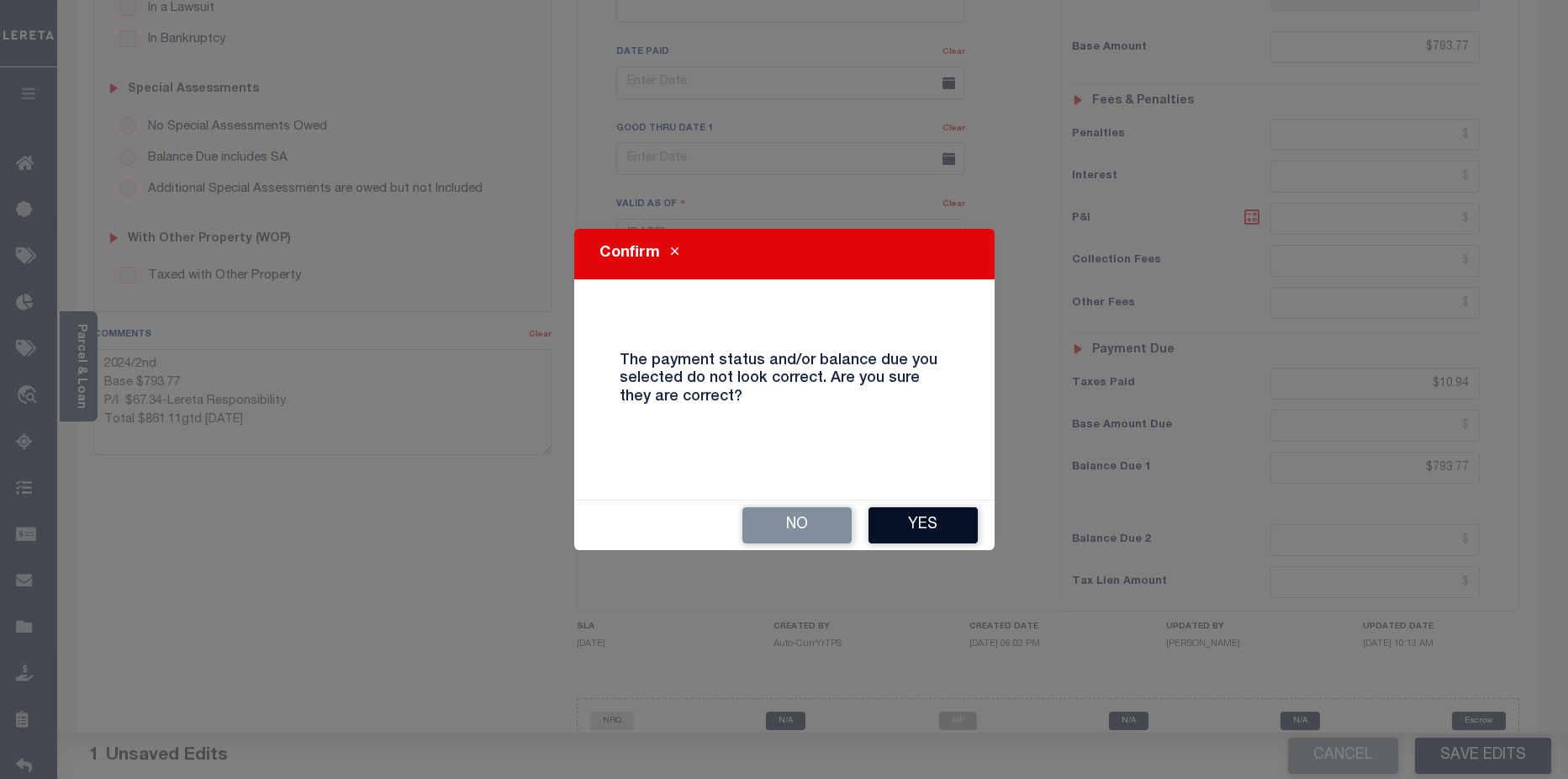
click at [932, 526] on button "Yes" at bounding box center [923, 524] width 109 height 36
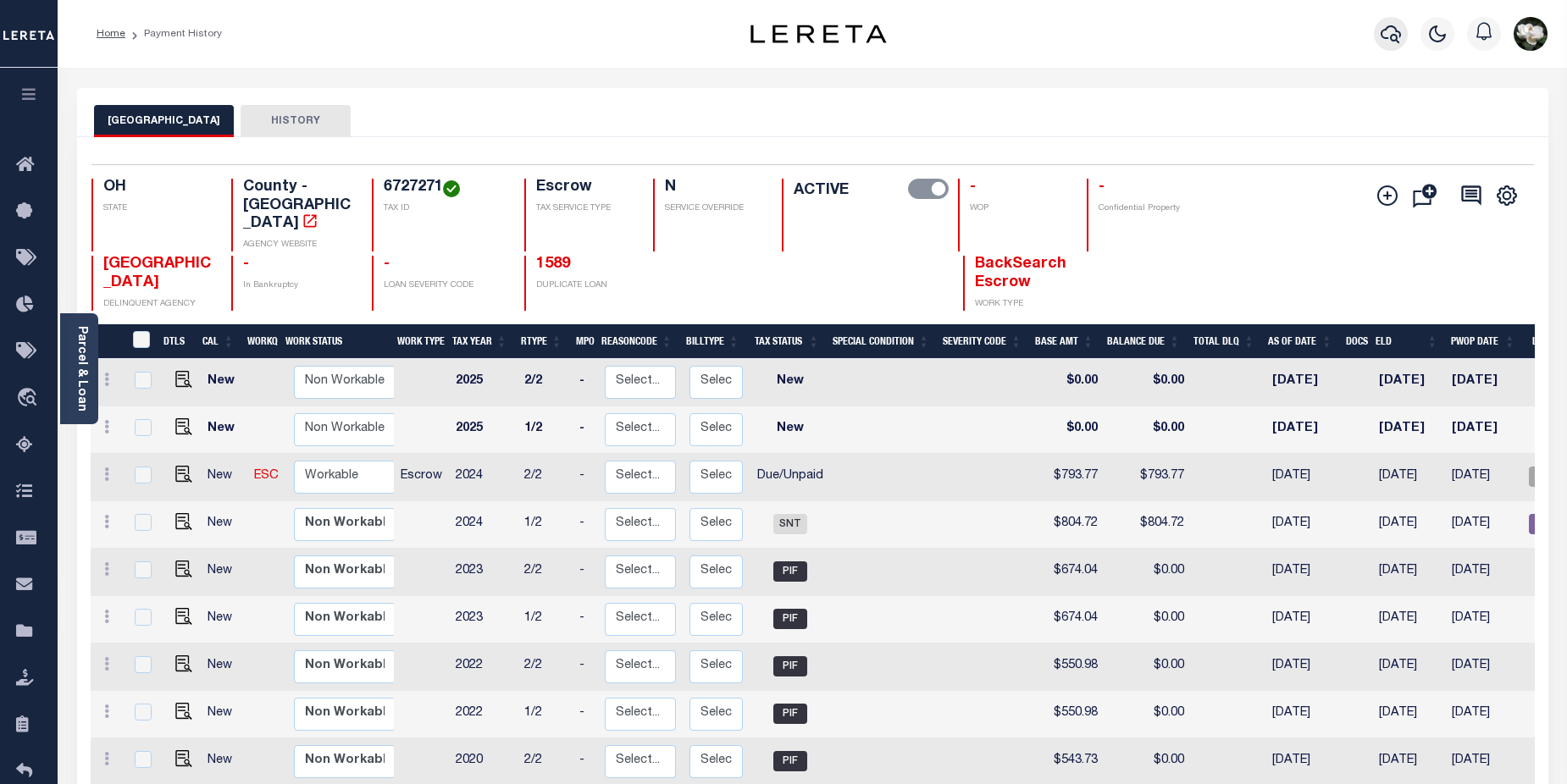
click at [1377, 29] on button "button" at bounding box center [1390, 33] width 34 height 34
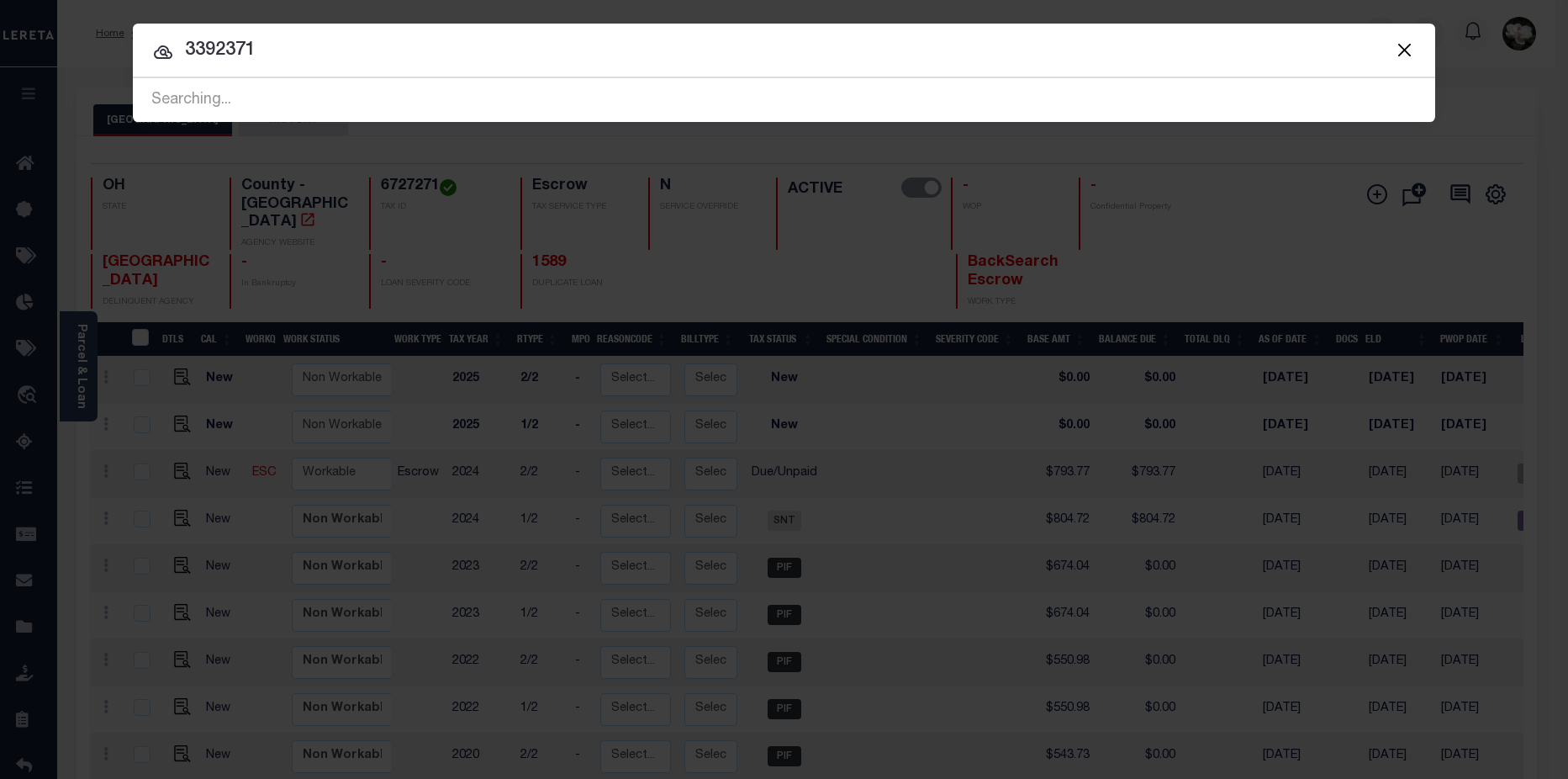
type input "3392371"
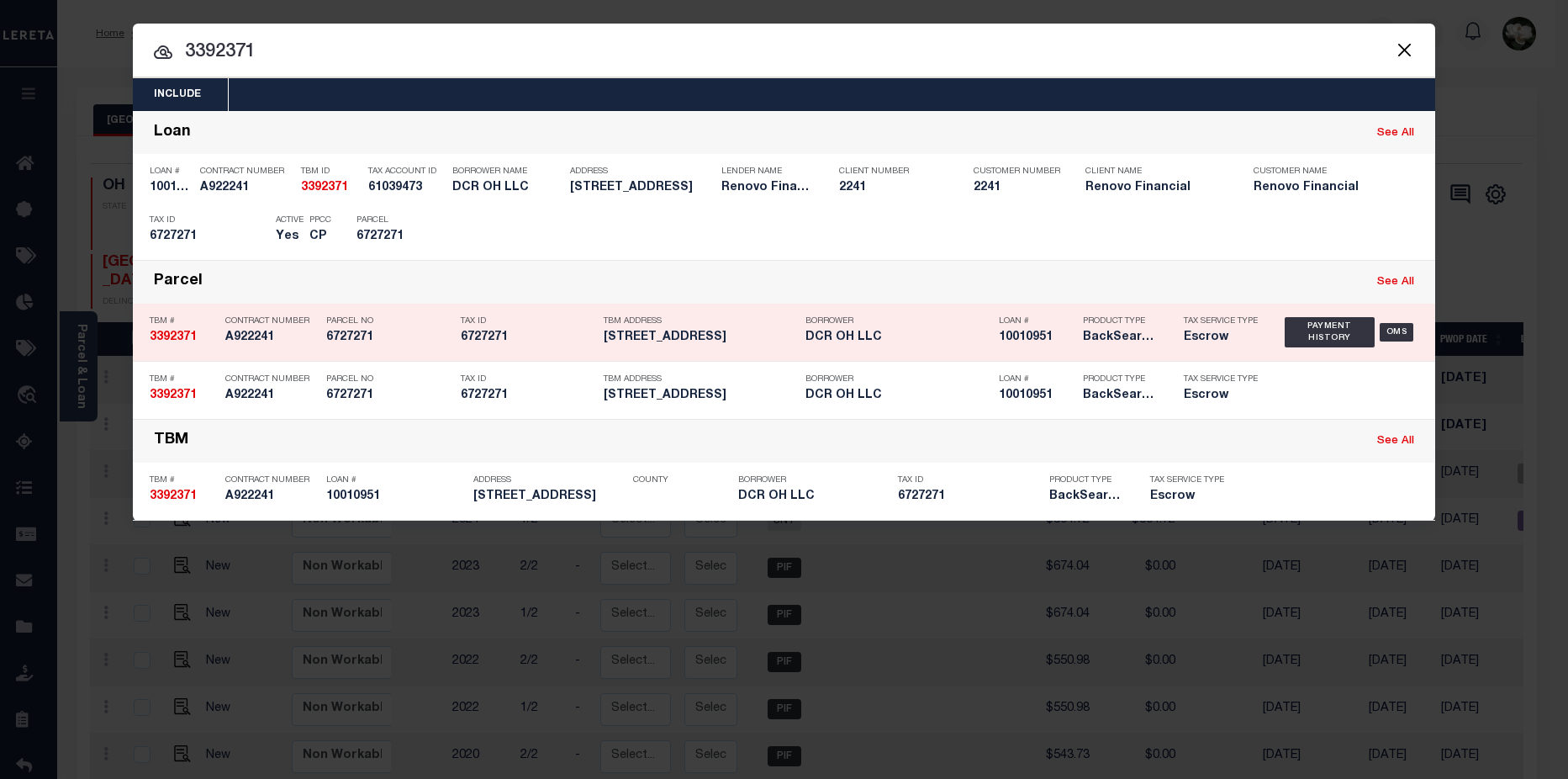
click at [957, 341] on h5 "DCR OH LLC" at bounding box center [898, 337] width 185 height 15
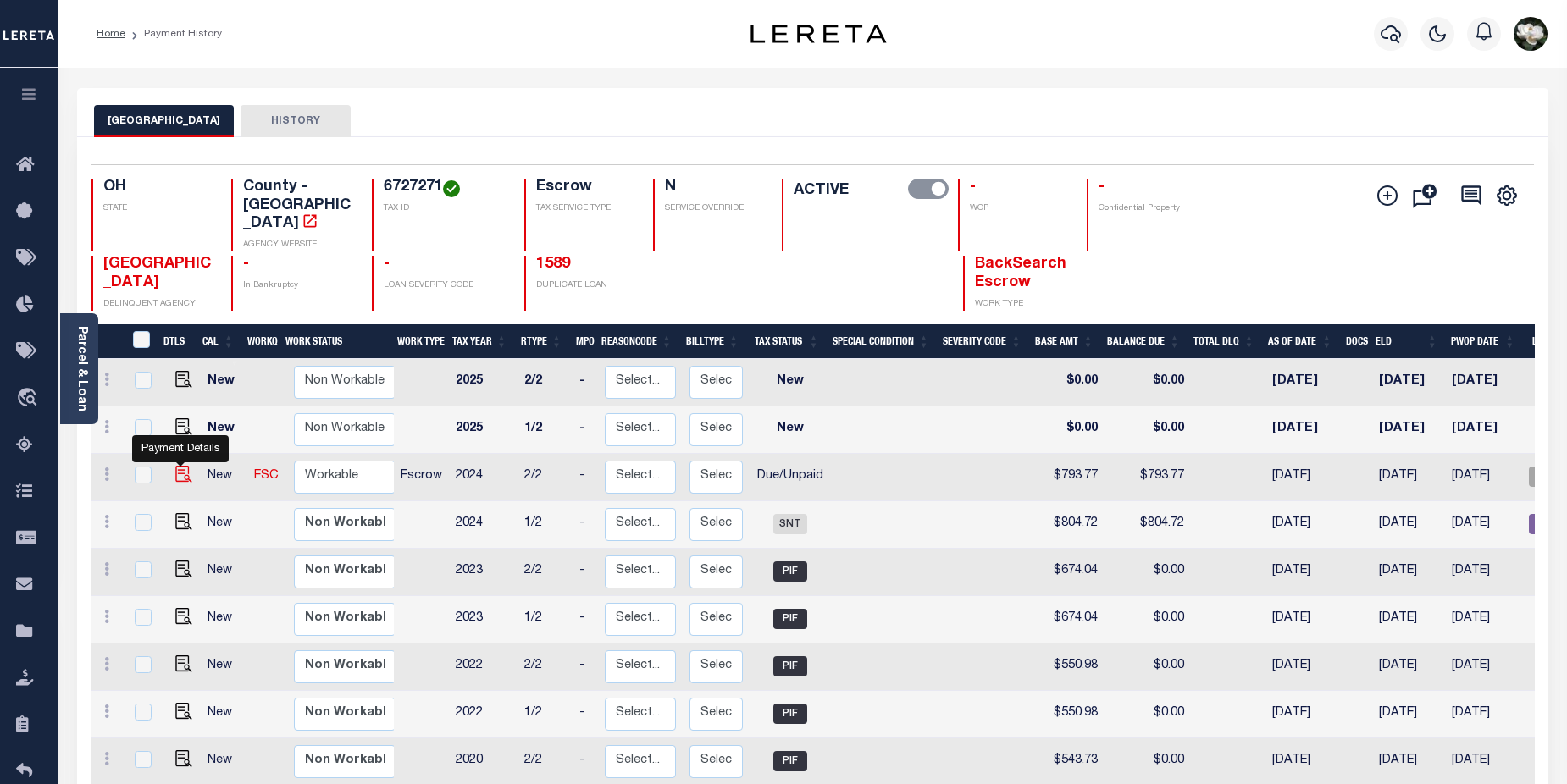
click at [181, 465] on img "" at bounding box center [183, 473] width 17 height 17
checkbox input "true"
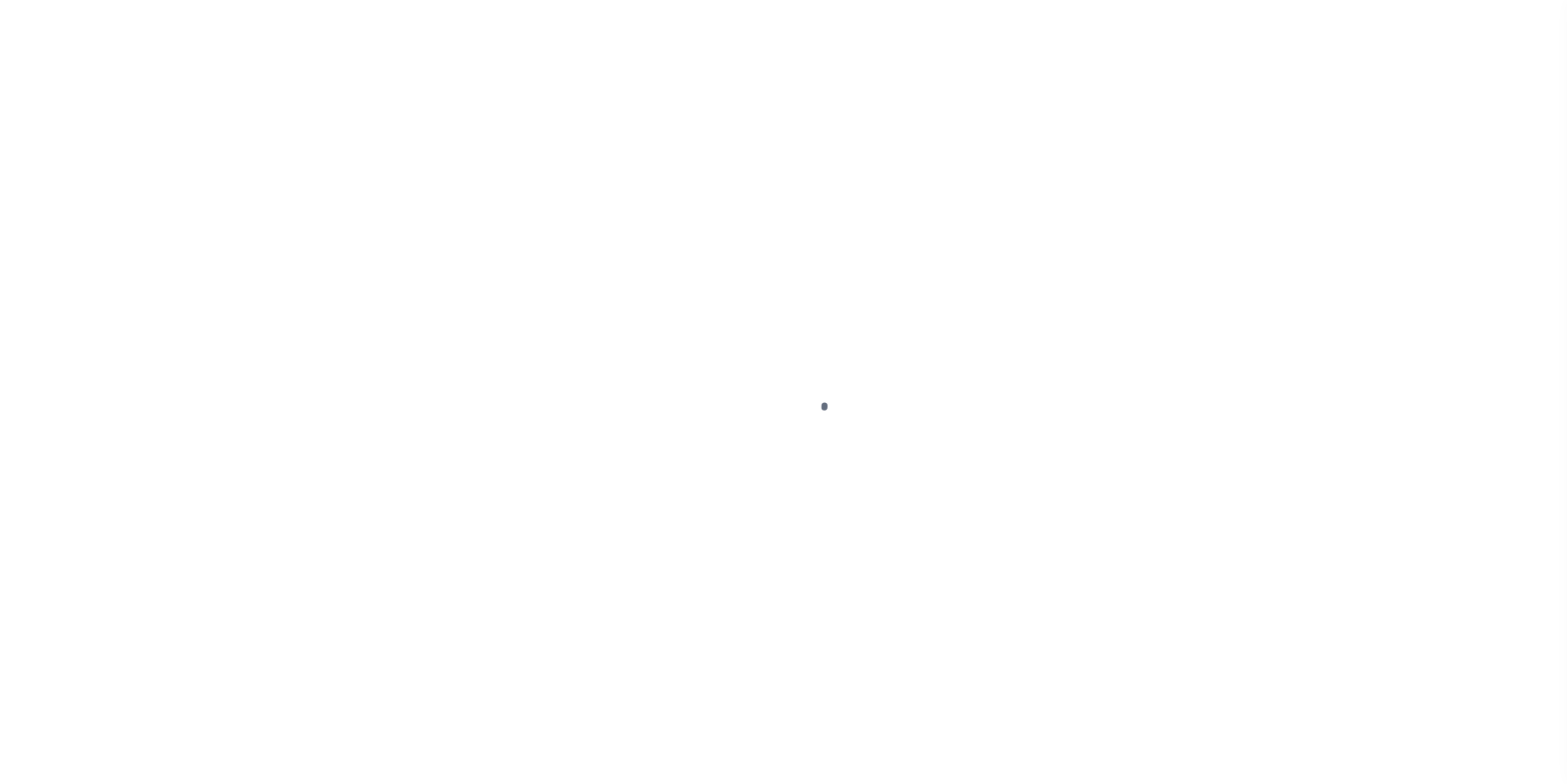
select select "DUE"
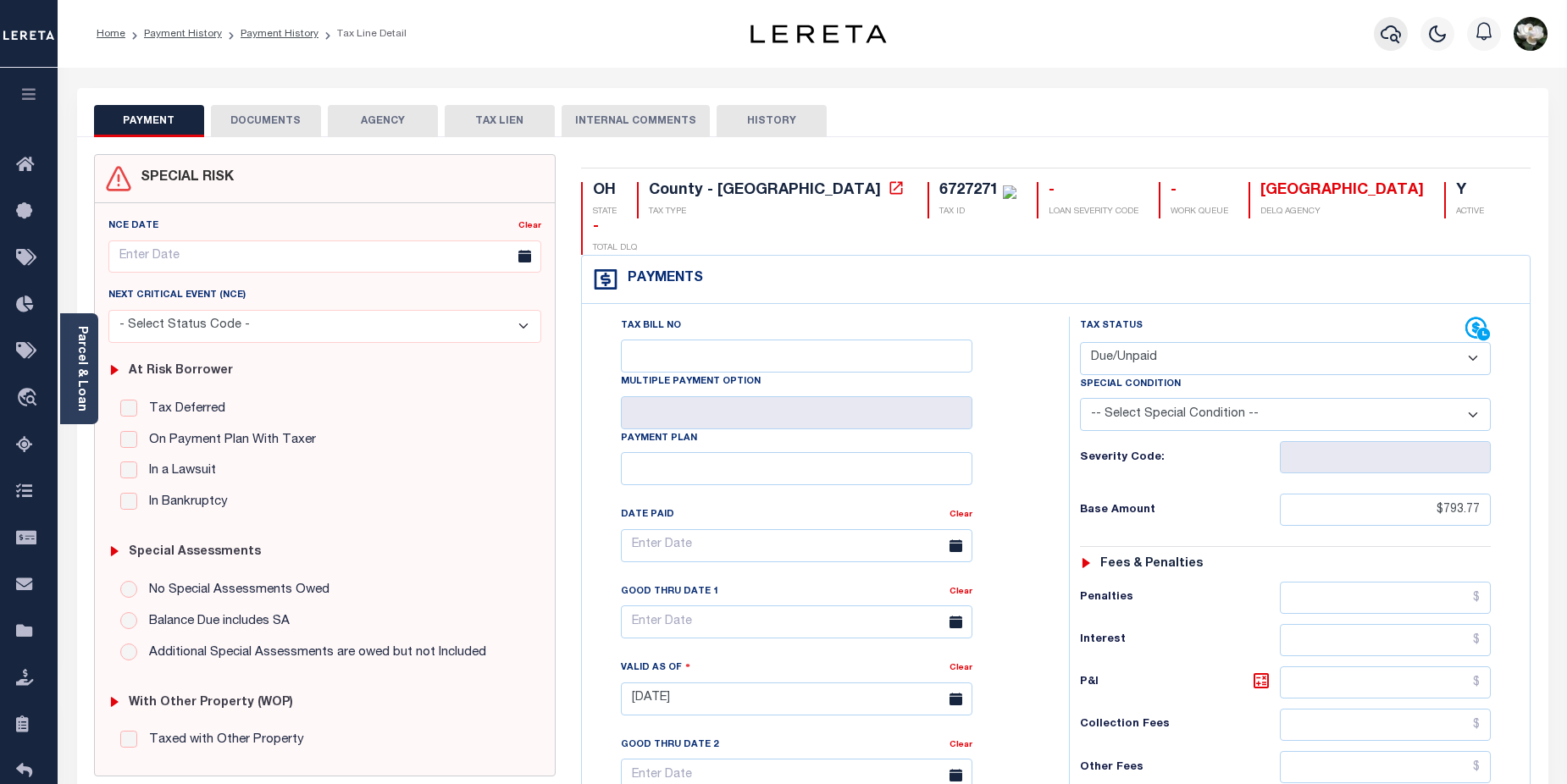
click at [1401, 38] on icon "button" at bounding box center [1390, 33] width 20 height 20
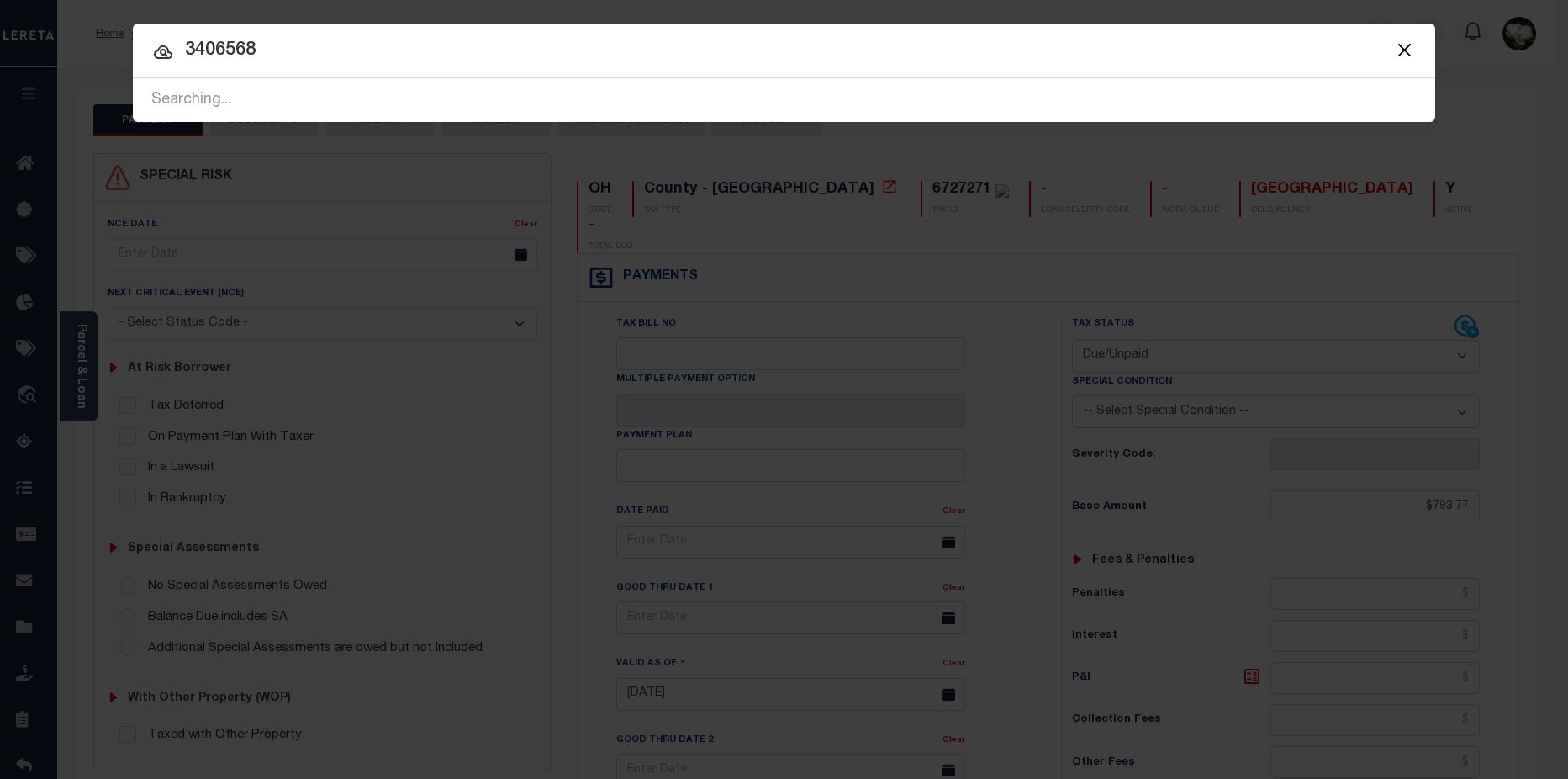
type input "3406568"
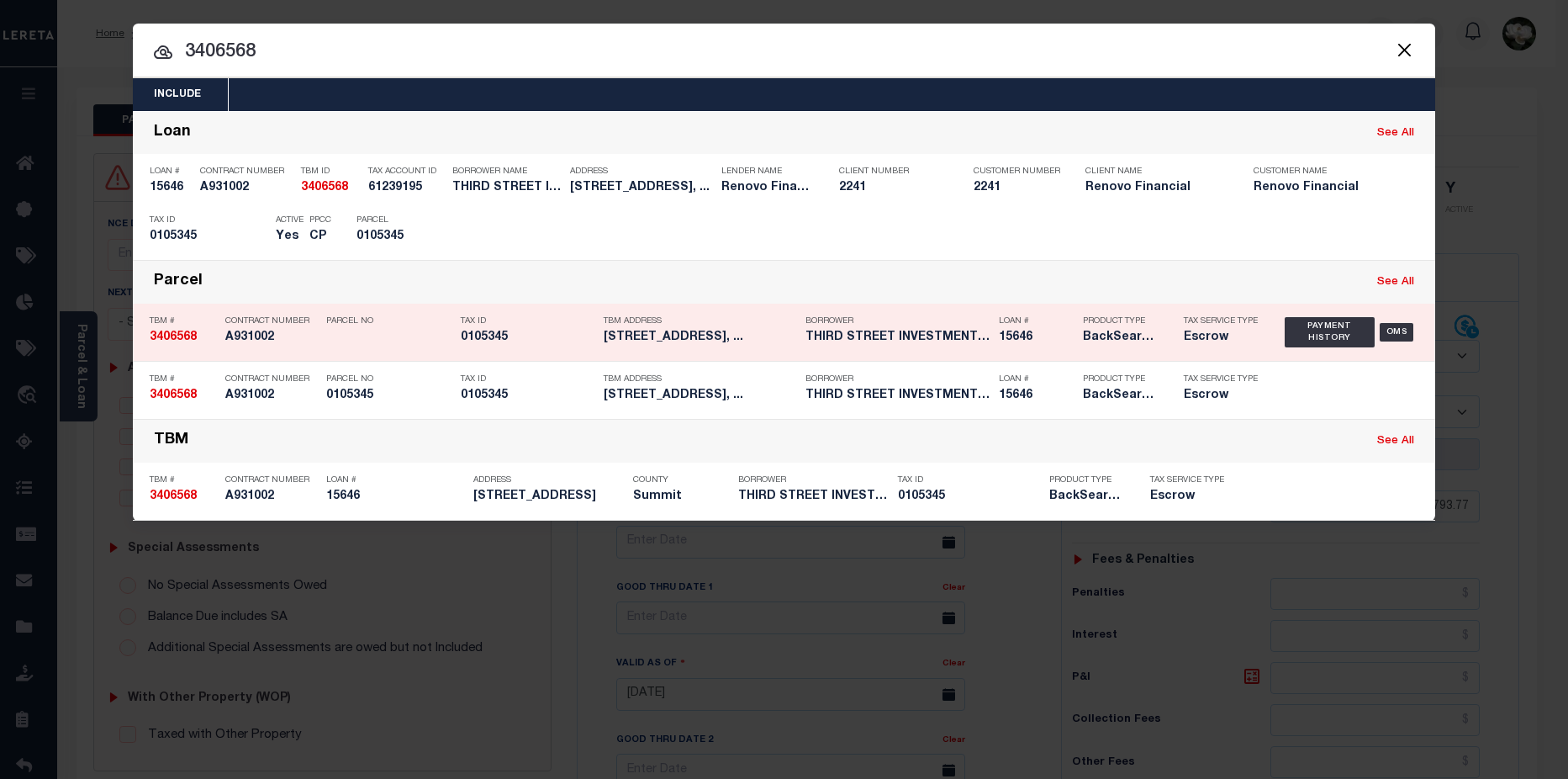
click at [491, 345] on h5 "0105345" at bounding box center [528, 337] width 135 height 15
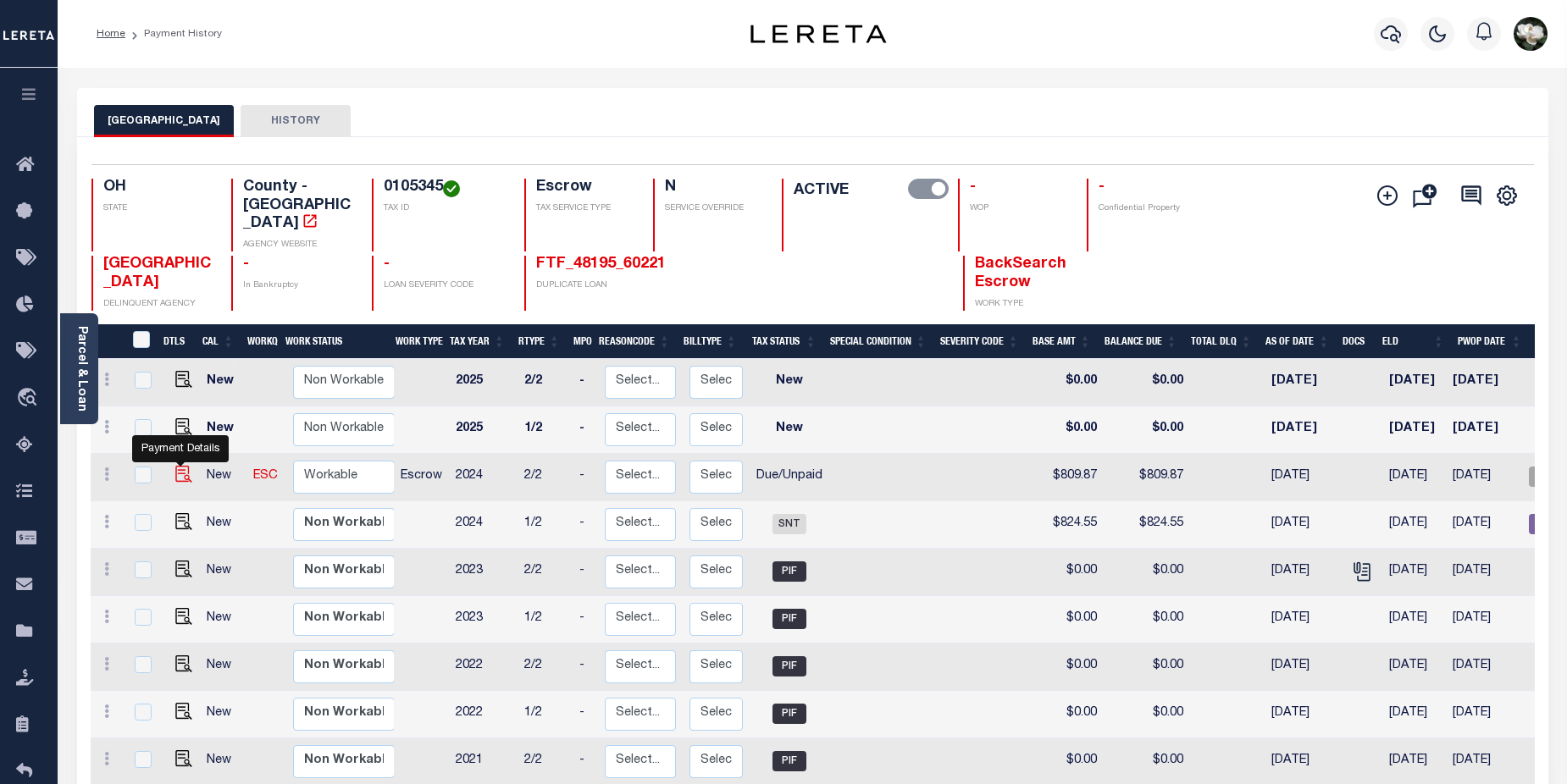
click at [181, 465] on img "" at bounding box center [183, 473] width 17 height 17
checkbox input "true"
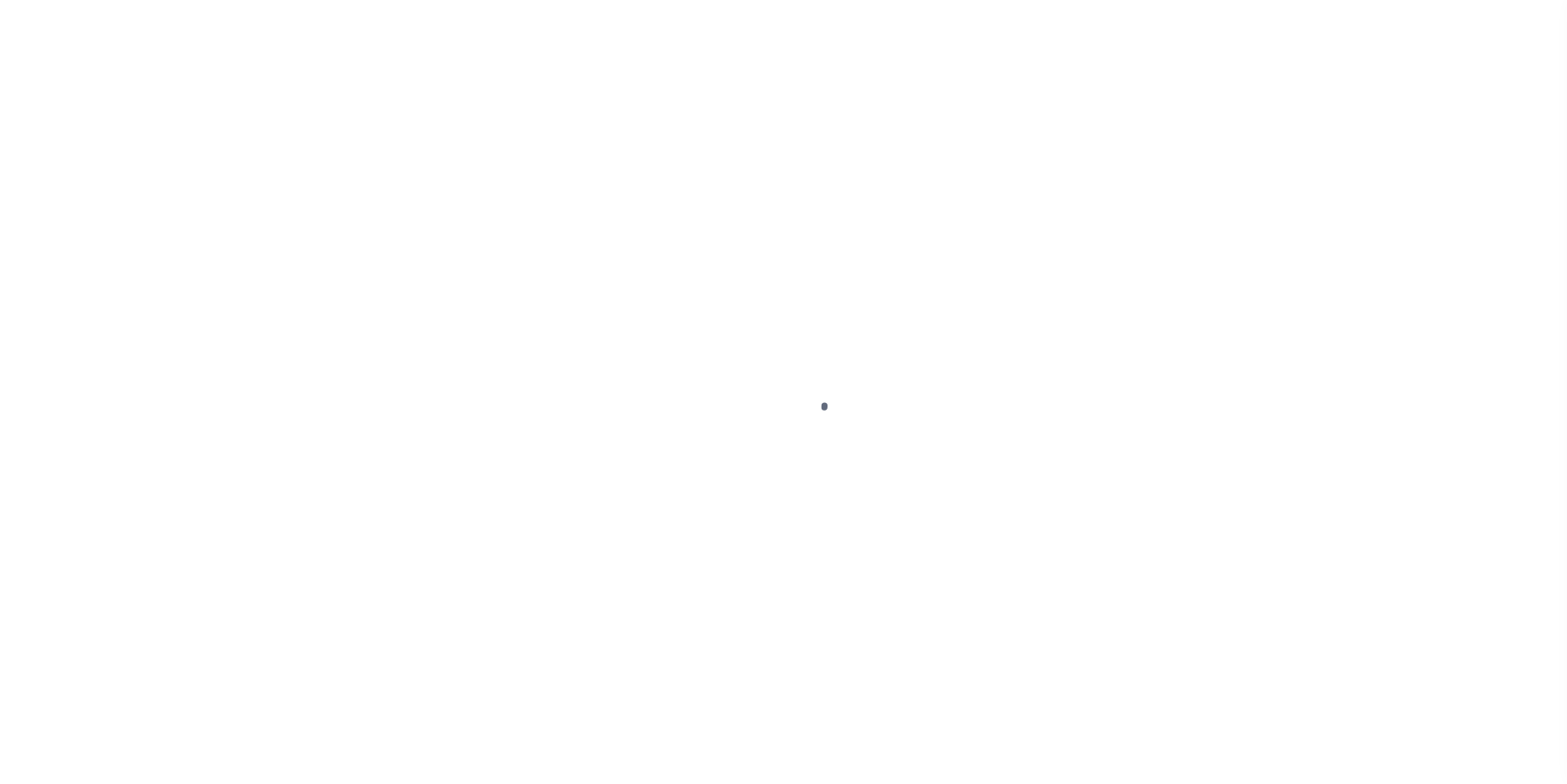
select select "DUE"
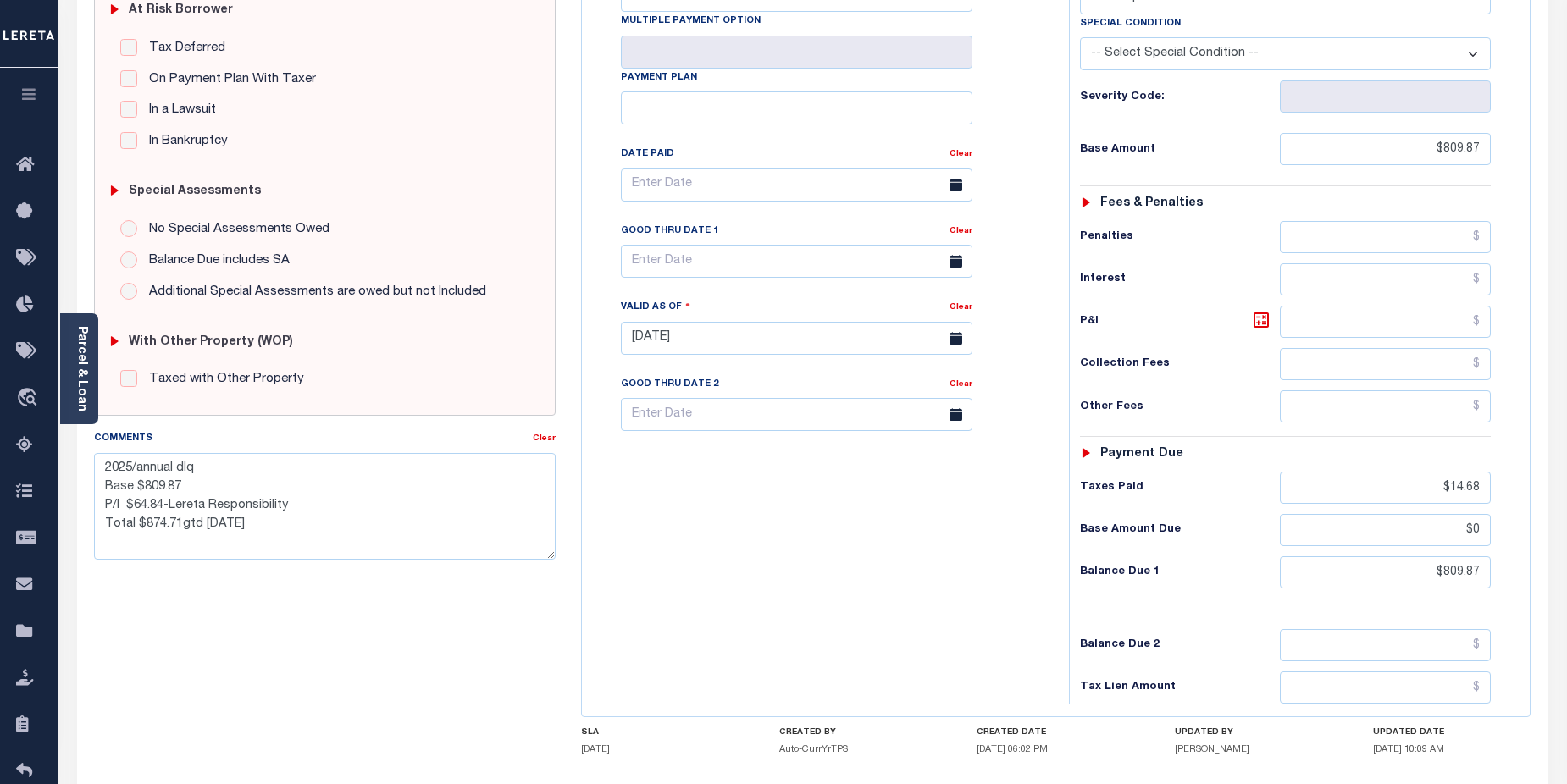
scroll to position [254, 0]
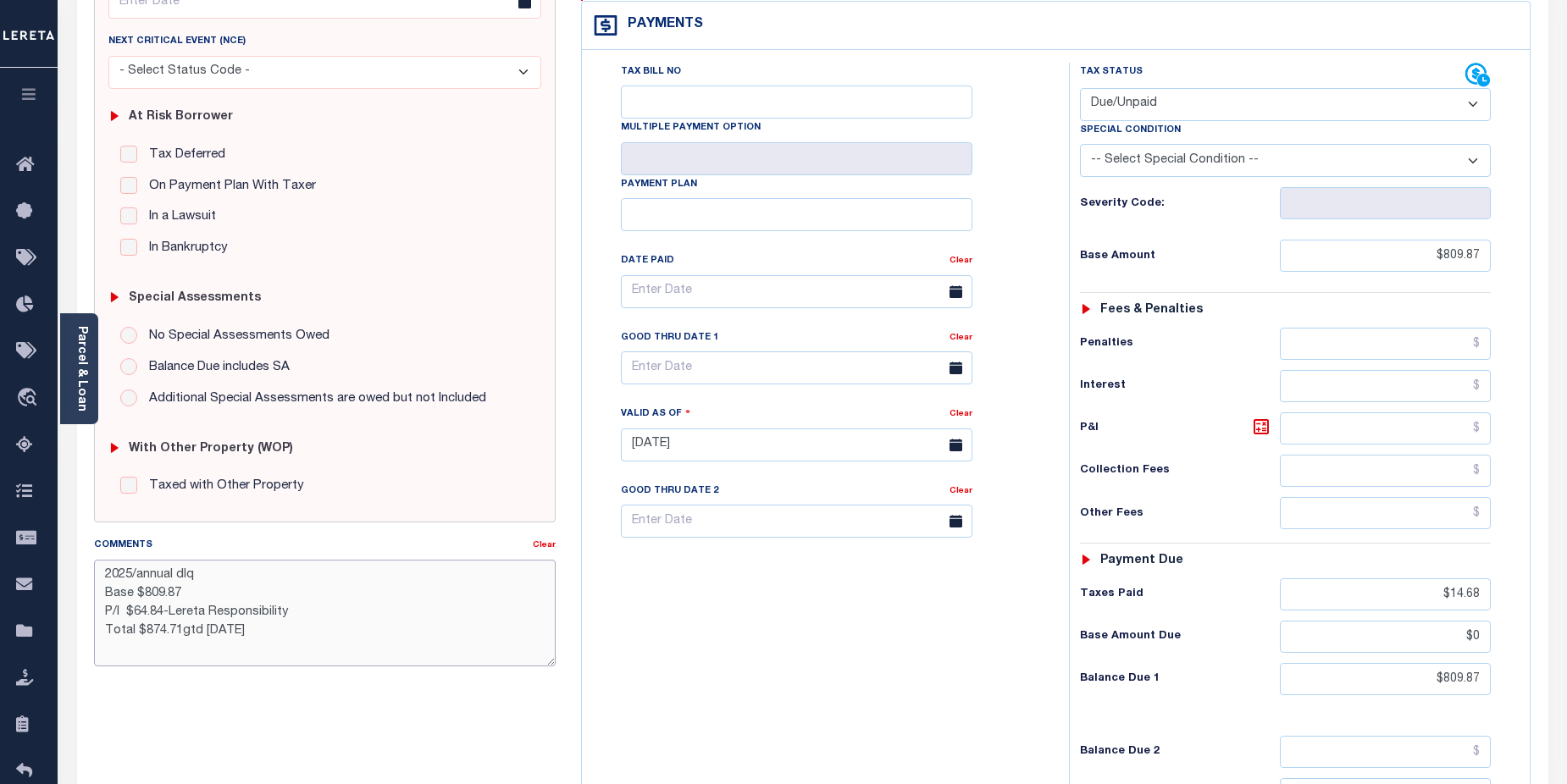
drag, startPoint x: 124, startPoint y: 575, endPoint x: 217, endPoint y: 574, distance: 93.0
click at [217, 574] on textarea "2025/annual dlq Base $809.87 P/I $64.84-Lereta Responsibility Total $874.71gtd …" at bounding box center [325, 612] width 462 height 106
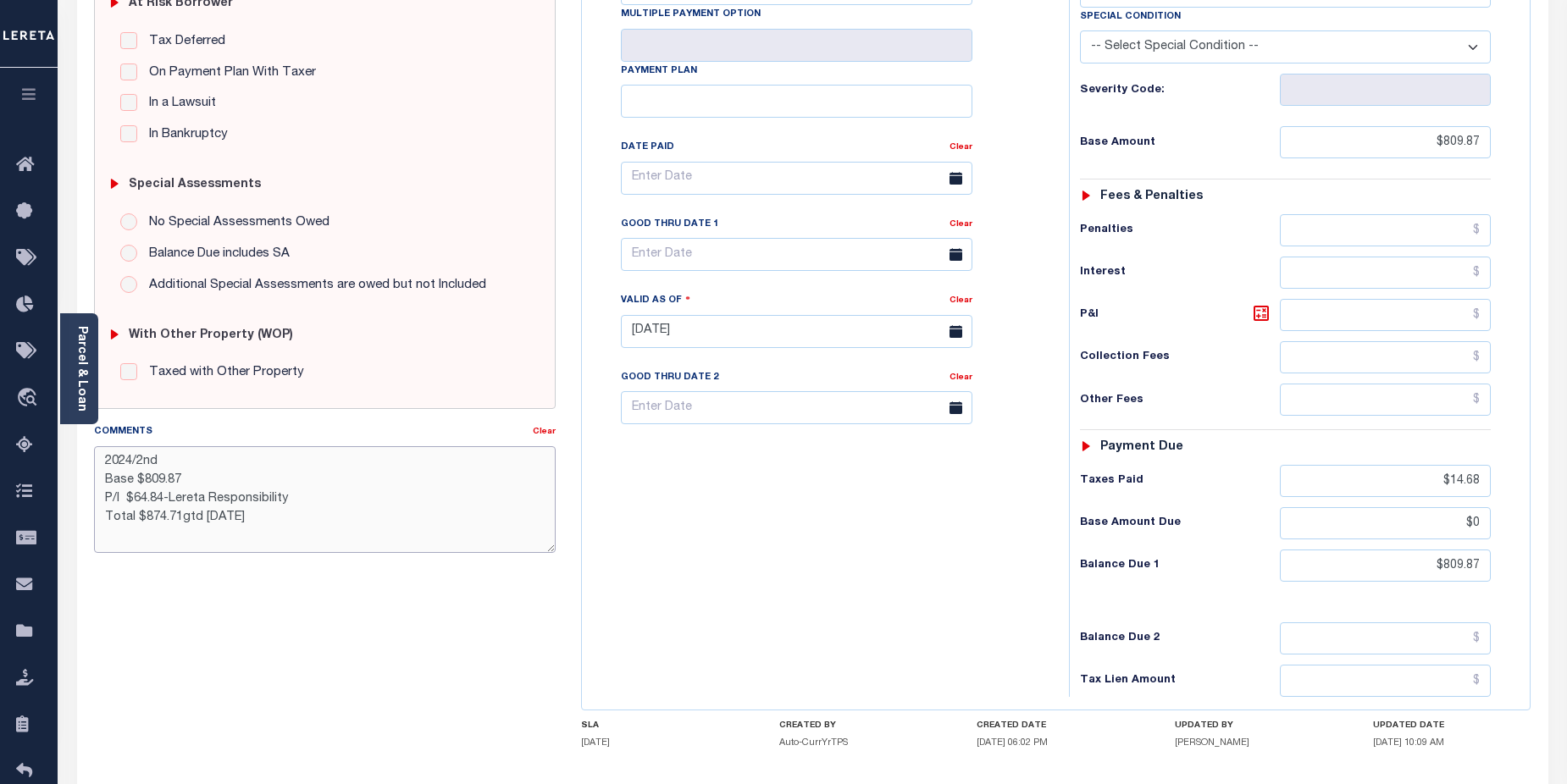
scroll to position [399, 0]
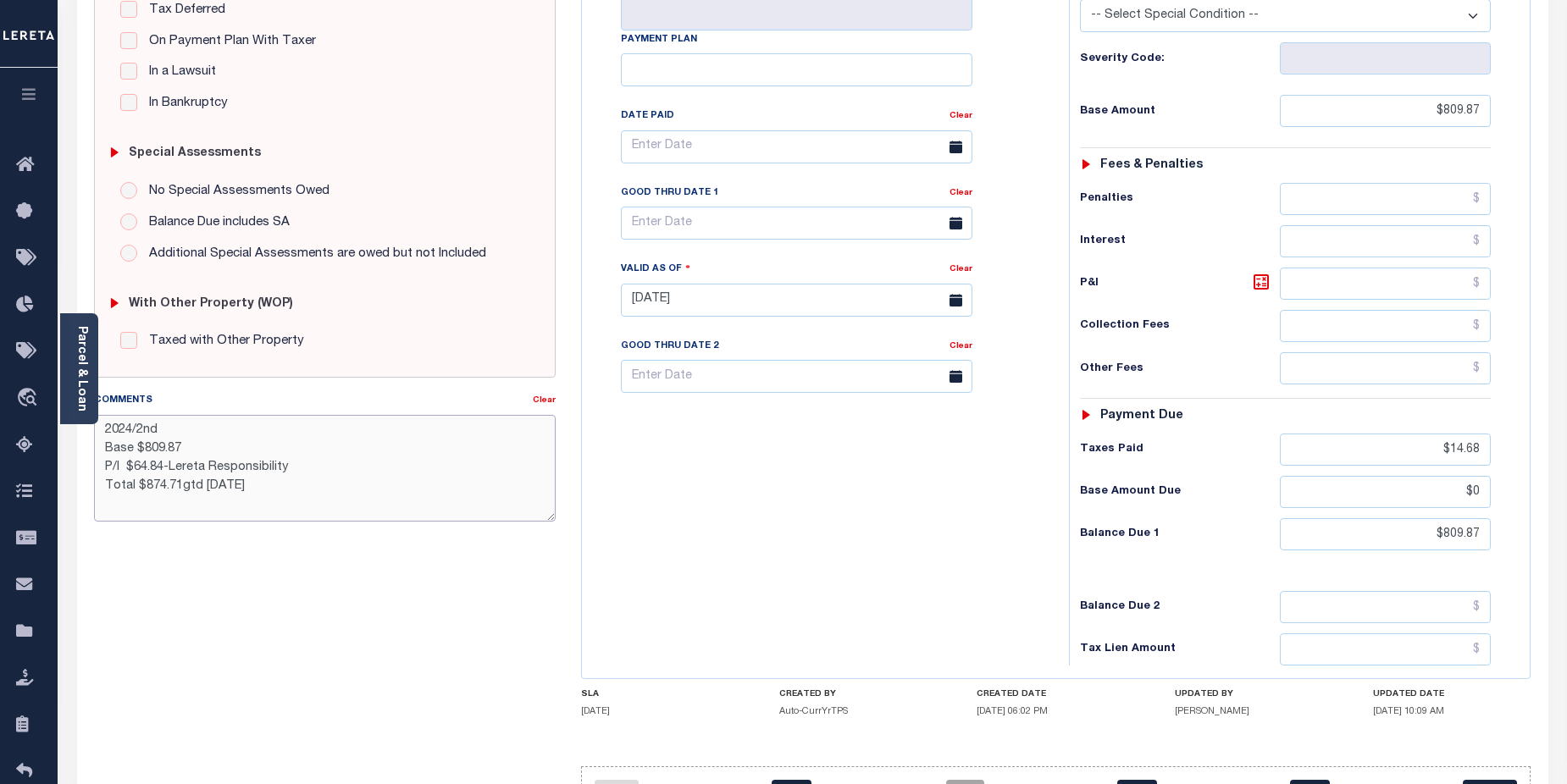
type textarea "2024/2nd Base $809.87 P/I $64.84-Lereta Responsibility Total $874.71gtd [DATE]"
click at [802, 513] on div "Tax Bill No Multiple Payment Option Payment Plan Clear" at bounding box center [822, 292] width 470 height 747
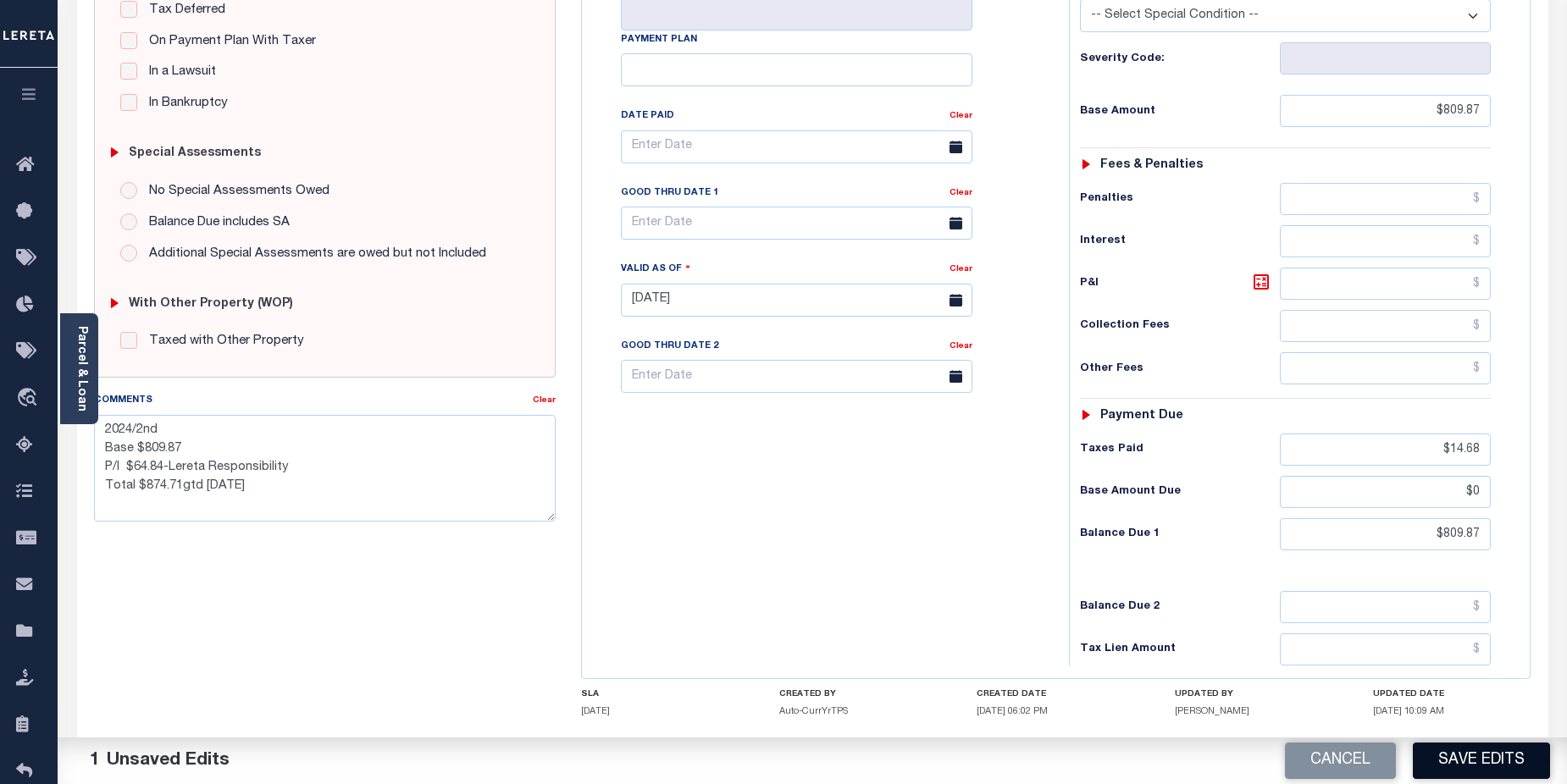
click at [1515, 766] on button "Save Edits" at bounding box center [1481, 760] width 138 height 36
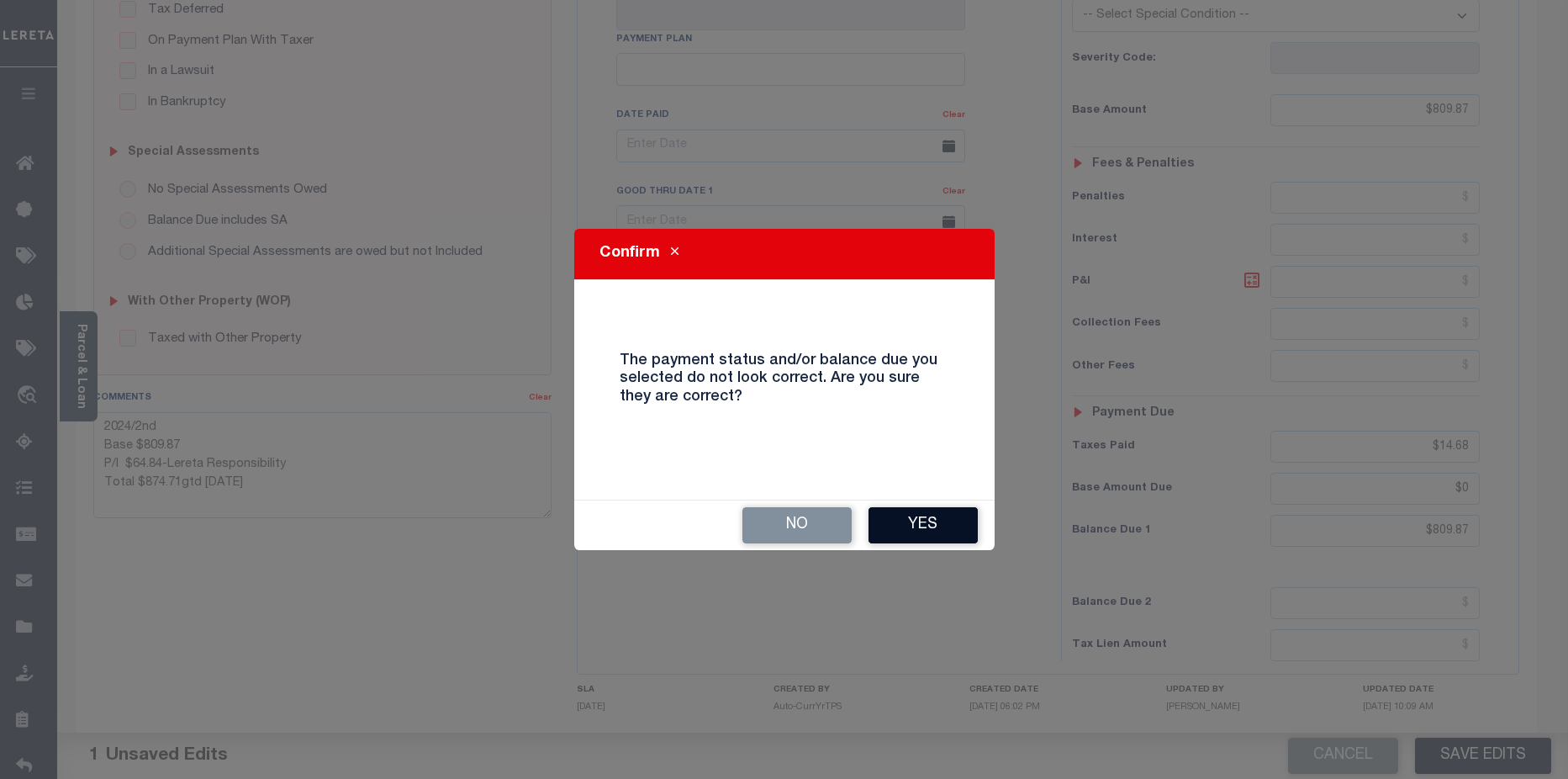
click at [971, 519] on button "Yes" at bounding box center [923, 524] width 109 height 36
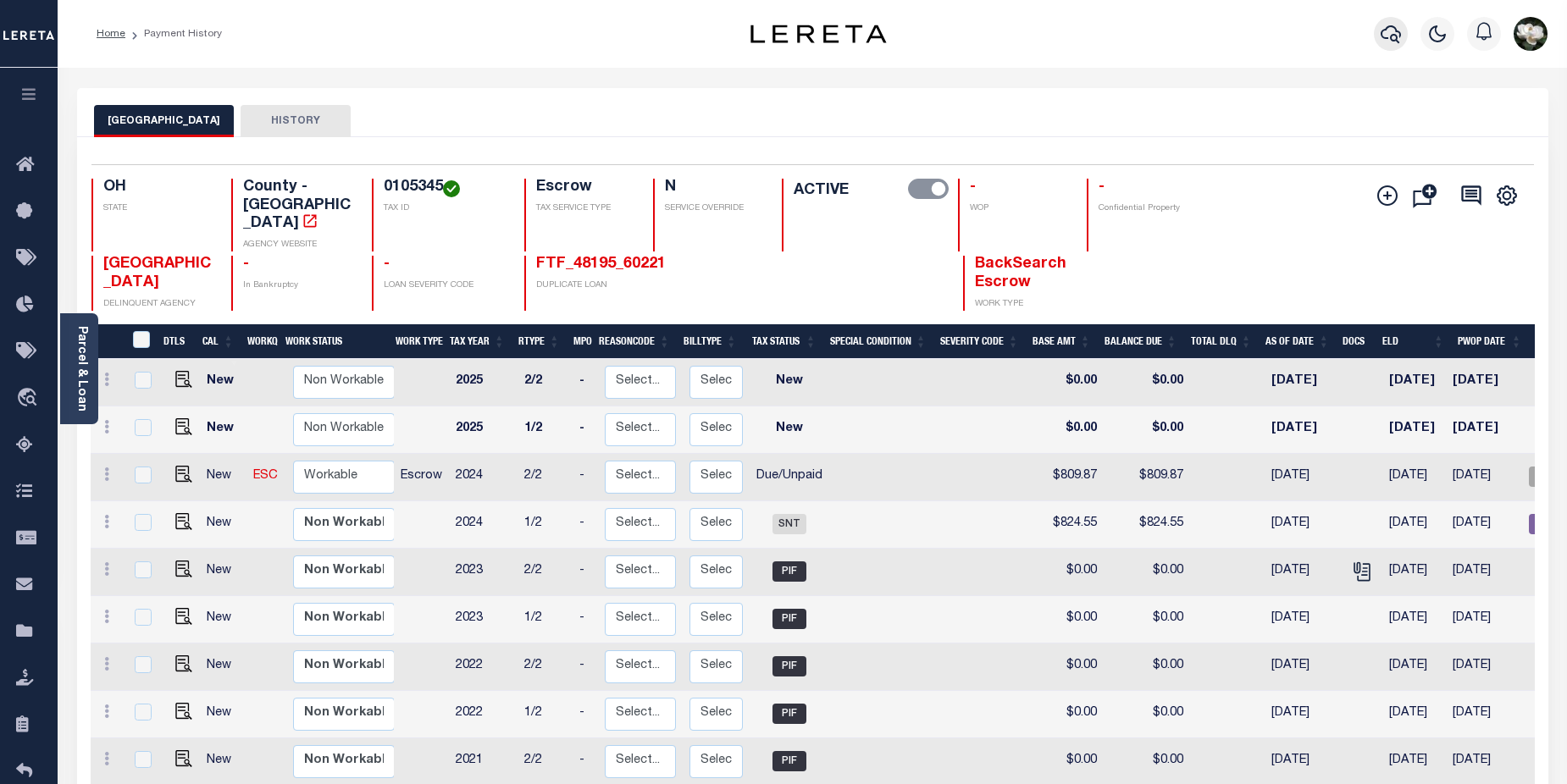
click at [1386, 38] on icon "button" at bounding box center [1390, 33] width 20 height 20
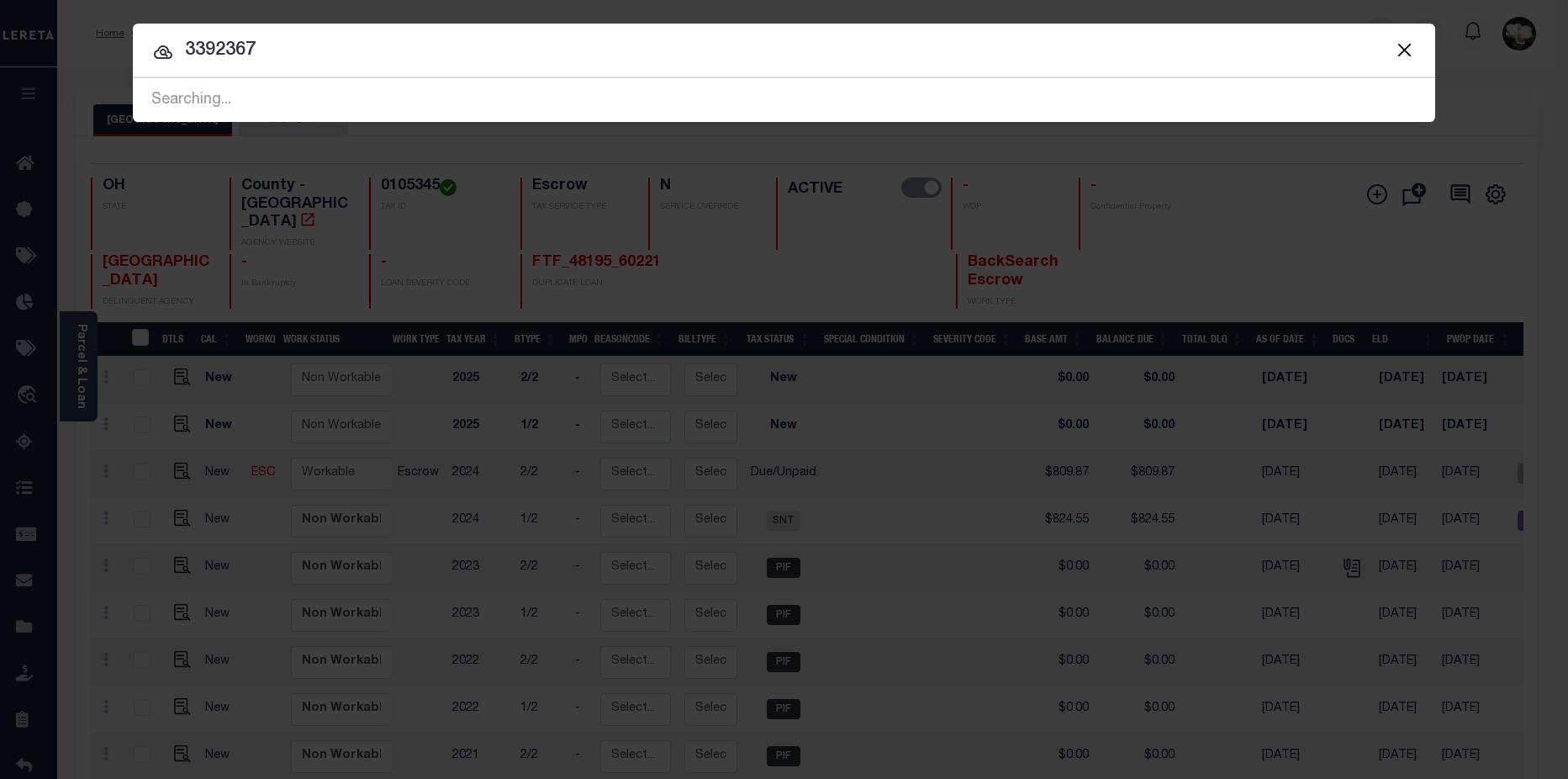
type input "3392367"
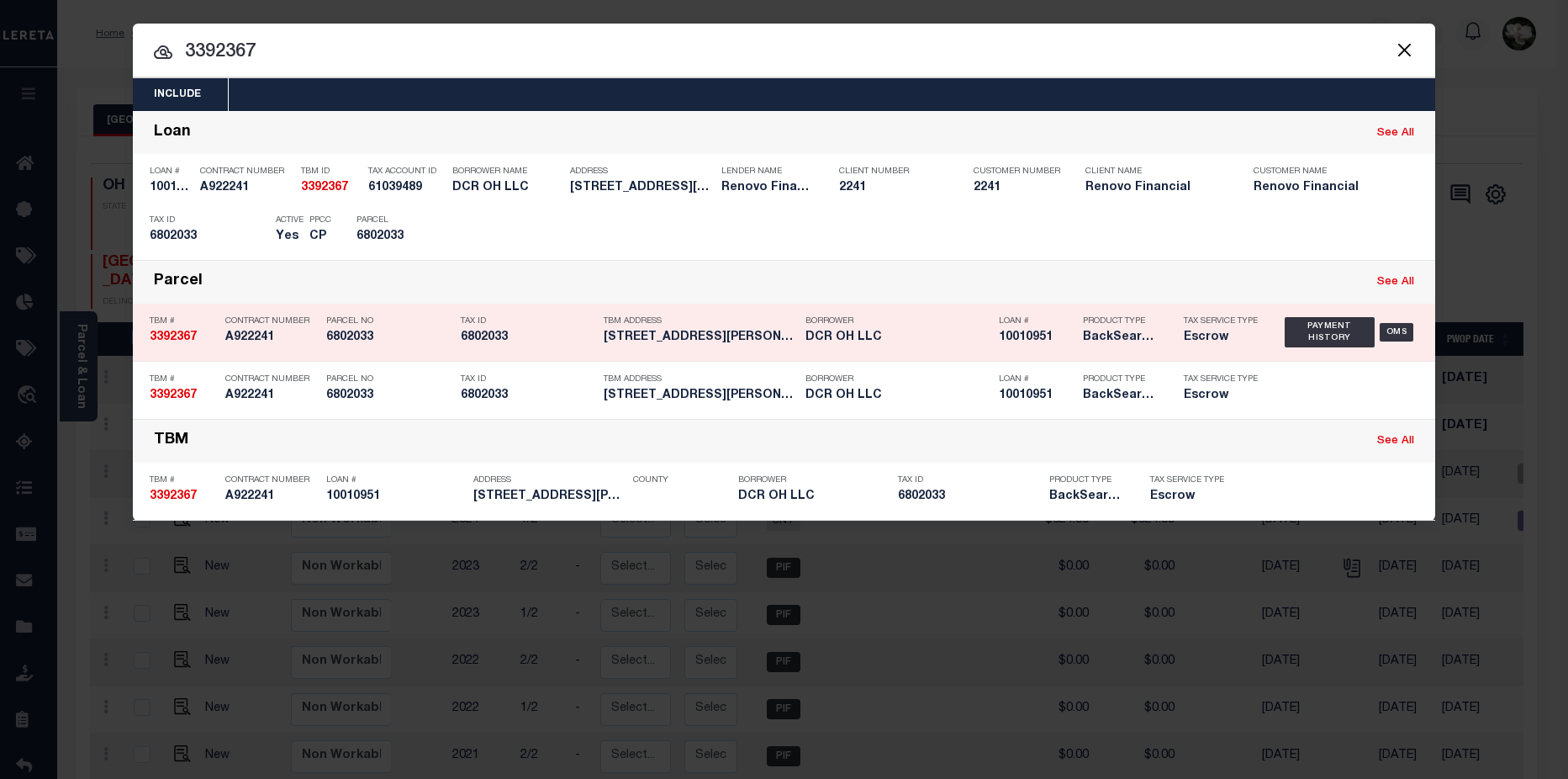
click at [1200, 345] on h5 "Escrow" at bounding box center [1221, 337] width 76 height 15
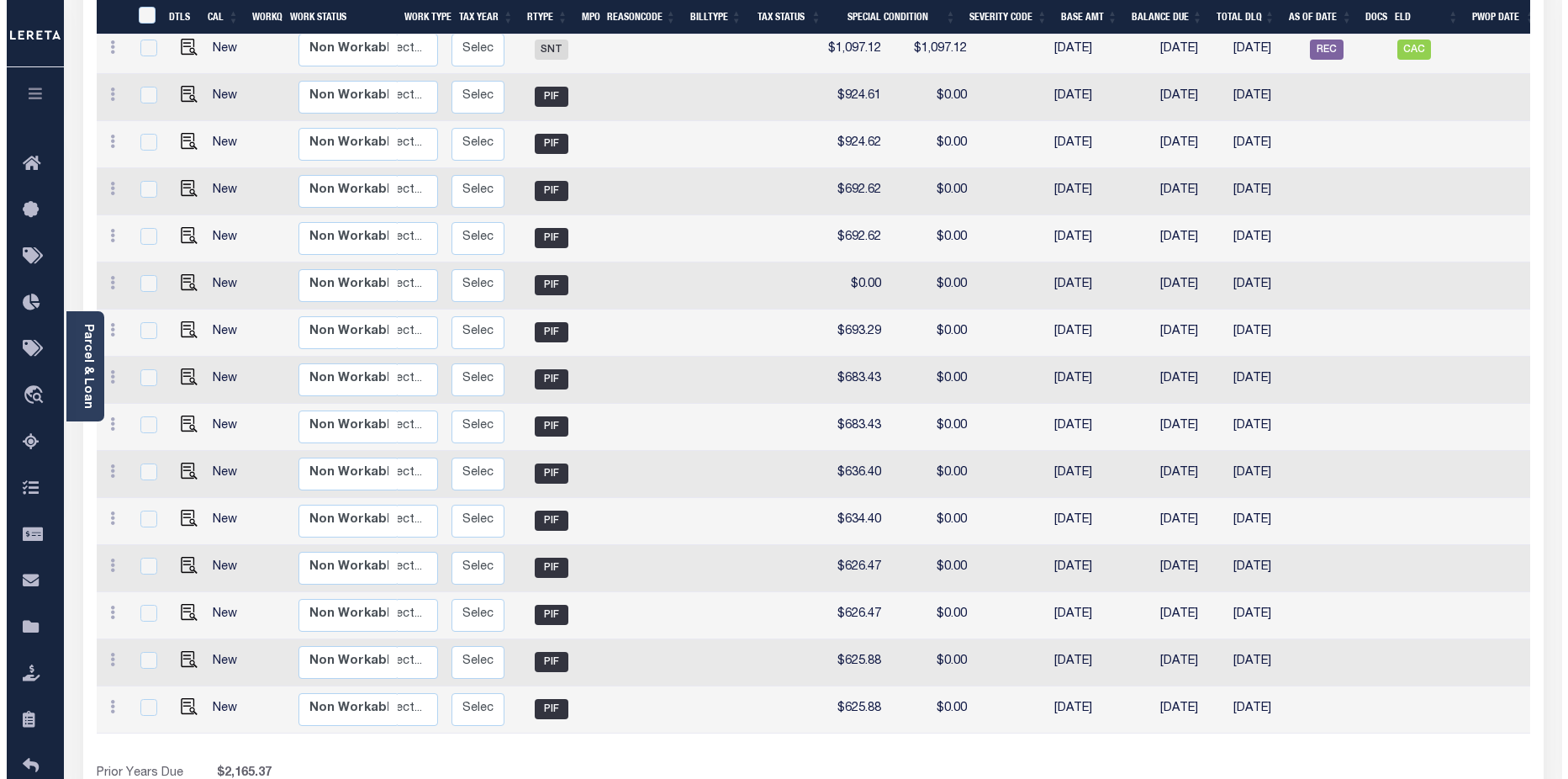
scroll to position [217, 0]
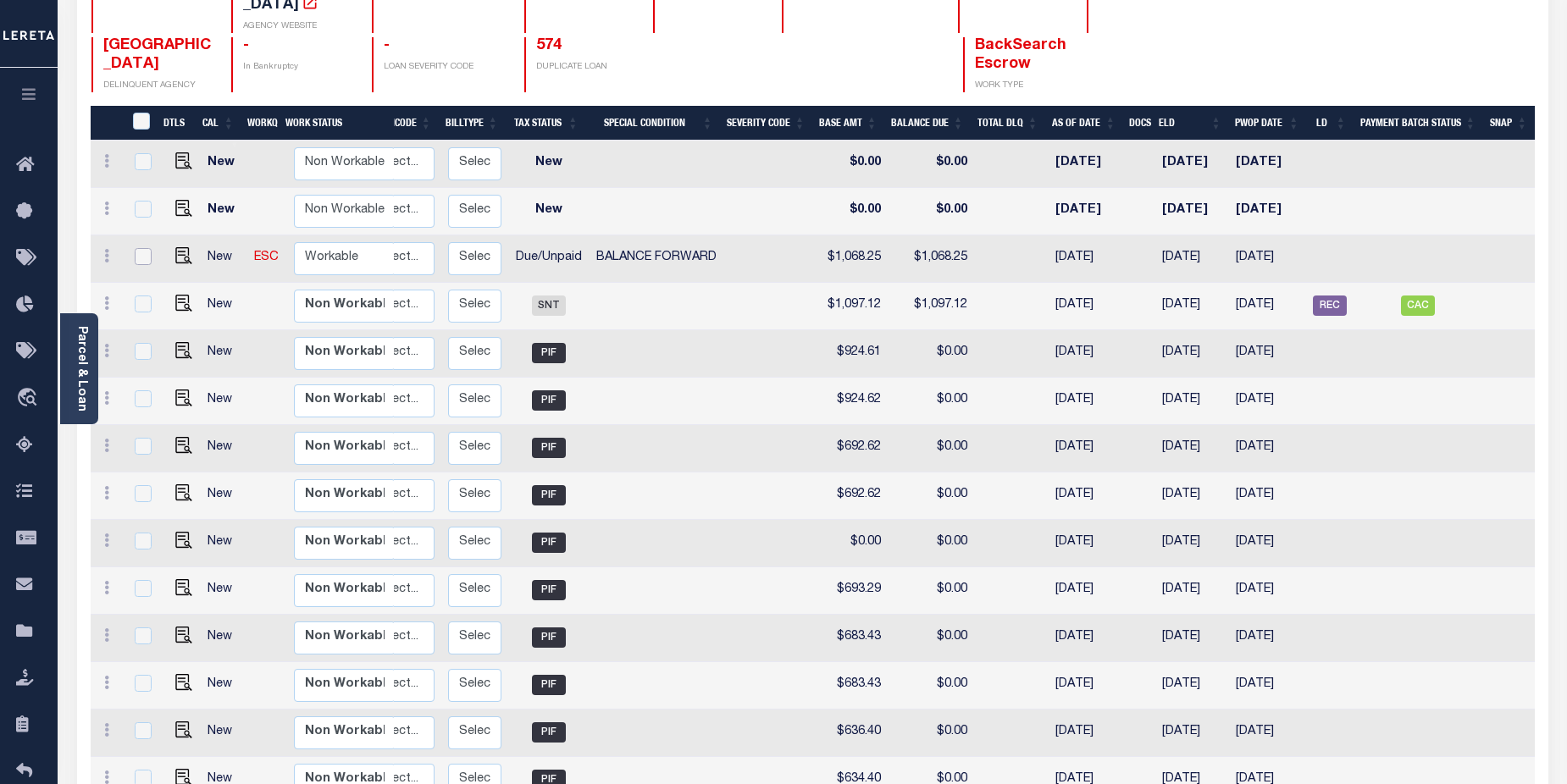
click at [136, 248] on input "checkbox" at bounding box center [142, 255] width 17 height 17
checkbox input "true"
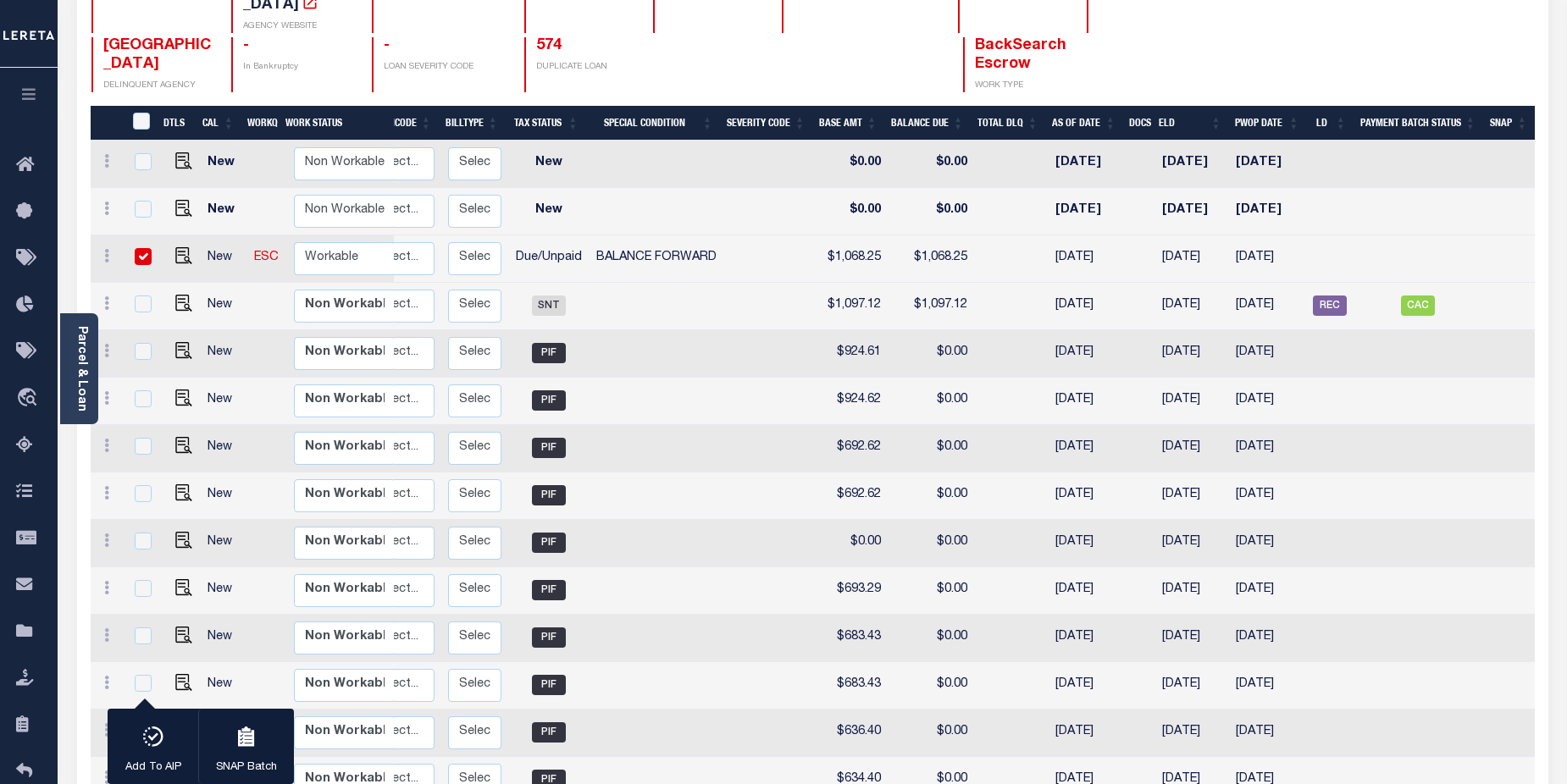
checkbox input "true"
click at [144, 248] on input "checkbox" at bounding box center [142, 255] width 17 height 17
checkbox input "false"
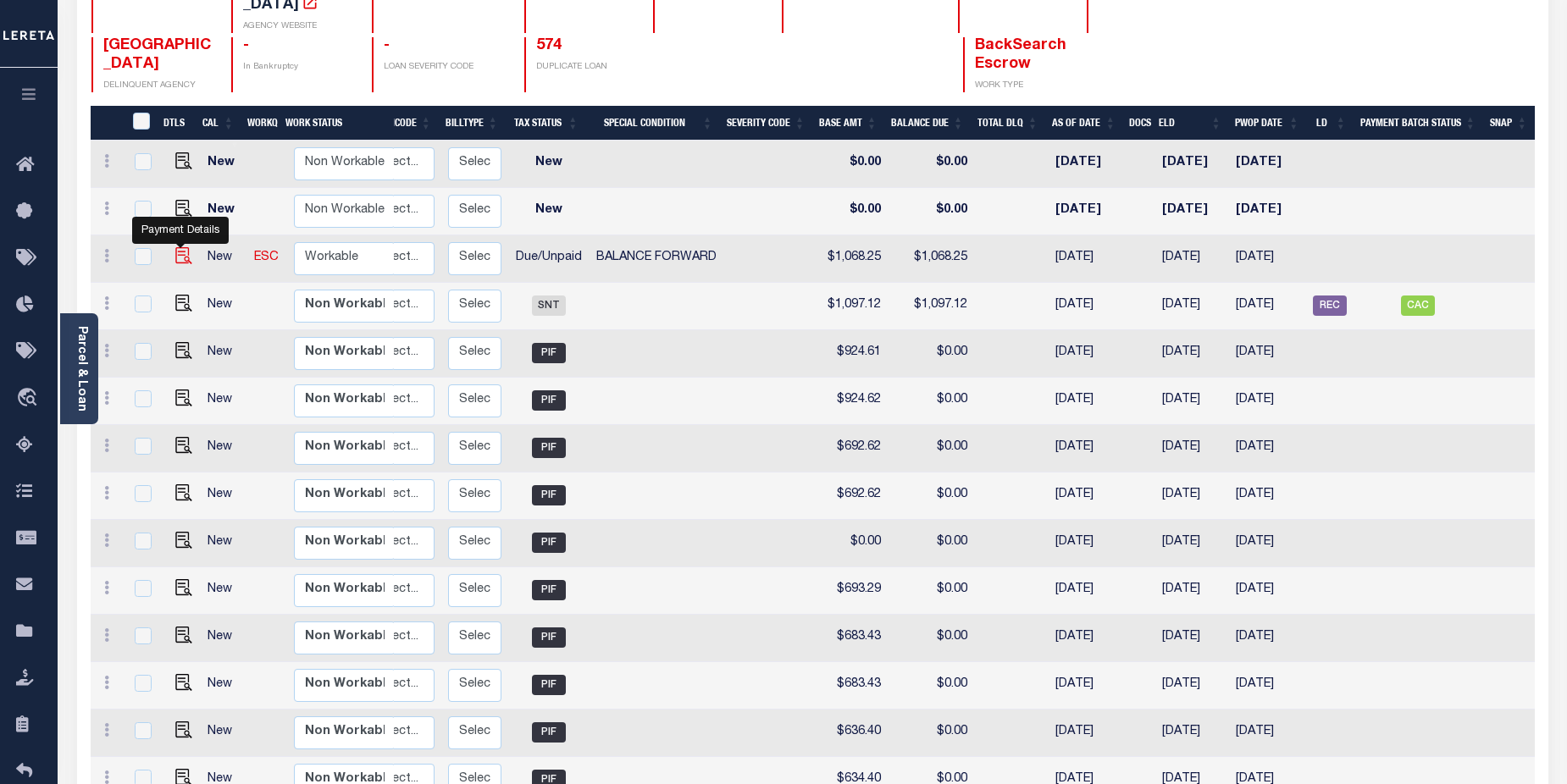
click at [177, 247] on img "" at bounding box center [183, 255] width 17 height 17
checkbox input "true"
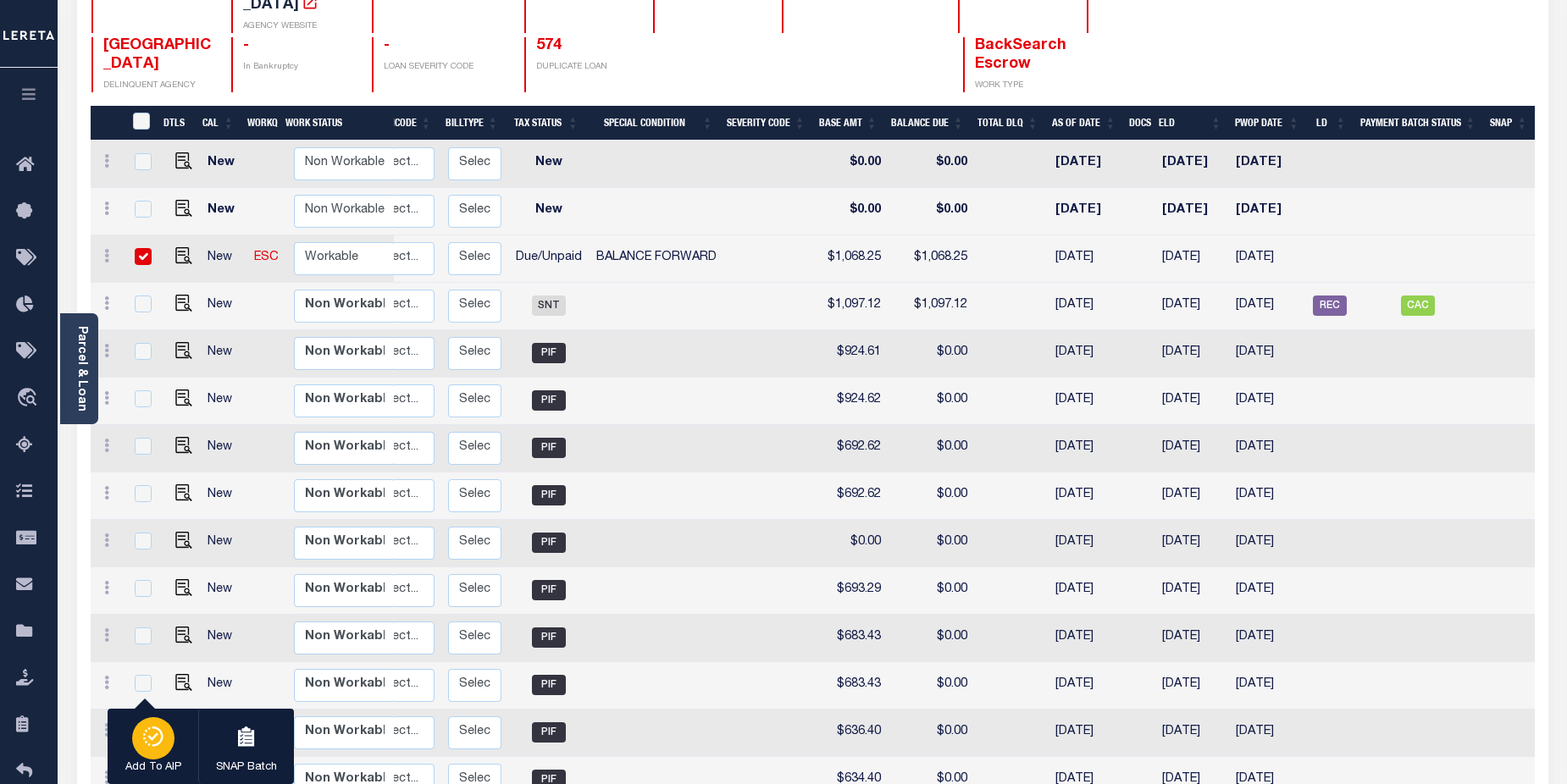
click at [158, 738] on icon "button" at bounding box center [153, 736] width 23 height 20
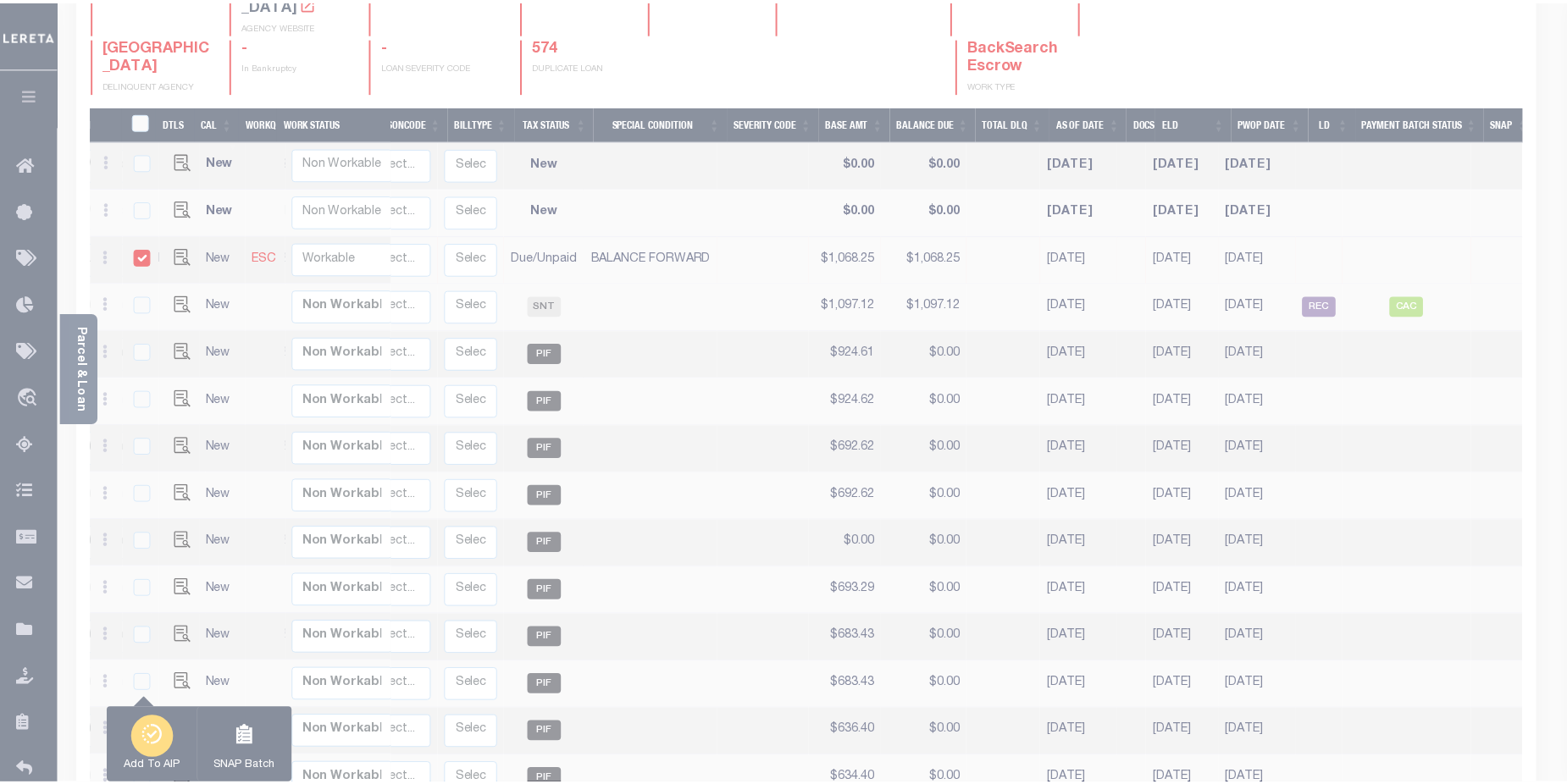
scroll to position [0, 228]
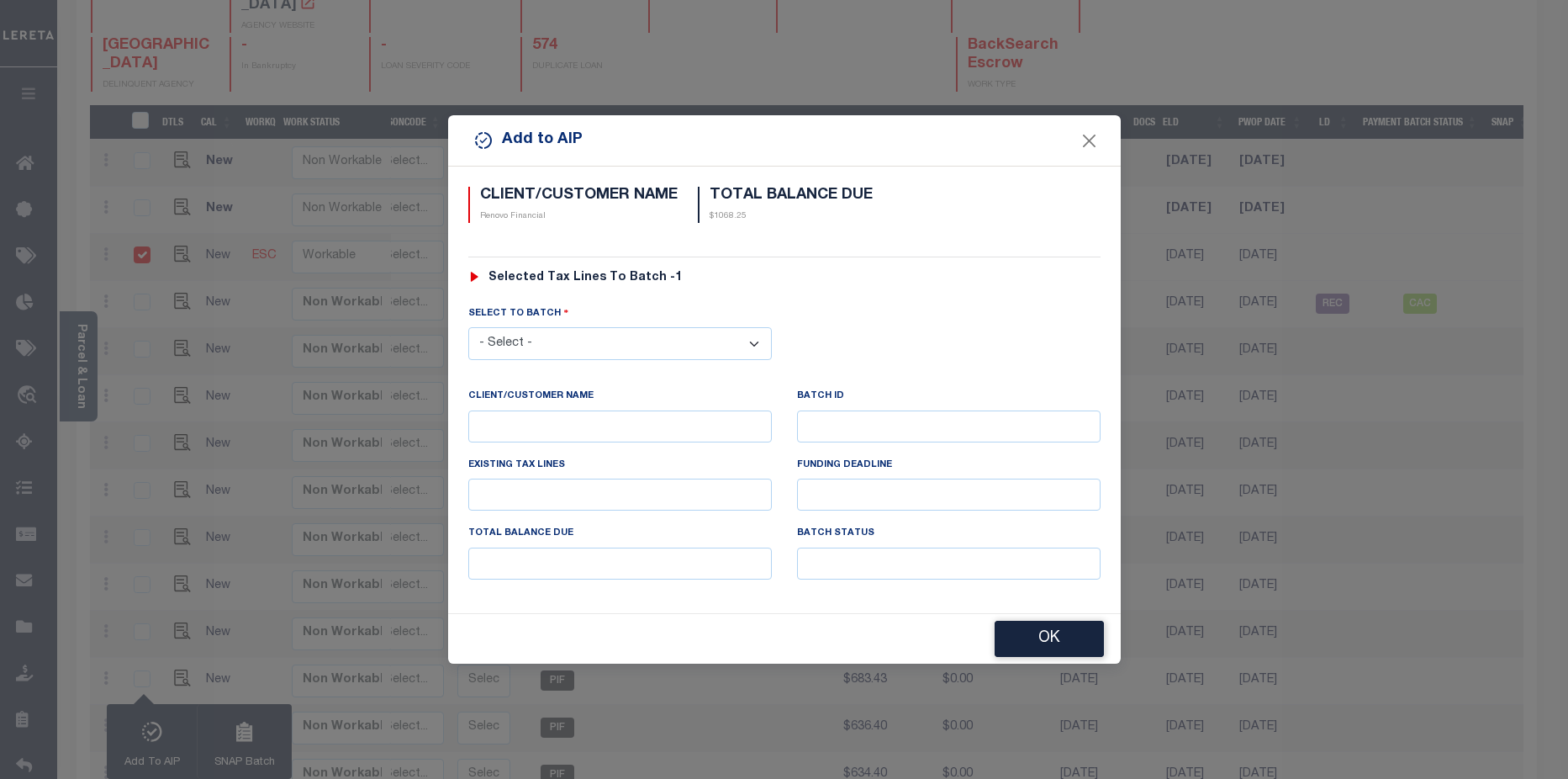
click at [758, 345] on select "- Select - 42380 42965 43235 43299 43683 44436 44450 44938 45028 45180 45253 45…" at bounding box center [619, 344] width 303 height 33
click at [468, 327] on select "- Select - 42380 42965 43235 43299 43683 44436 44450 44938 45028 45180 45253 45…" at bounding box center [619, 344] width 303 height 33
click at [1096, 141] on button "Close" at bounding box center [1089, 140] width 22 height 22
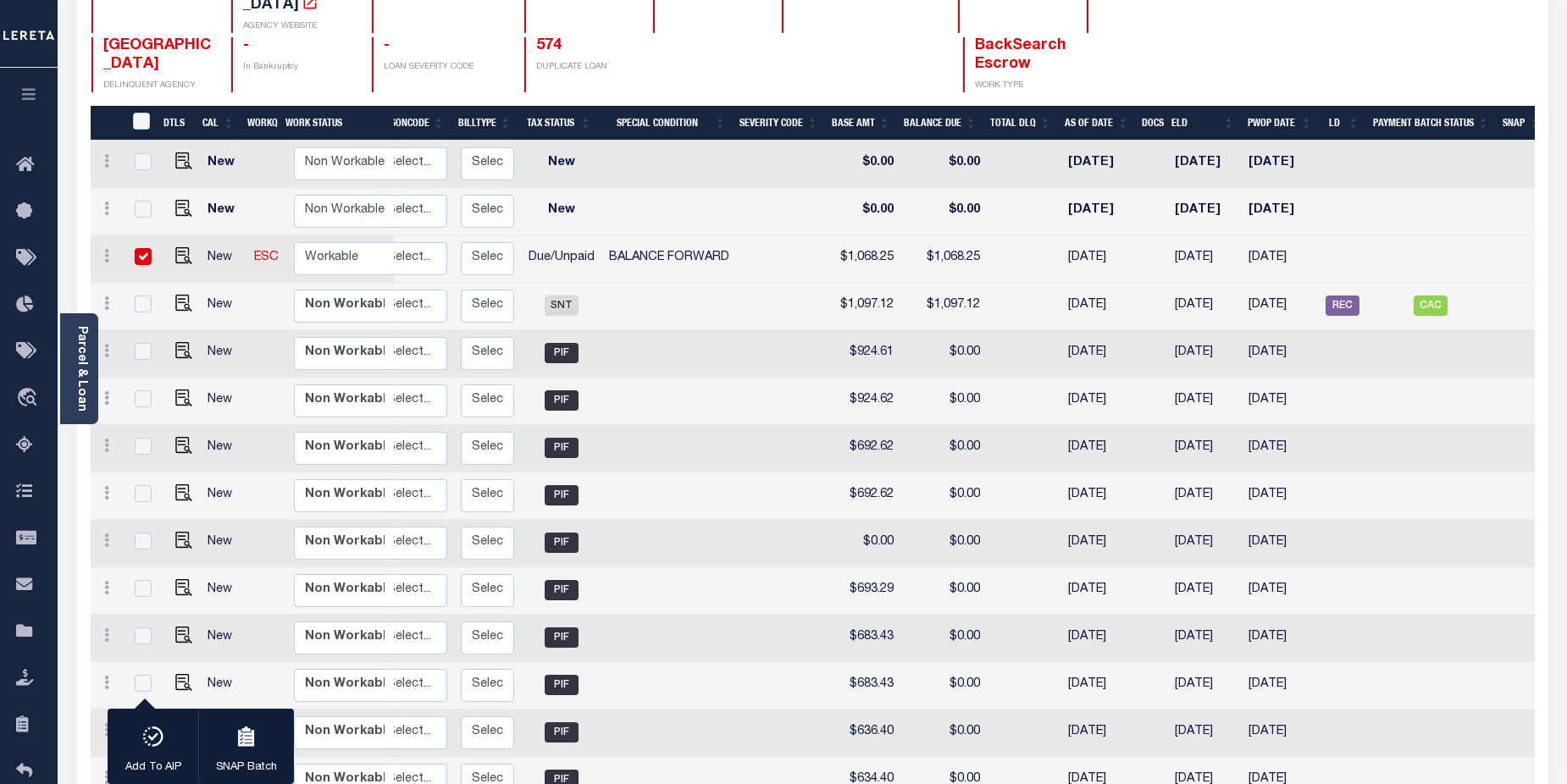
drag, startPoint x: 1313, startPoint y: 234, endPoint x: 1160, endPoint y: 241, distance: 153.2
click at [1160, 241] on tr "New ESC Non Workable Workable Escrow 2024 2/2 - Select... Payment Reversal Taxa…" at bounding box center [704, 258] width 1685 height 48
click at [158, 750] on div "button" at bounding box center [152, 737] width 42 height 42
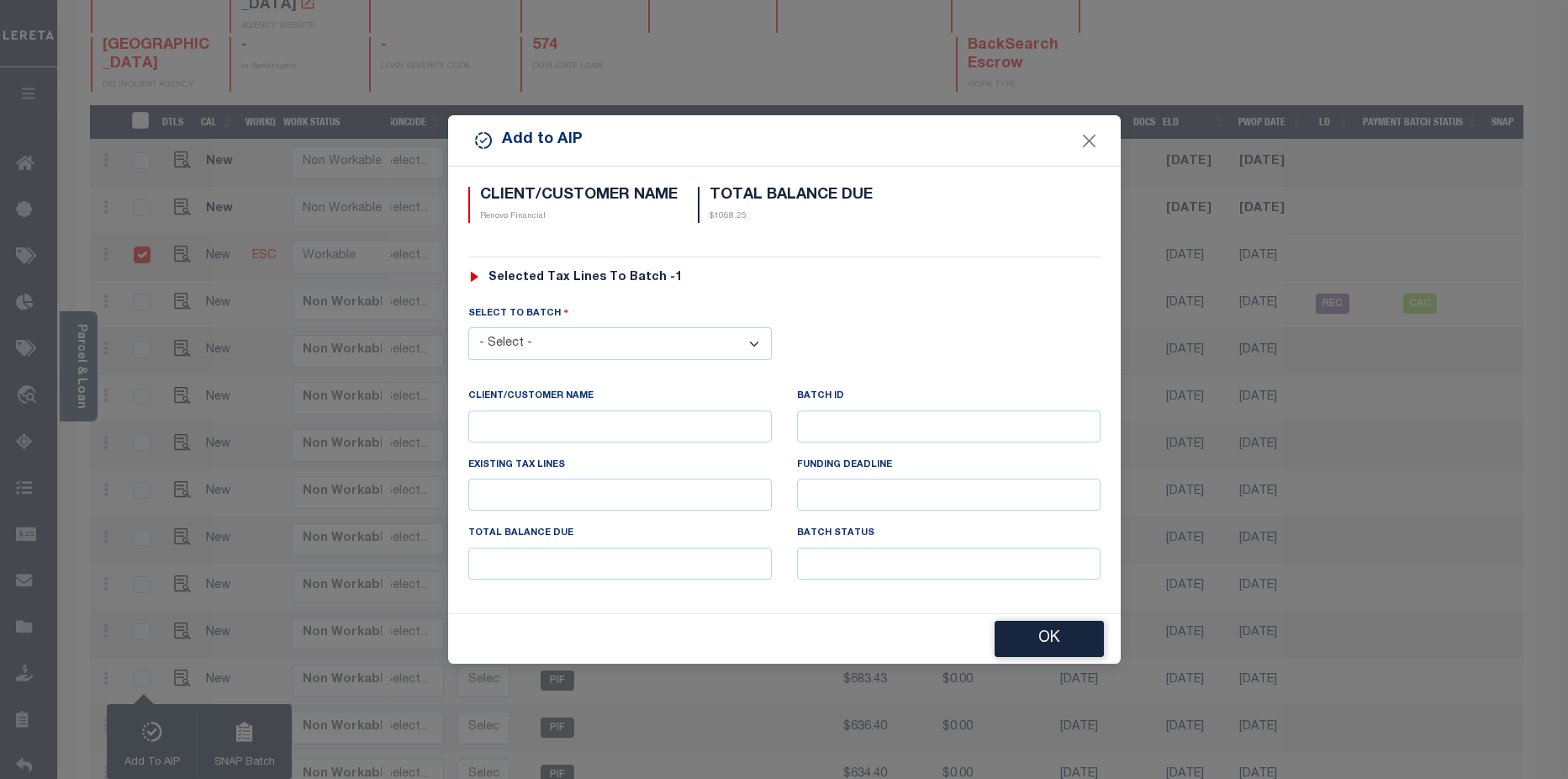
click at [757, 343] on select "- Select - 42380 42965 43235 43299 43683 44436 44450 44938 45028 45180 45253 45…" at bounding box center [619, 344] width 303 height 33
select select "45811"
click at [468, 327] on select "- Select - 42380 42965 43235 43299 43683 44436 44450 44938 45028 45180 45253 45…" at bounding box center [619, 344] width 303 height 33
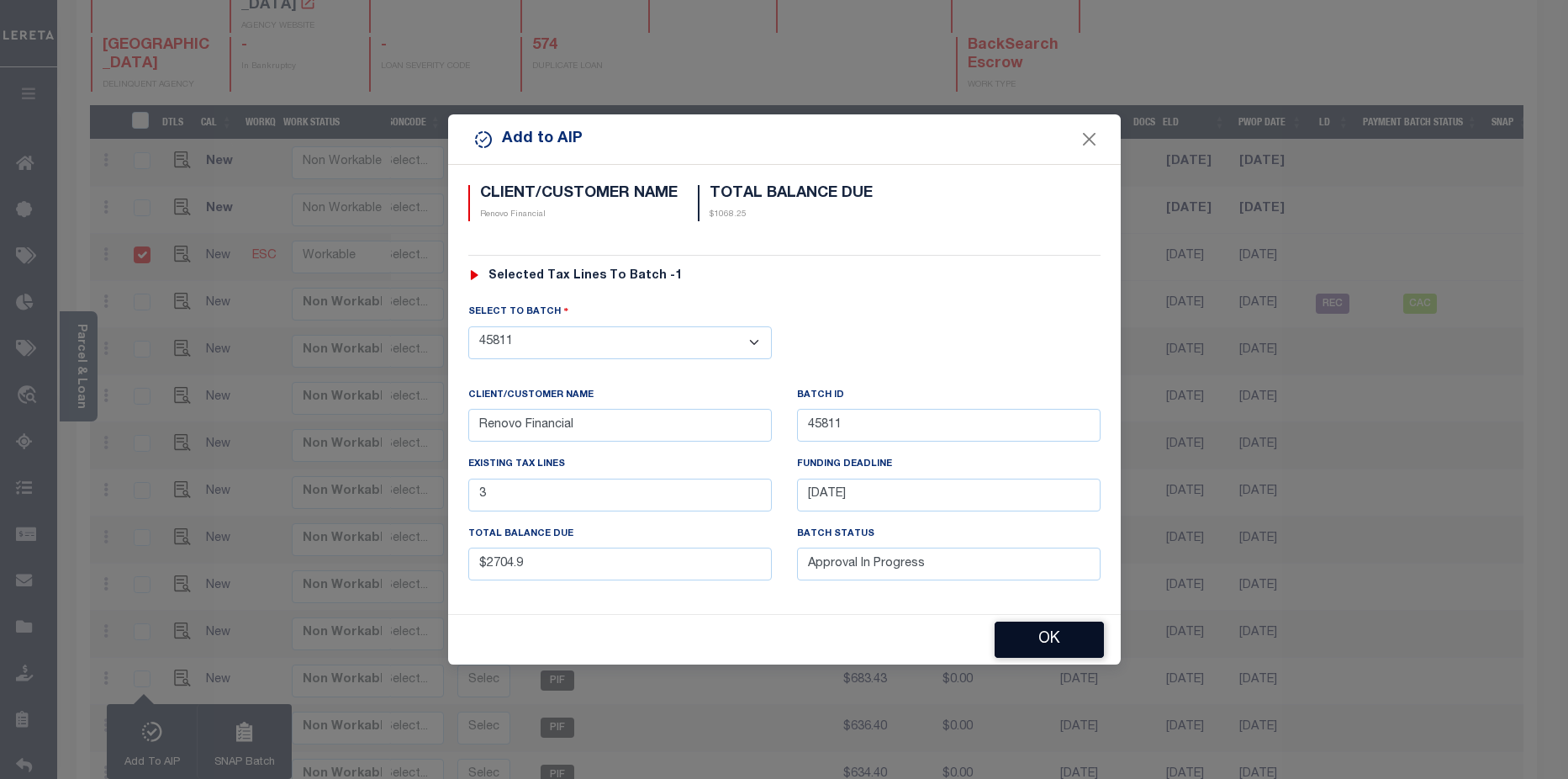
click at [1071, 649] on button "OK" at bounding box center [1049, 639] width 109 height 36
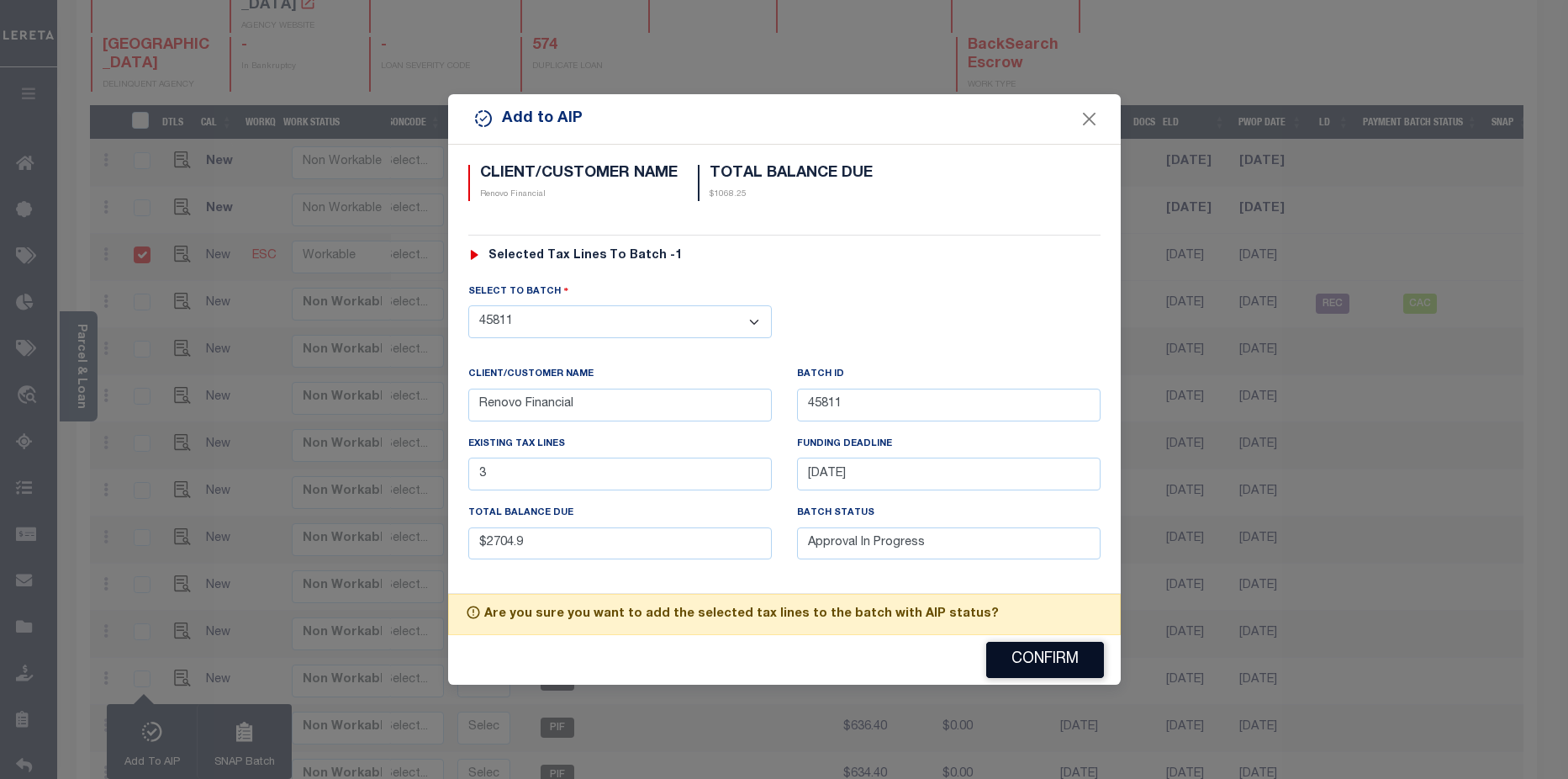
click at [1069, 660] on button "Confirm" at bounding box center [1045, 659] width 118 height 36
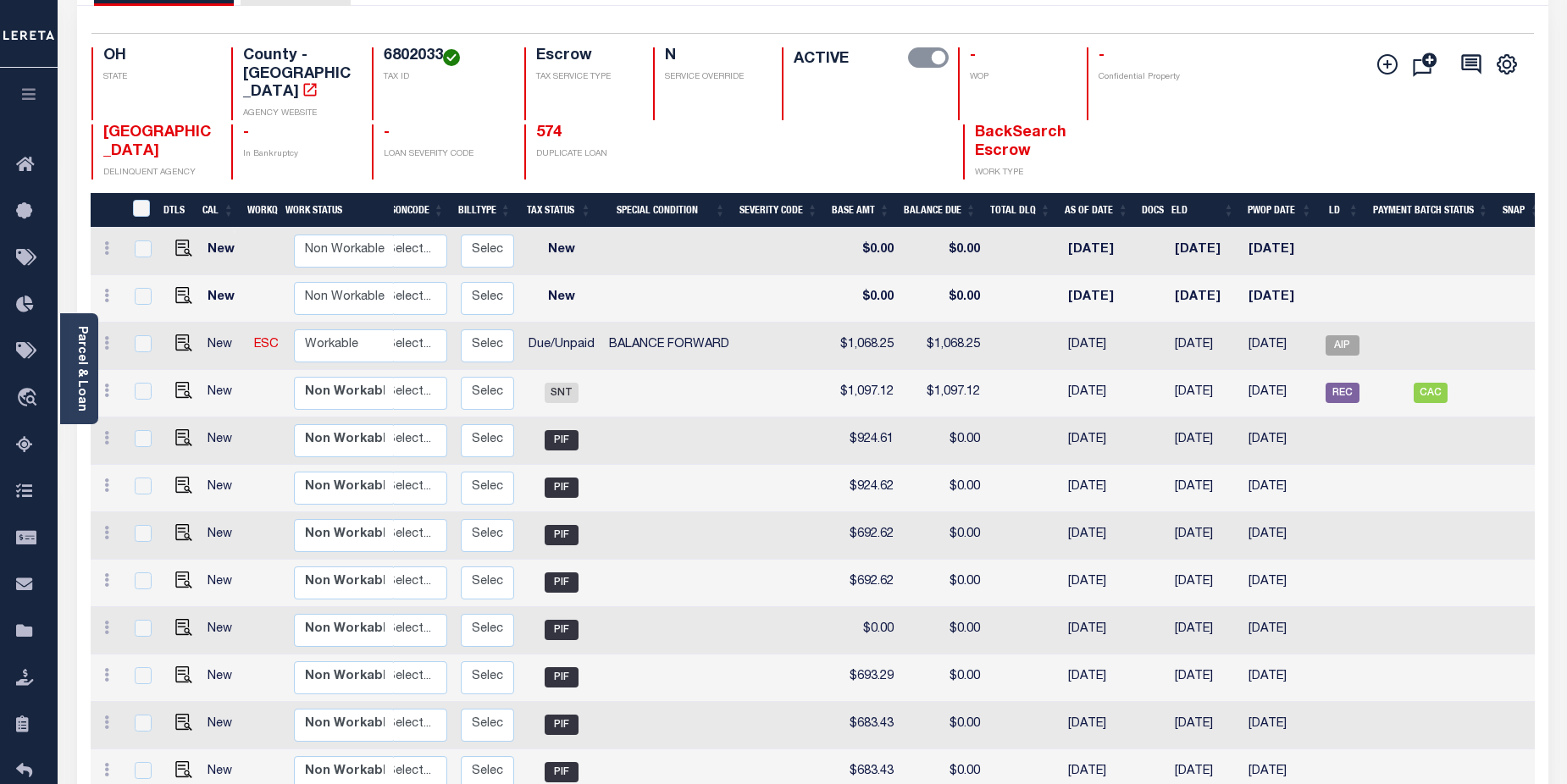
scroll to position [0, 0]
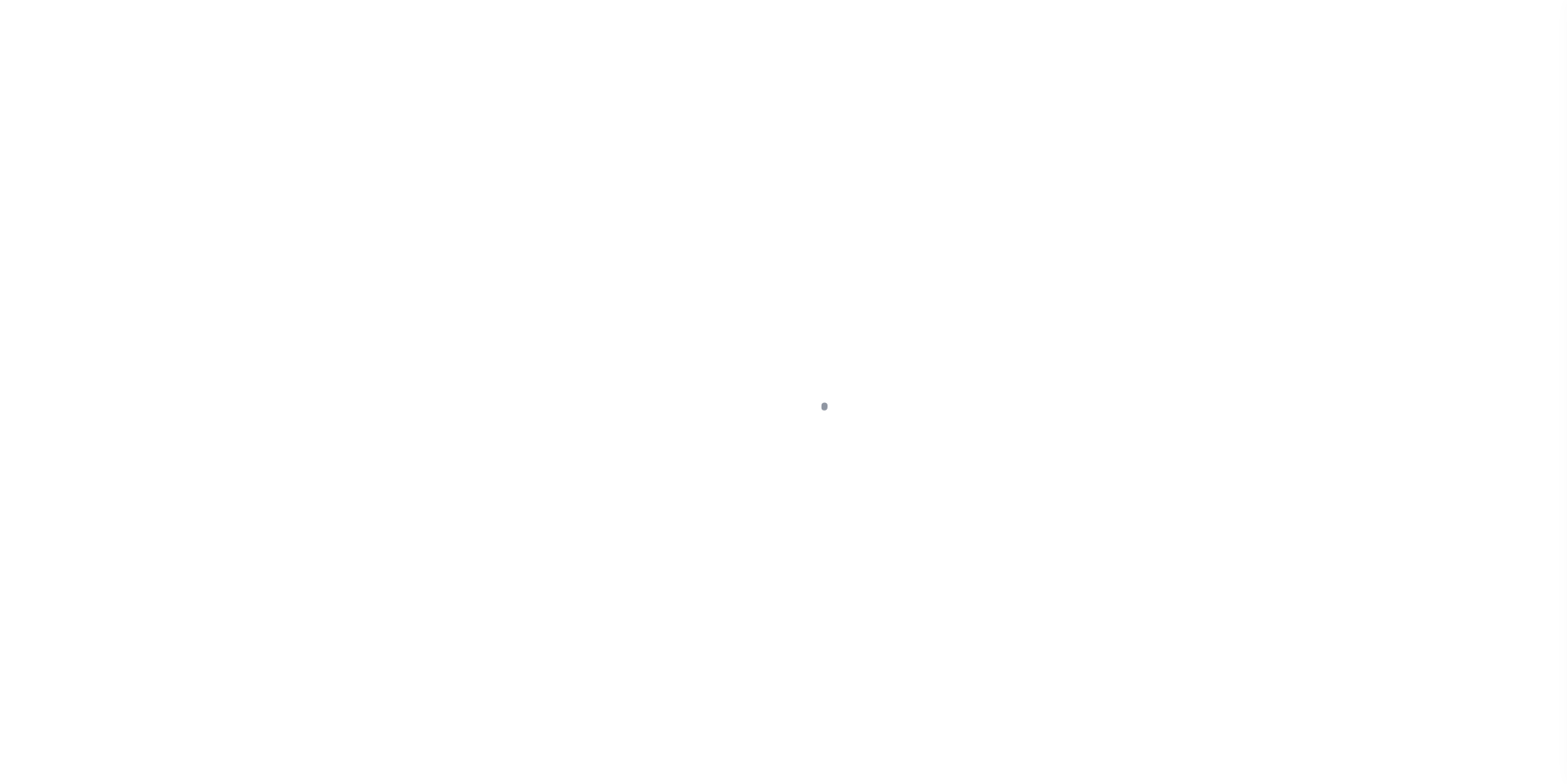
select select "DUE"
select select "33"
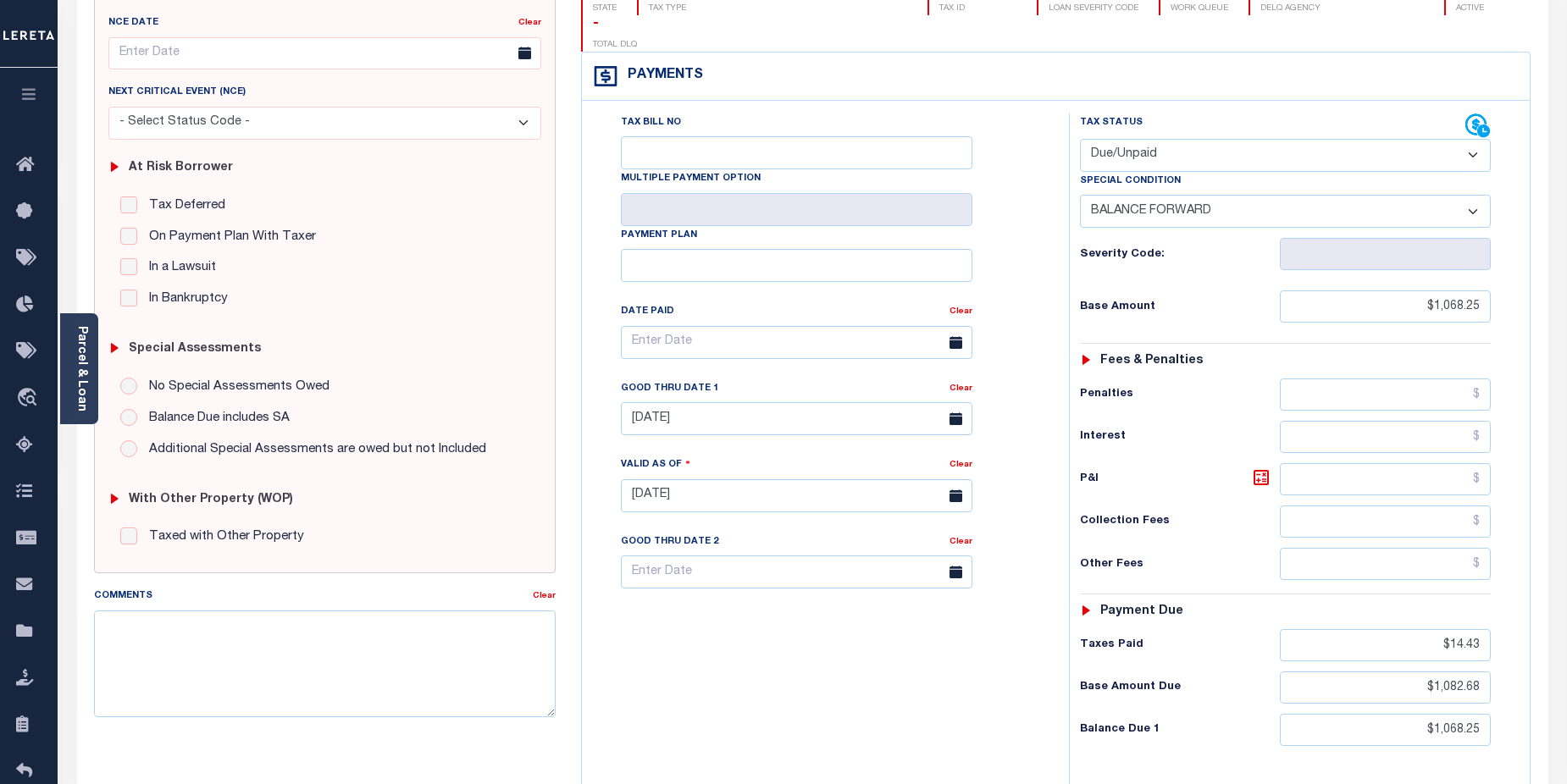
scroll to position [176, 0]
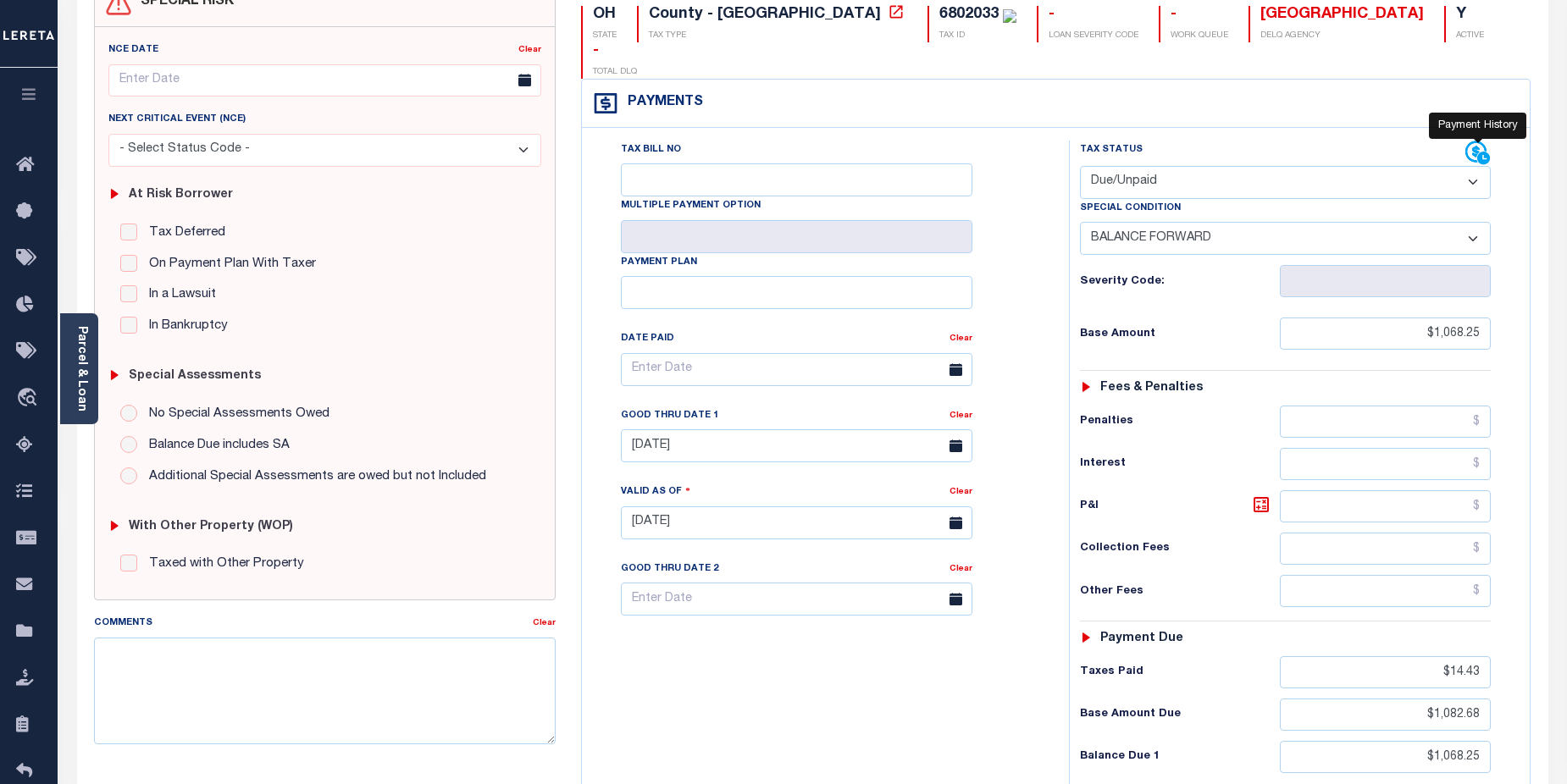
click at [1474, 141] on icon at bounding box center [1476, 152] width 21 height 21
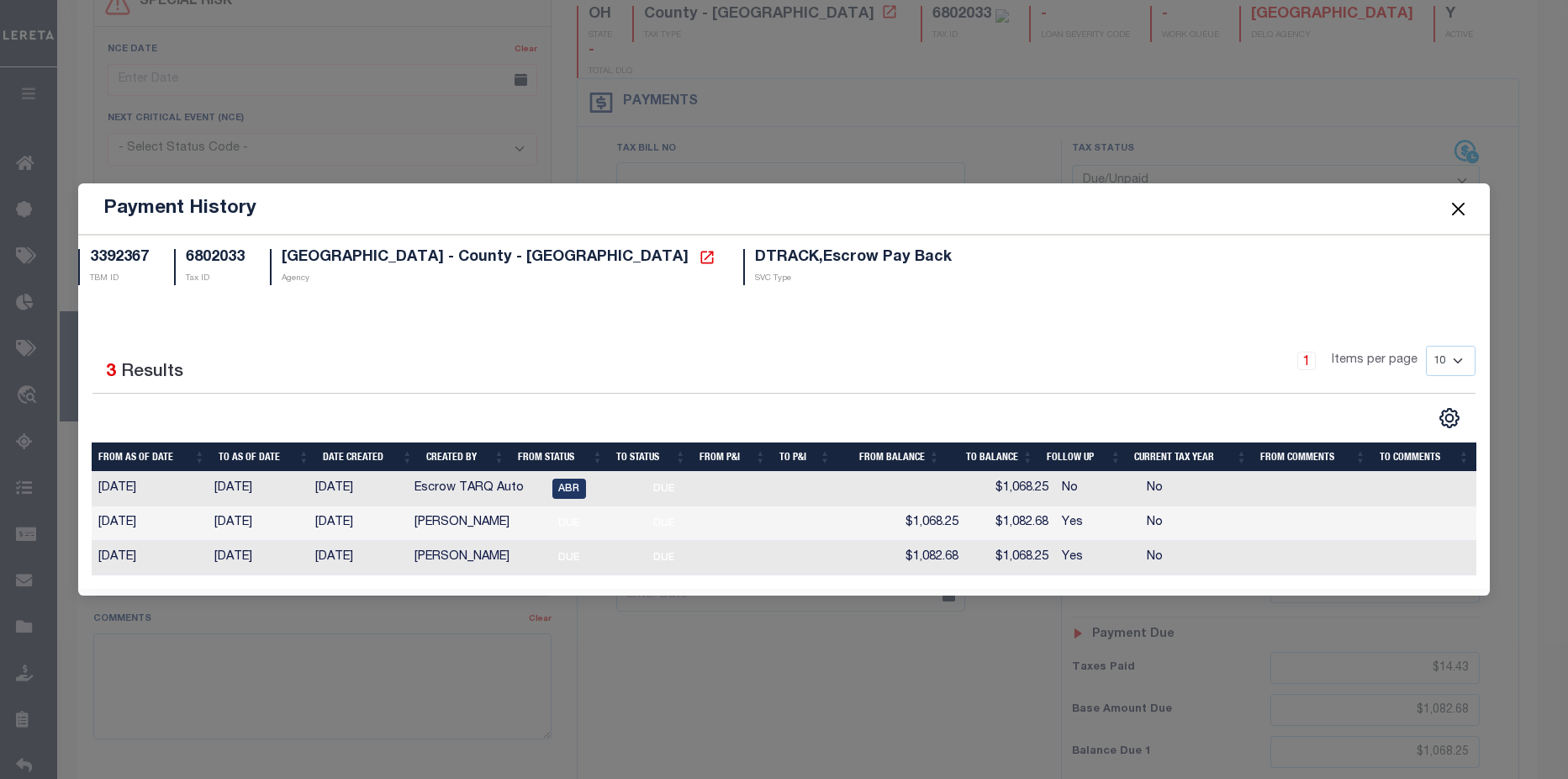
click at [1461, 207] on button "Close" at bounding box center [1459, 208] width 22 height 22
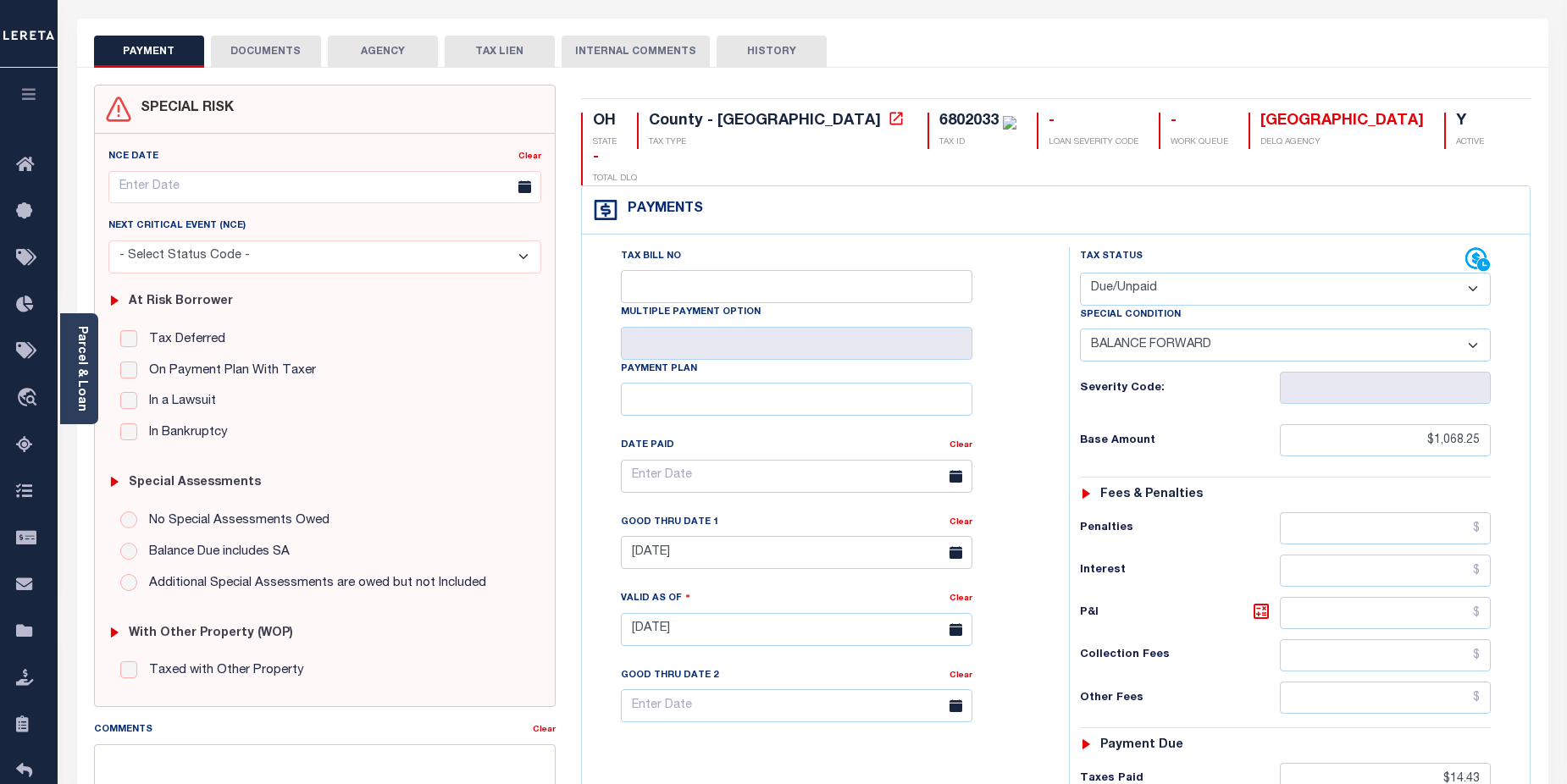
scroll to position [0, 0]
